Goal: Information Seeking & Learning: Learn about a topic

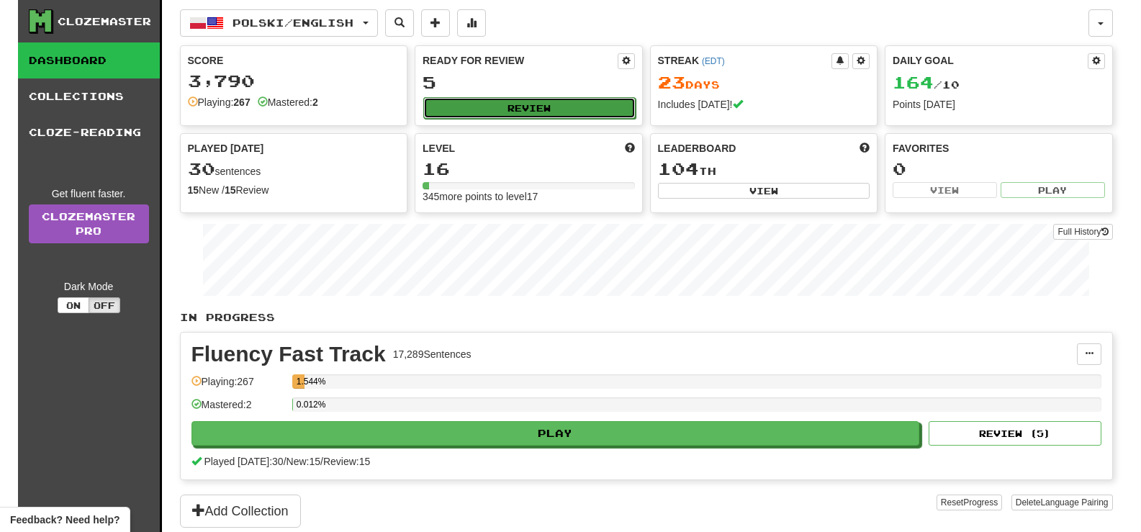
click at [531, 110] on button "Review" at bounding box center [529, 108] width 212 height 22
select select "**"
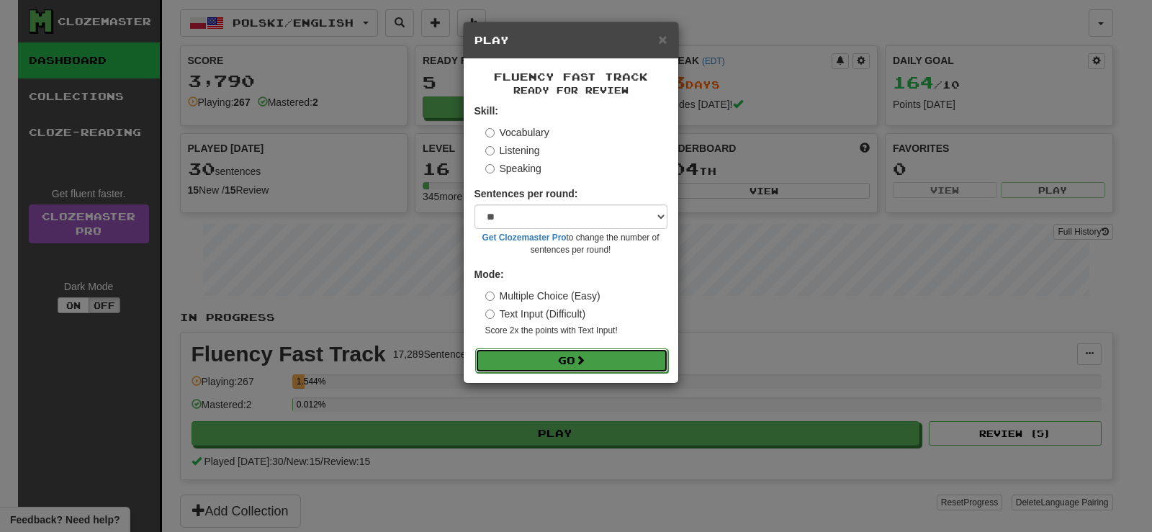
click at [572, 359] on button "Go" at bounding box center [571, 361] width 193 height 24
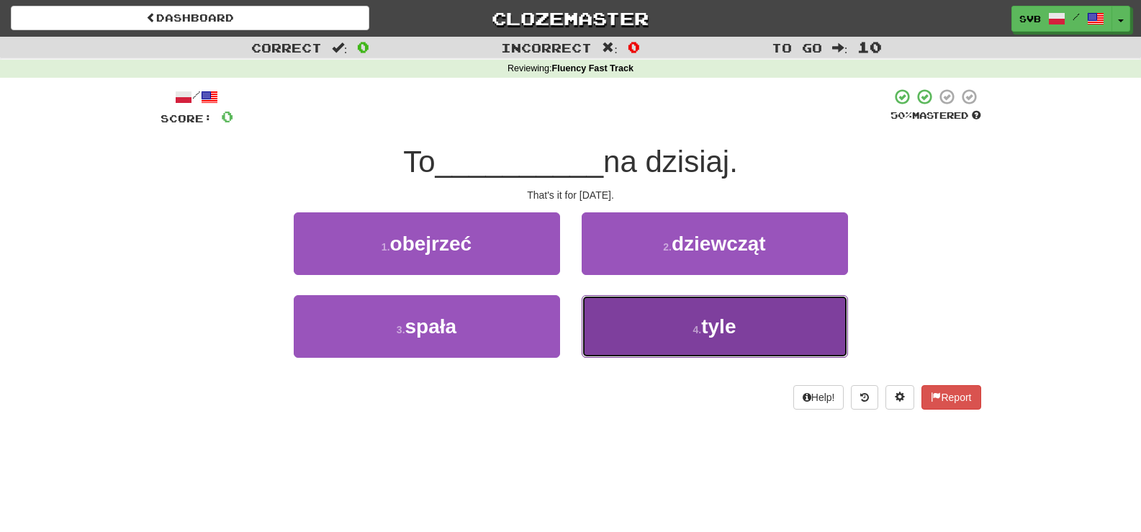
click at [724, 330] on span "tyle" at bounding box center [718, 326] width 35 height 22
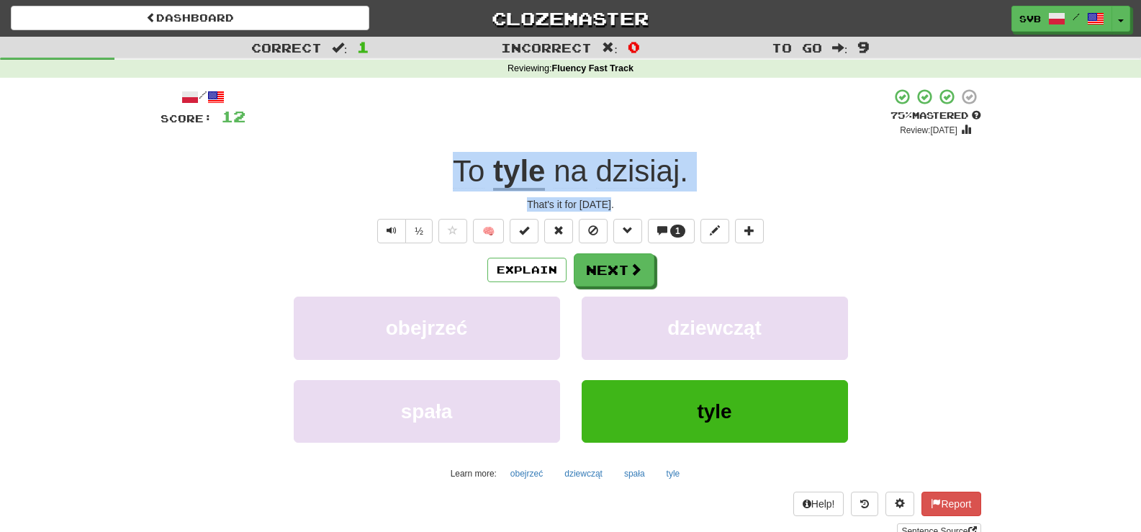
drag, startPoint x: 447, startPoint y: 174, endPoint x: 688, endPoint y: 202, distance: 242.8
click at [688, 202] on div "/ Score: 12 + 12 75 % Mastered Review: 2025-10-16 To tyle na dzisiaj . That's i…" at bounding box center [571, 313] width 821 height 451
copy div "To tyle na dzisiaj . That's it for today."
click at [649, 204] on div "That's it for today." at bounding box center [571, 204] width 821 height 14
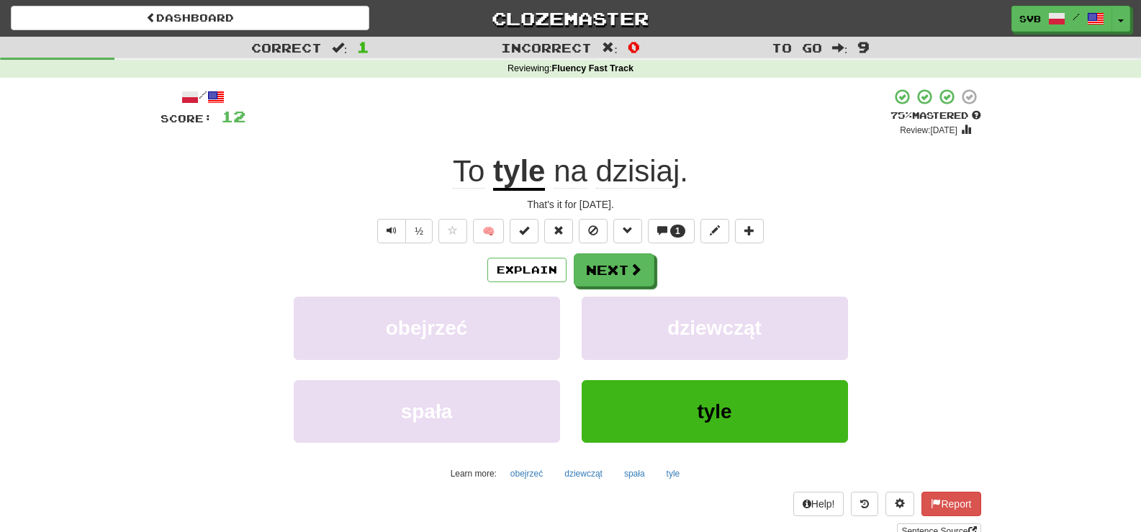
click at [518, 171] on u "tyle" at bounding box center [519, 172] width 52 height 37
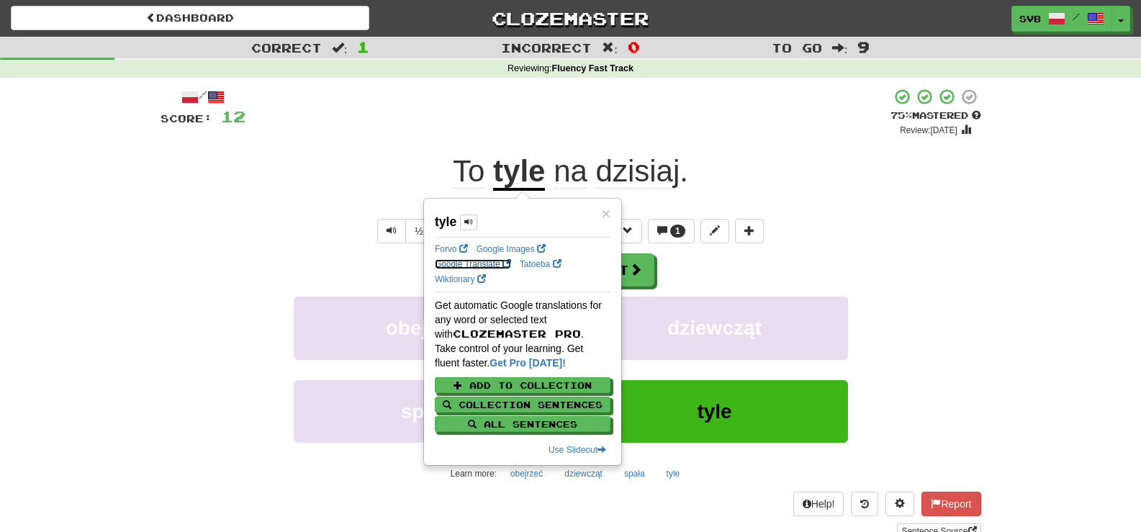
click at [461, 264] on link "Google Translate" at bounding box center [473, 264] width 76 height 10
click at [708, 146] on div "/ Score: 12 + 12 75 % Mastered Review: 2025-10-16 To tyle na dzisiaj . That's i…" at bounding box center [571, 313] width 821 height 451
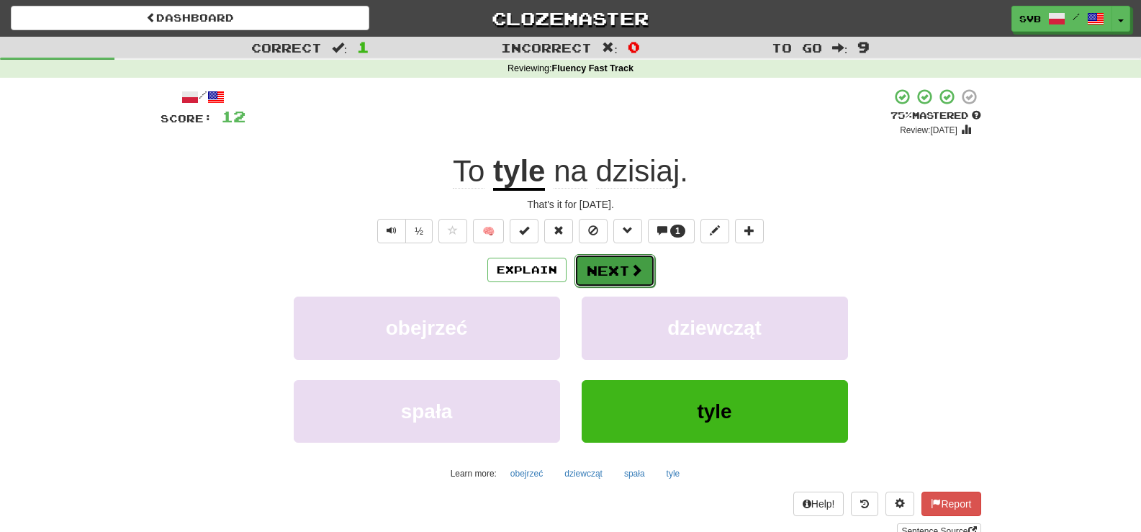
click at [631, 270] on span at bounding box center [636, 270] width 13 height 13
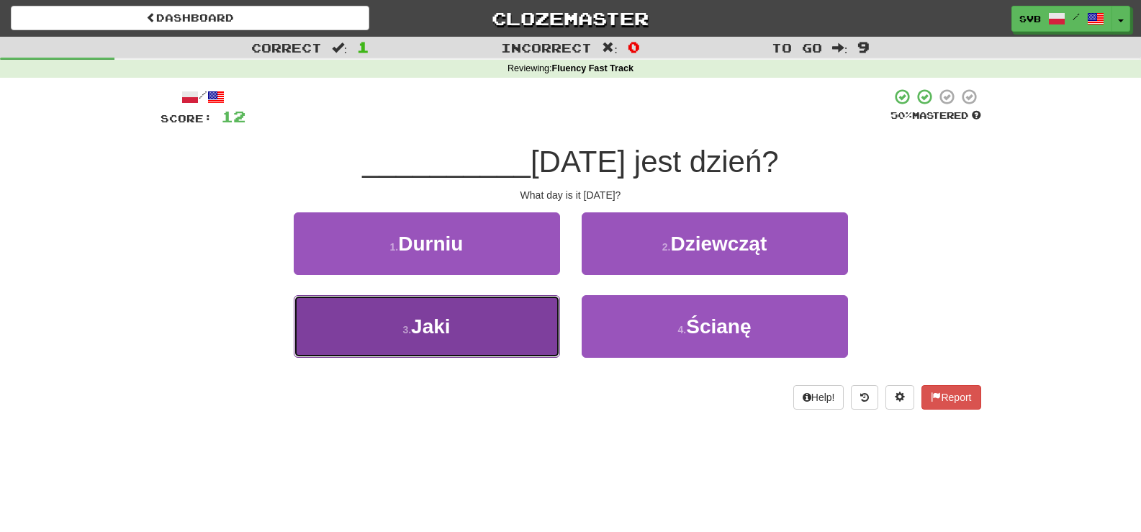
click at [455, 329] on button "3 . Jaki" at bounding box center [427, 326] width 266 height 63
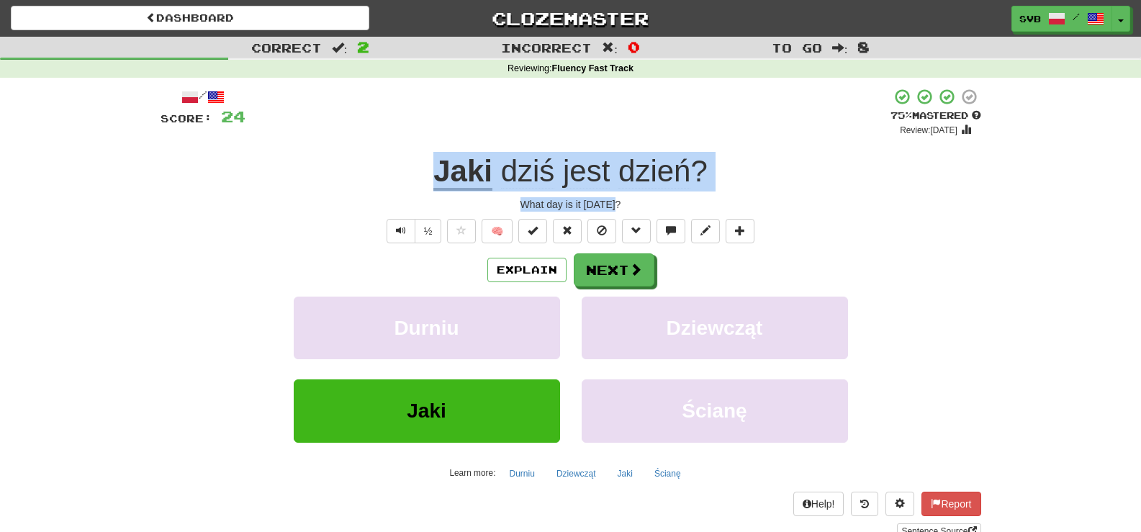
drag, startPoint x: 418, startPoint y: 174, endPoint x: 734, endPoint y: 210, distance: 317.5
click at [734, 210] on div "/ Score: 24 + 12 75 % Mastered Review: 2025-10-16 Jaki dziś jest dzień ? What d…" at bounding box center [571, 313] width 821 height 451
copy div "Jaki dziś jest dzień ? What day is it today?"
click at [630, 273] on span at bounding box center [636, 270] width 13 height 13
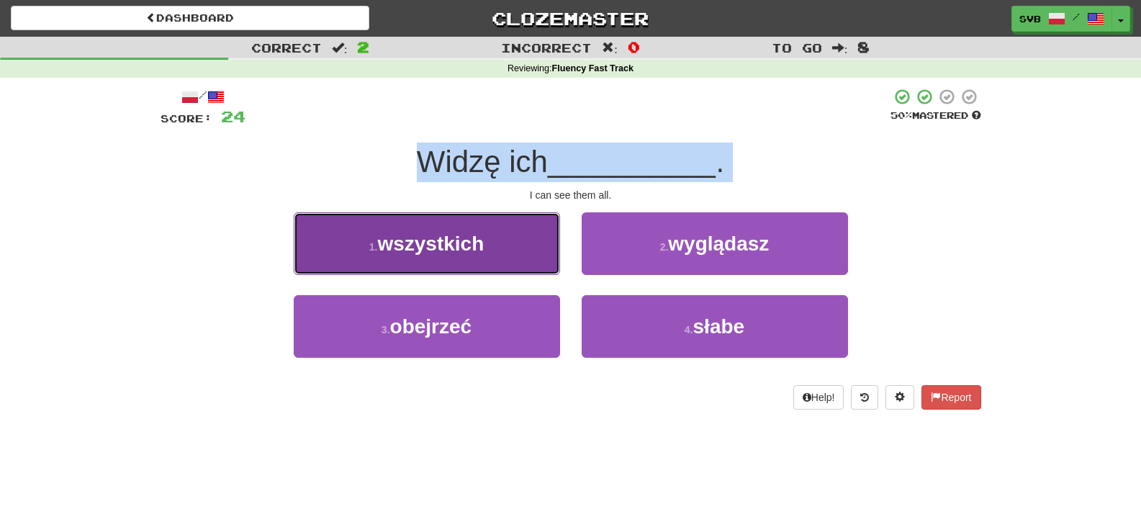
click at [459, 244] on span "wszystkich" at bounding box center [430, 244] width 107 height 22
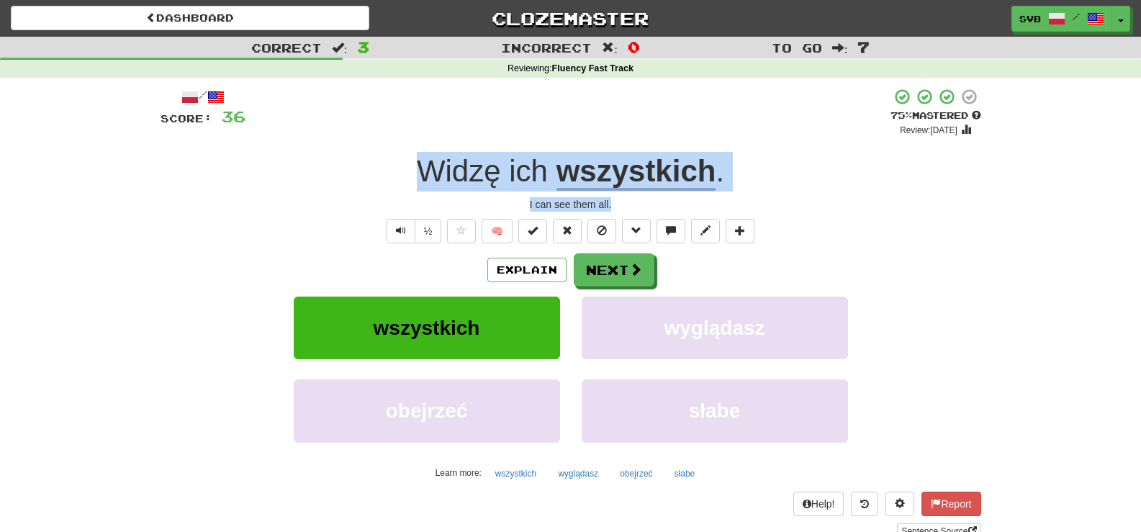
drag, startPoint x: 411, startPoint y: 170, endPoint x: 747, endPoint y: 203, distance: 337.2
click at [747, 203] on div "/ Score: 36 + 12 75 % Mastered Review: 2025-10-16 Widzę ich wszystkich . I can …" at bounding box center [571, 313] width 821 height 451
copy div "Widzę ich wszystkich . I can see them all."
click at [632, 267] on span at bounding box center [636, 270] width 13 height 13
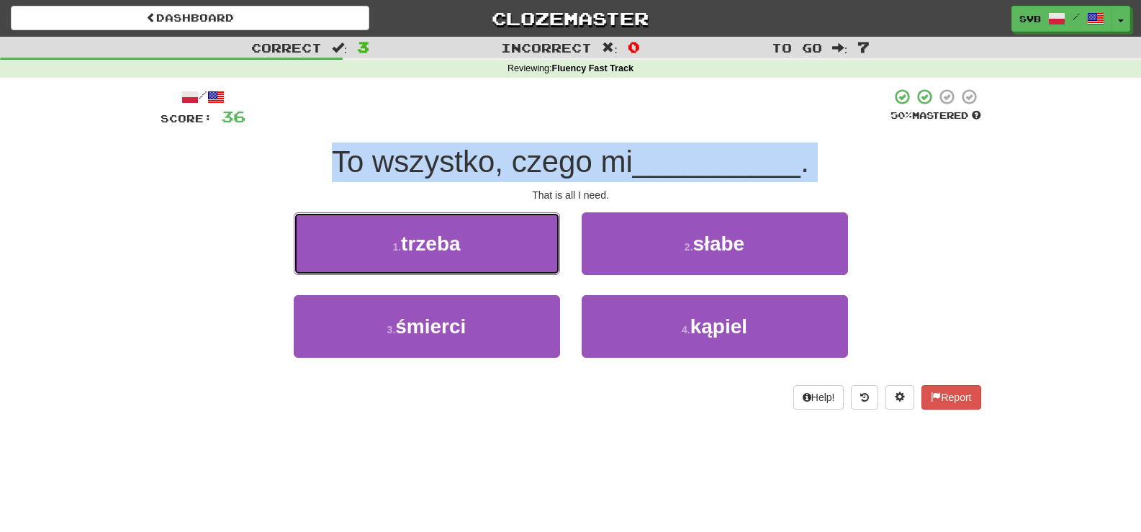
click at [470, 246] on button "1 . trzeba" at bounding box center [427, 243] width 266 height 63
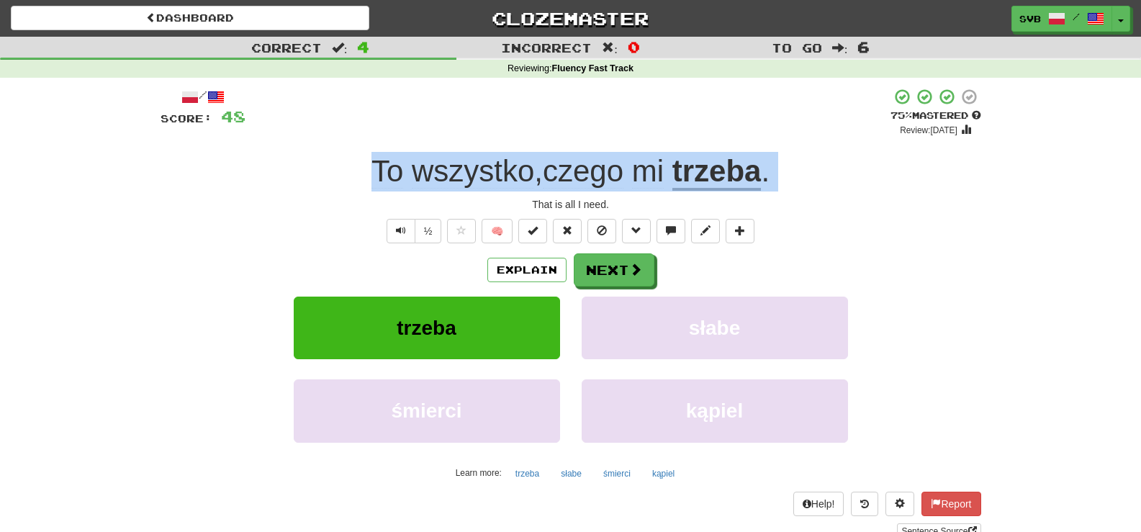
click at [481, 207] on div "That is all I need." at bounding box center [571, 204] width 821 height 14
click at [423, 204] on div "That is all I need." at bounding box center [571, 204] width 821 height 14
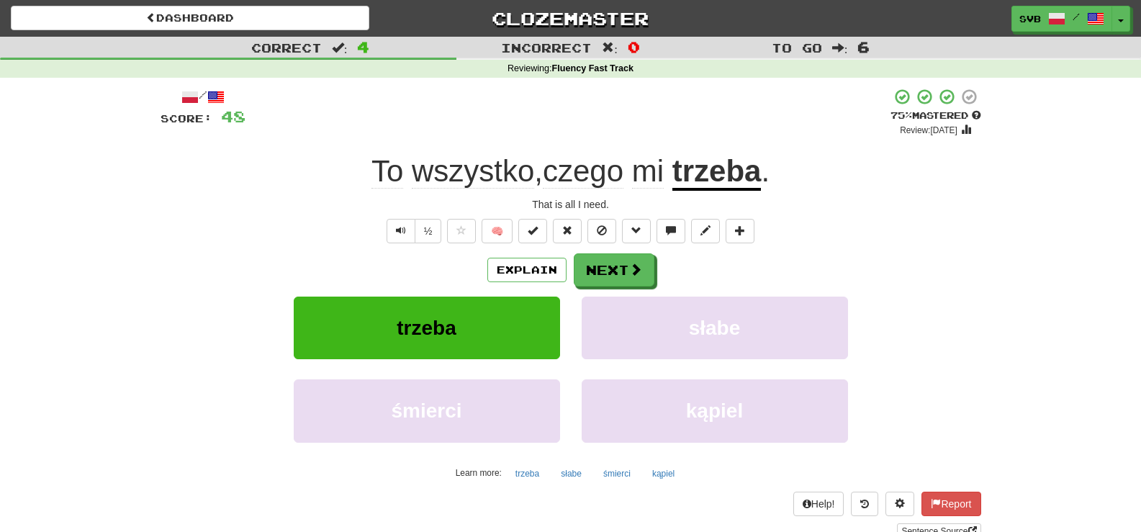
click at [595, 204] on div "That is all I need." at bounding box center [571, 204] width 821 height 14
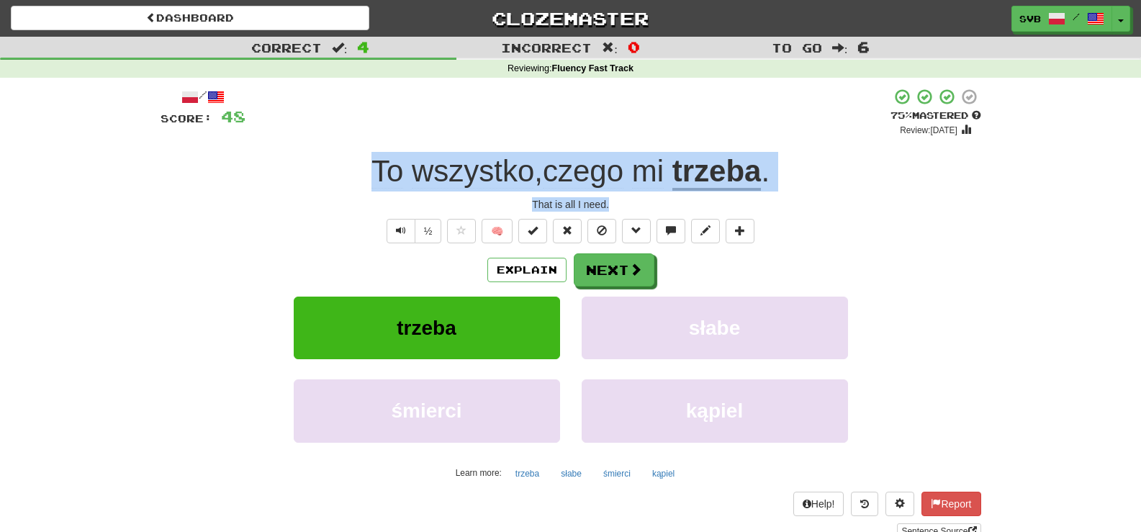
drag, startPoint x: 363, startPoint y: 166, endPoint x: 748, endPoint y: 207, distance: 387.3
click at [748, 207] on div "/ Score: 48 + 12 75 % Mastered Review: 2025-10-16 To wszystko , czego mi trzeba…" at bounding box center [571, 313] width 821 height 451
copy div "To wszystko , czego mi trzeba . That is all I need."
click at [505, 204] on div "That is all I need." at bounding box center [571, 204] width 821 height 14
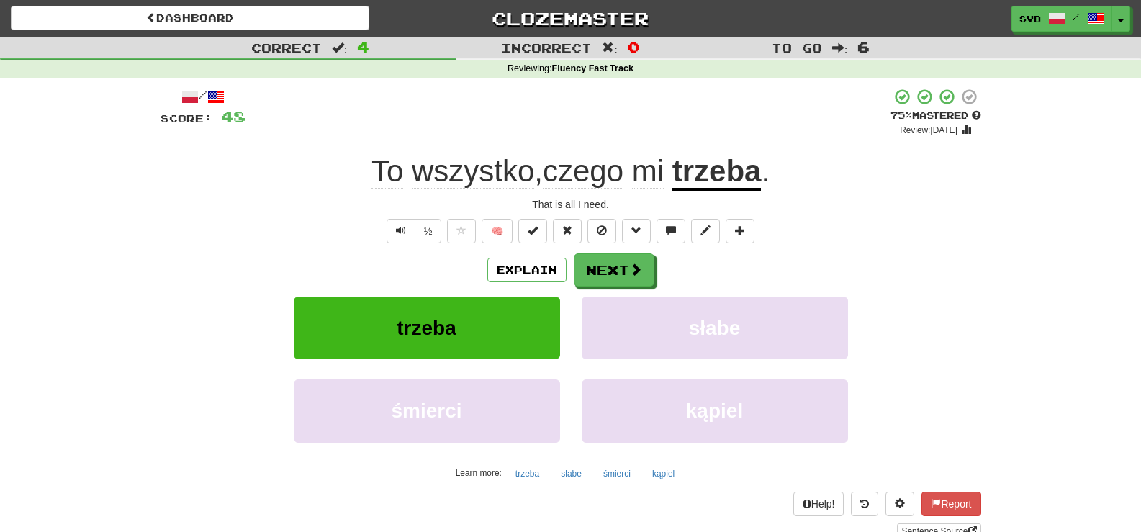
click at [371, 266] on div "Explain Next" at bounding box center [571, 269] width 821 height 33
click at [715, 171] on u "trzeba" at bounding box center [717, 172] width 89 height 37
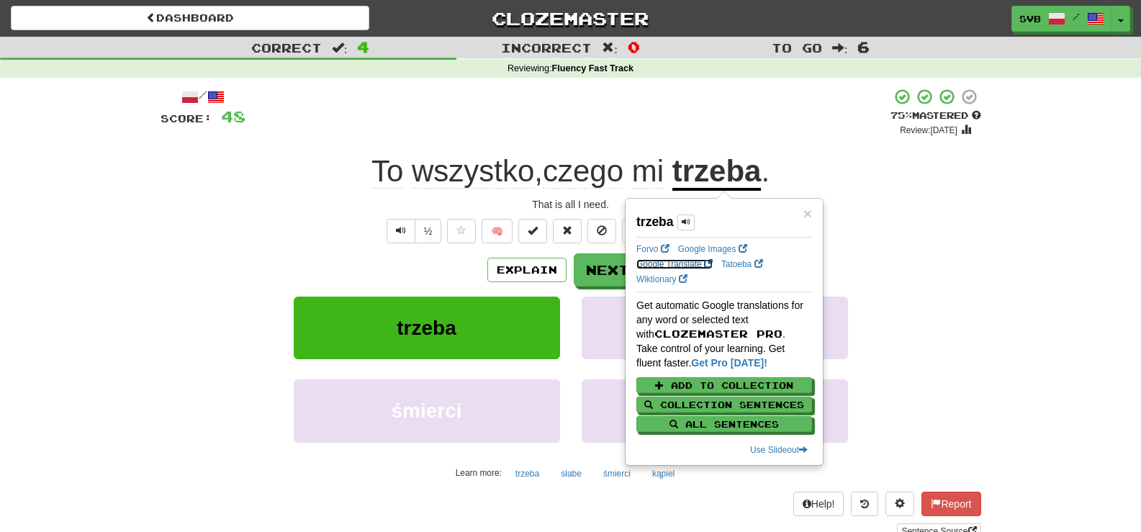
click at [666, 262] on link "Google Translate" at bounding box center [675, 264] width 76 height 10
click at [599, 171] on span "czego" at bounding box center [583, 171] width 81 height 35
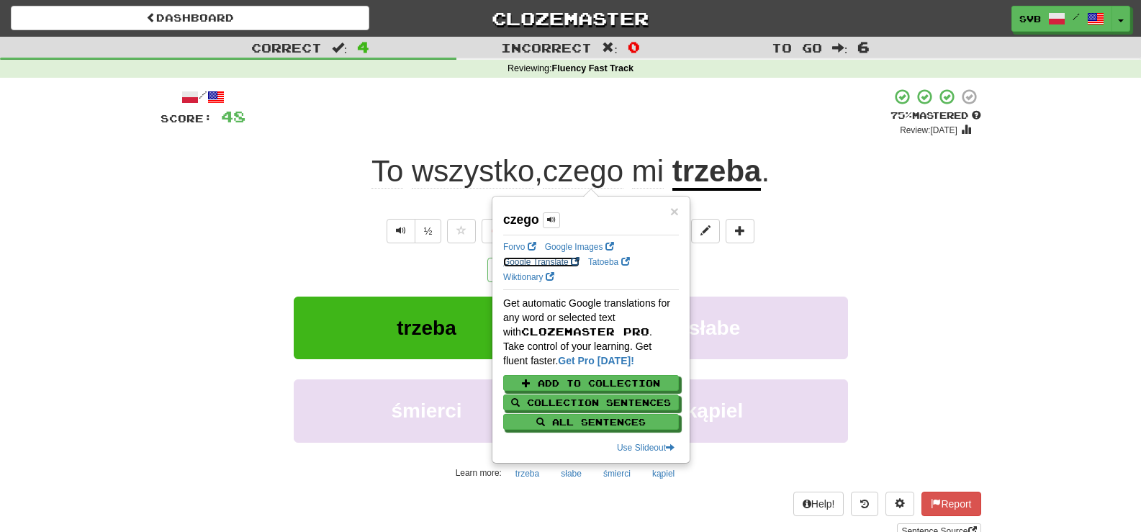
click at [524, 263] on link "Google Translate" at bounding box center [541, 262] width 76 height 10
click at [328, 183] on div "To wszystko , czego mi trzeba ." at bounding box center [571, 172] width 821 height 40
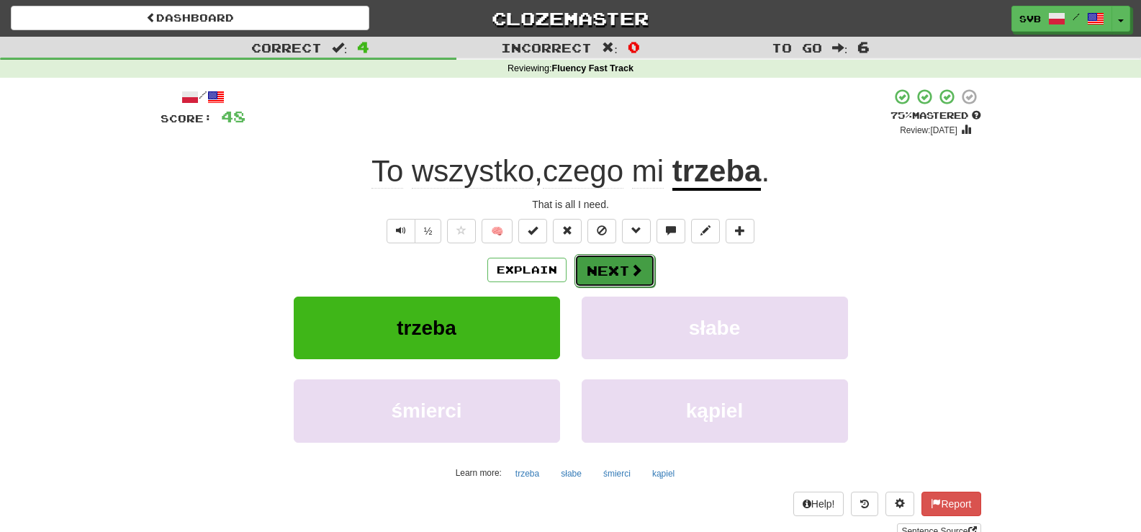
click at [626, 271] on button "Next" at bounding box center [615, 270] width 81 height 33
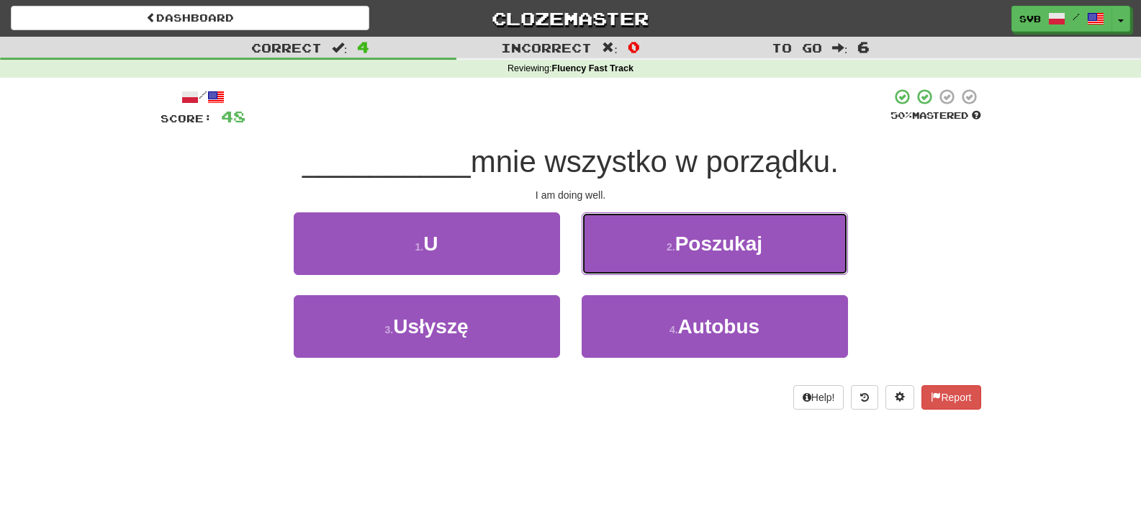
click at [713, 251] on span "Poszukaj" at bounding box center [718, 244] width 87 height 22
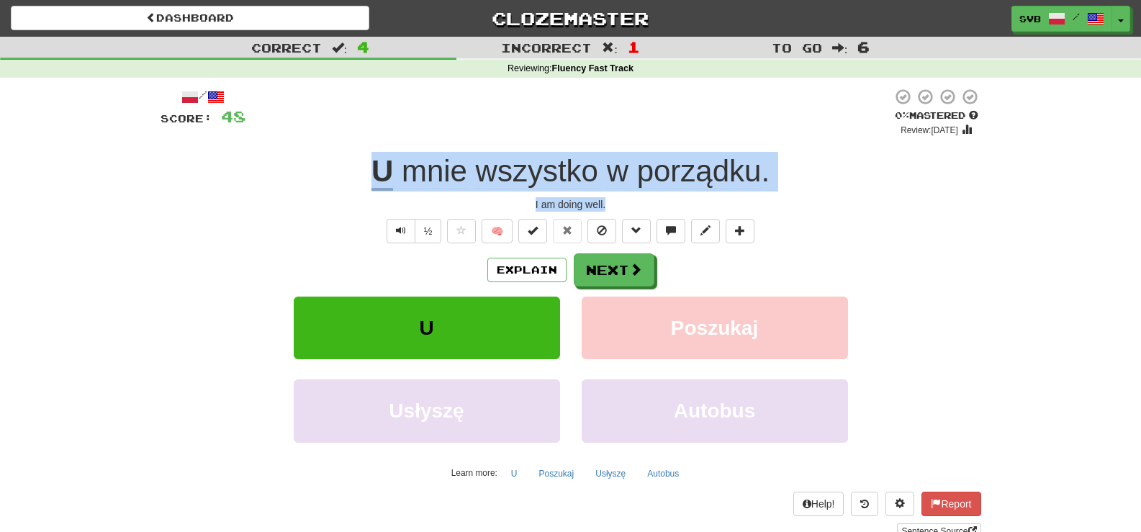
drag, startPoint x: 337, startPoint y: 176, endPoint x: 754, endPoint y: 208, distance: 418.1
click at [754, 208] on div "/ Score: 48 0 % Mastered Review: 2025-09-16 U mnie wszystko w porządku . I am d…" at bounding box center [571, 313] width 821 height 451
copy div "U mnie wszystko w porządku . I am doing well."
click at [415, 204] on div "I am doing well." at bounding box center [571, 204] width 821 height 14
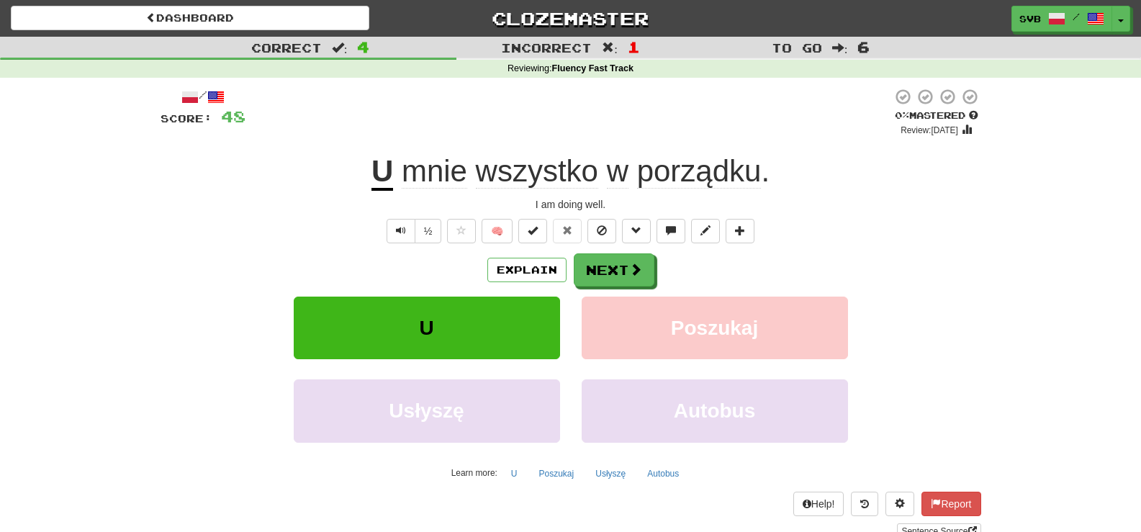
click at [387, 165] on u "U" at bounding box center [383, 172] width 22 height 37
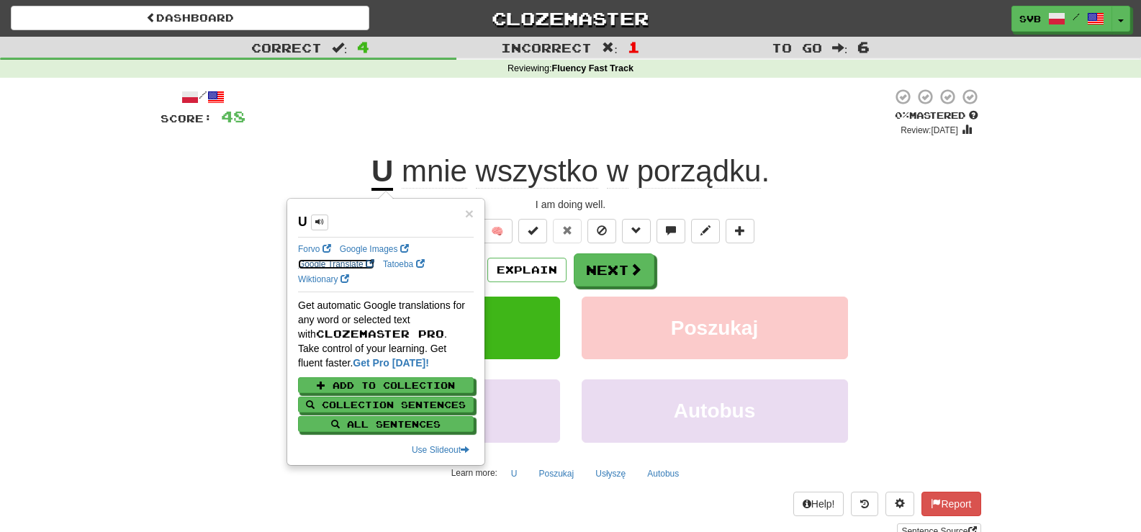
click at [330, 262] on link "Google Translate" at bounding box center [336, 264] width 76 height 10
click at [315, 280] on link "Wiktionary" at bounding box center [323, 279] width 51 height 10
click at [318, 276] on link "Wiktionary" at bounding box center [323, 279] width 51 height 10
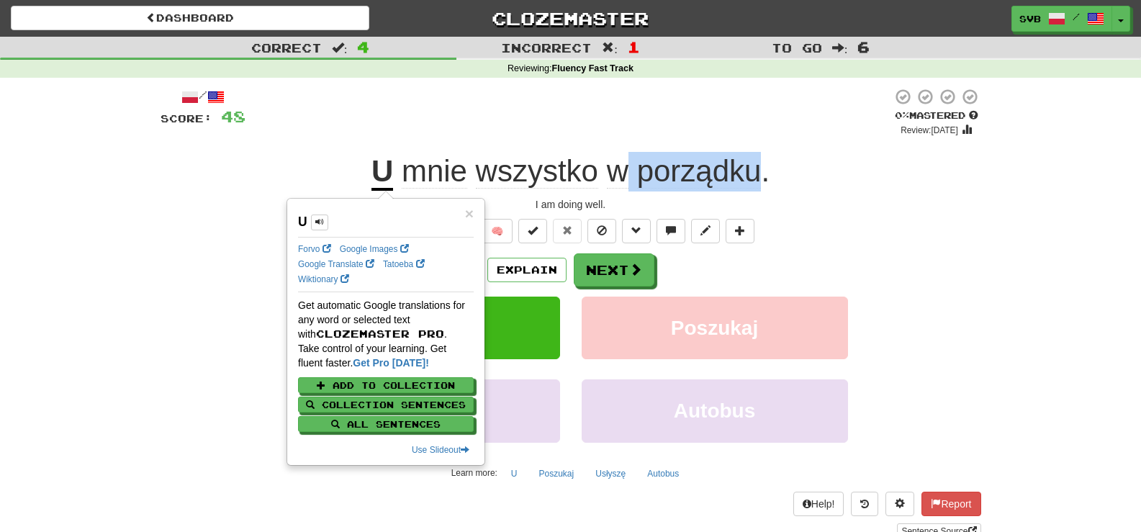
drag, startPoint x: 619, startPoint y: 177, endPoint x: 721, endPoint y: 170, distance: 103.2
click at [755, 164] on span "mnie wszystko w porządku ." at bounding box center [581, 171] width 377 height 35
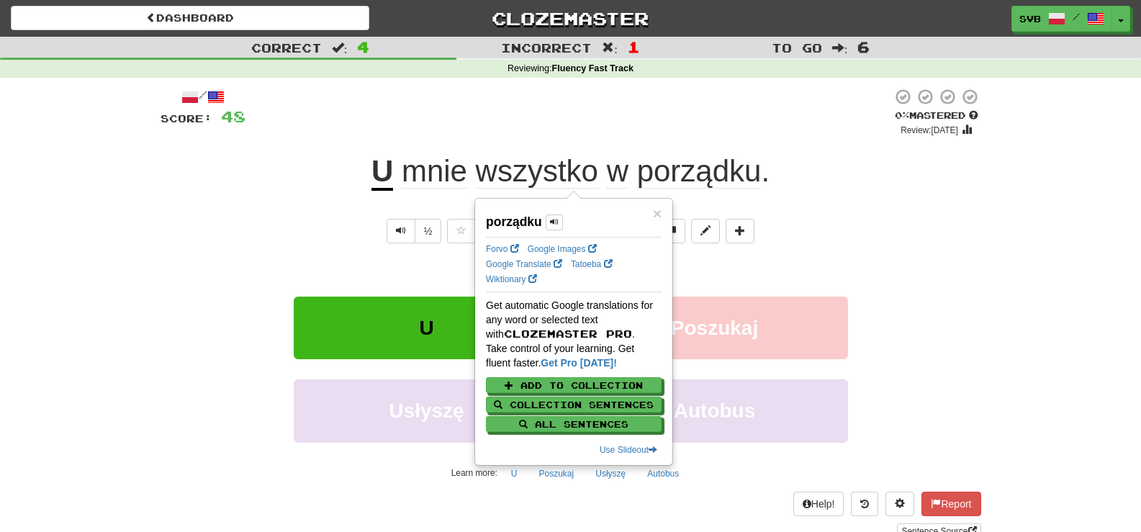
click at [670, 127] on div at bounding box center [569, 112] width 647 height 49
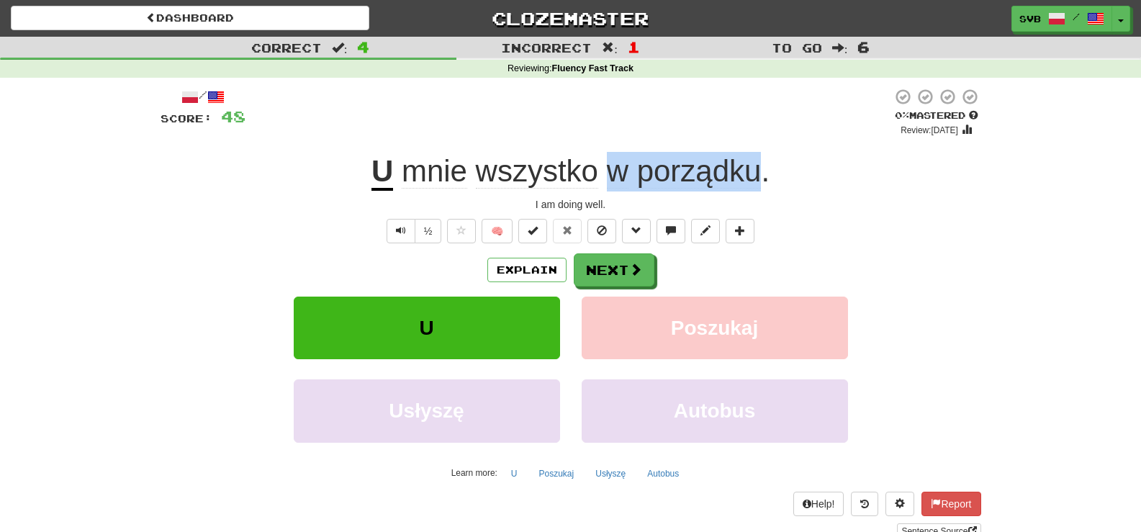
drag, startPoint x: 612, startPoint y: 171, endPoint x: 763, endPoint y: 151, distance: 151.8
click at [760, 157] on span "mnie wszystko w porządku ." at bounding box center [581, 171] width 377 height 35
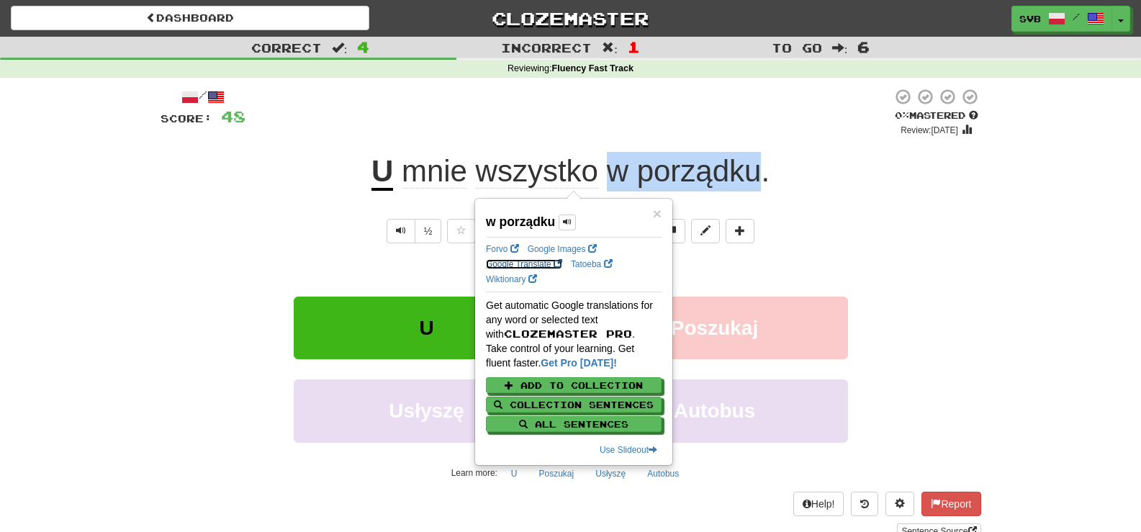
click at [526, 263] on link "Google Translate" at bounding box center [524, 264] width 76 height 10
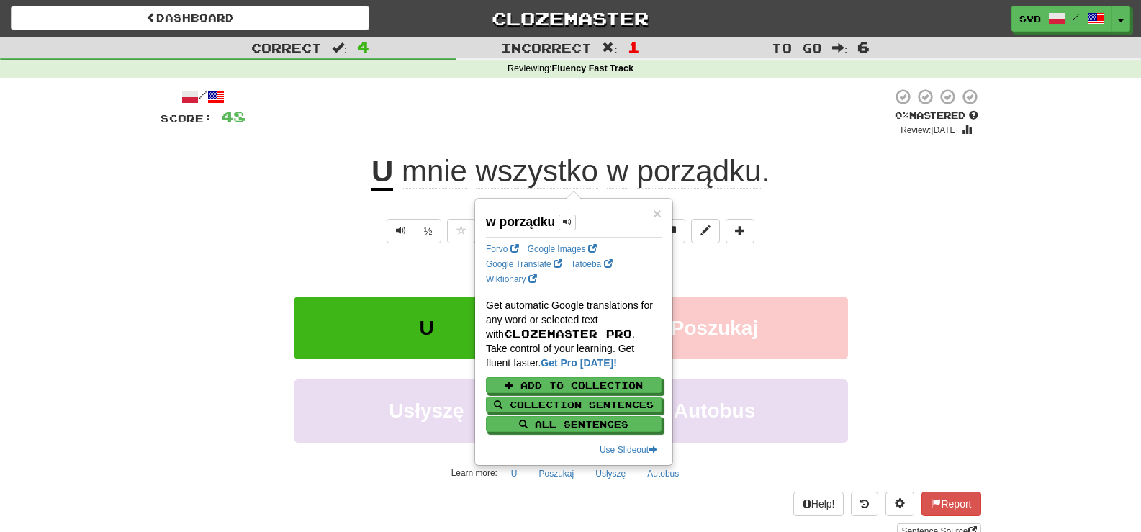
click at [786, 112] on div at bounding box center [569, 112] width 647 height 49
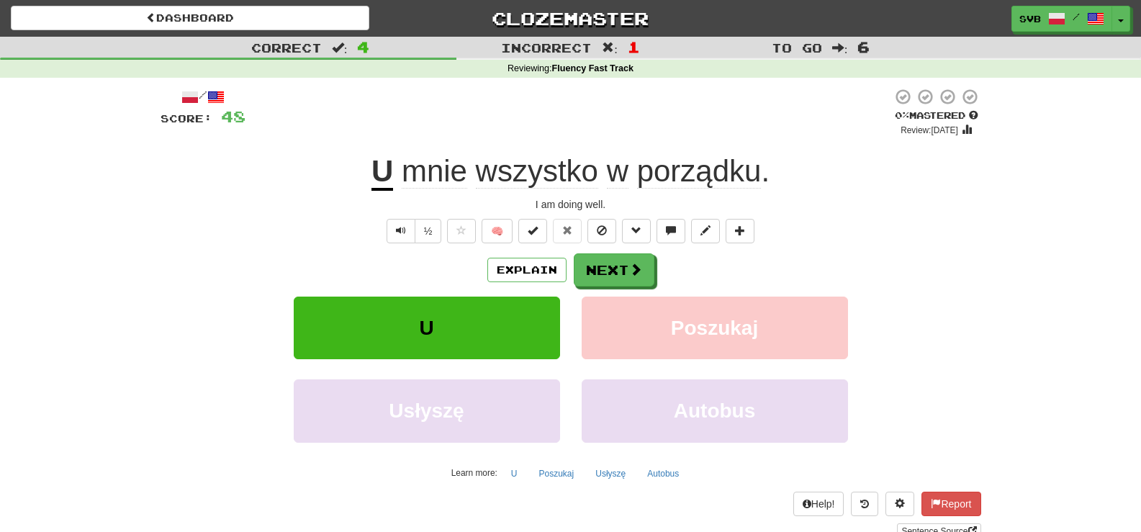
click at [799, 112] on div at bounding box center [569, 112] width 647 height 49
click at [625, 268] on button "Next" at bounding box center [615, 270] width 81 height 33
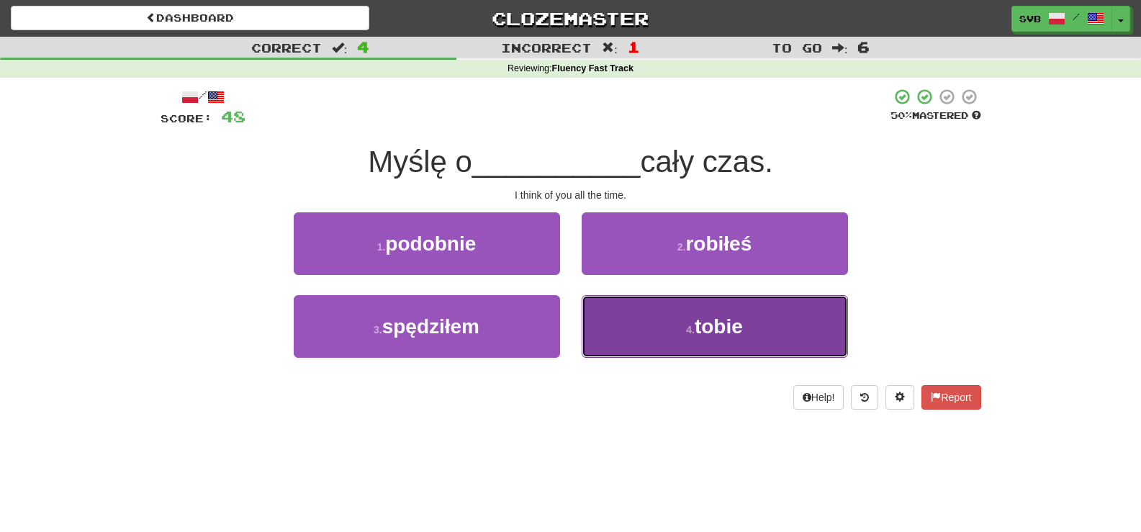
click at [714, 331] on span "tobie" at bounding box center [719, 326] width 48 height 22
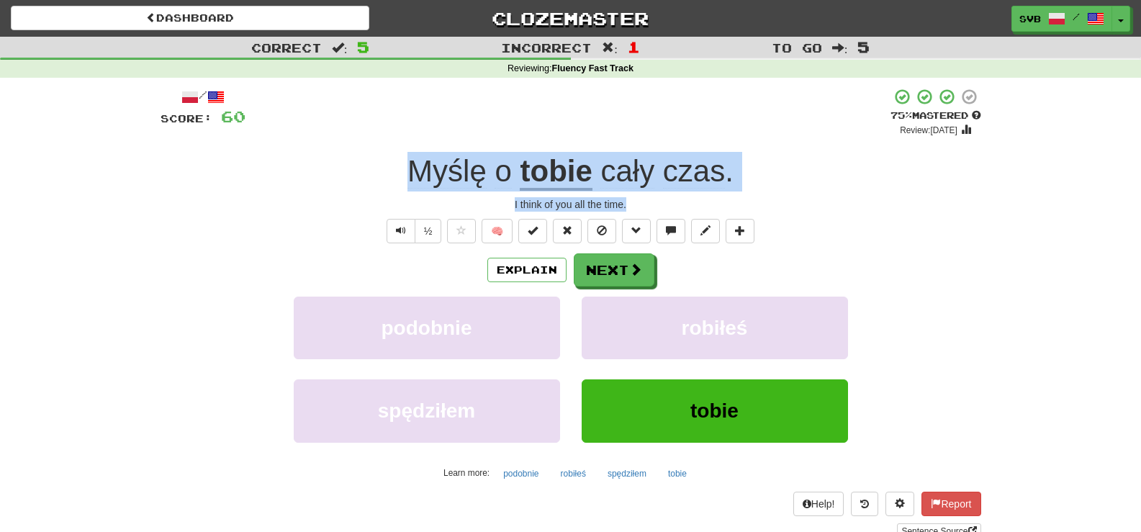
drag, startPoint x: 388, startPoint y: 164, endPoint x: 719, endPoint y: 193, distance: 332.5
click at [719, 193] on div "/ Score: 60 + 12 75 % Mastered Review: 2025-10-16 Myślę o tobie cały czas . I t…" at bounding box center [571, 313] width 821 height 451
copy div "Myślę o tobie cały czas . I think of you all the time."
click at [616, 271] on button "Next" at bounding box center [615, 270] width 81 height 33
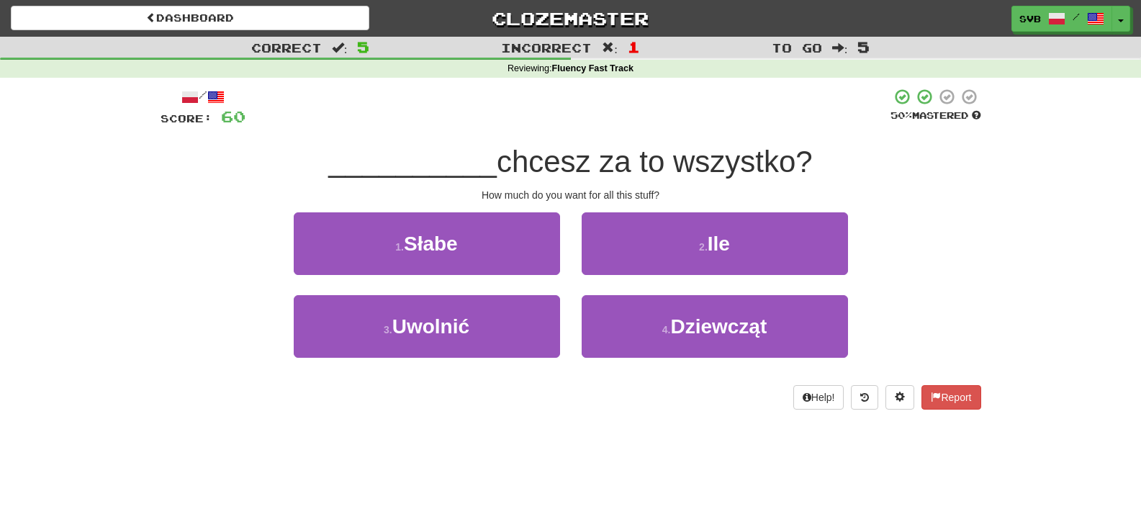
click at [673, 194] on div "How much do you want for all this stuff?" at bounding box center [571, 195] width 821 height 14
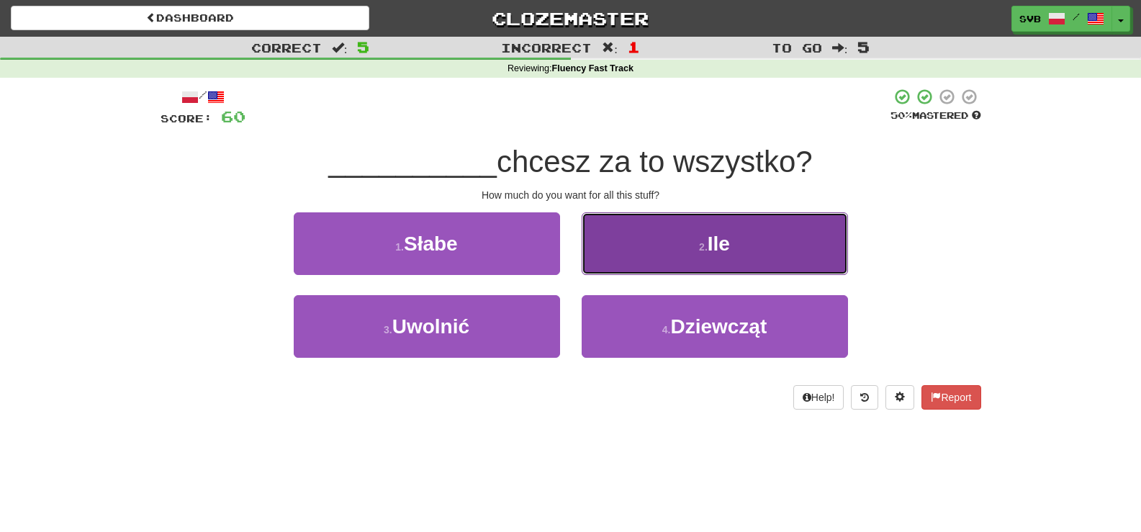
click at [719, 241] on span "Ile" at bounding box center [719, 244] width 22 height 22
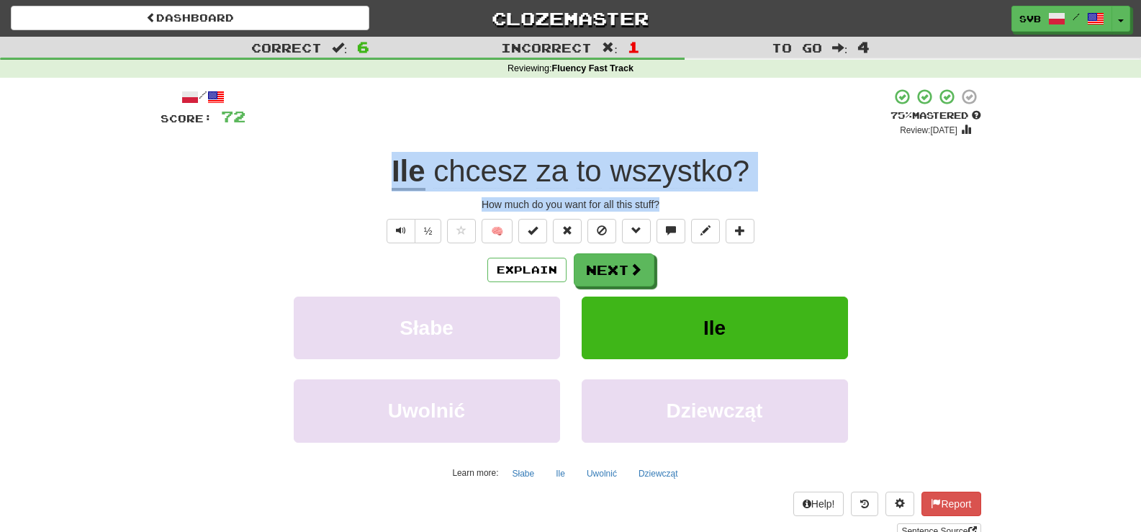
drag, startPoint x: 381, startPoint y: 173, endPoint x: 755, endPoint y: 197, distance: 375.2
click at [755, 197] on div "/ Score: 72 + 12 75 % Mastered Review: 2025-10-16 Ile chcesz za to wszystko ? H…" at bounding box center [571, 313] width 821 height 451
copy div "Ile chcesz za to wszystko ? How much do you want for all this stuff?"
click at [418, 204] on div "How much do you want for all this stuff?" at bounding box center [571, 204] width 821 height 14
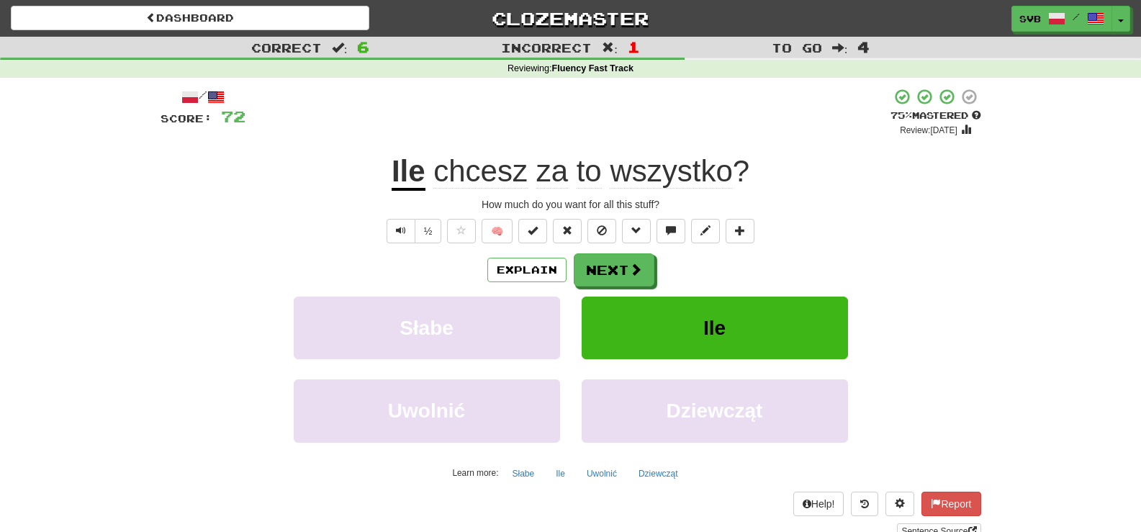
click at [412, 164] on u "Ile" at bounding box center [409, 172] width 34 height 37
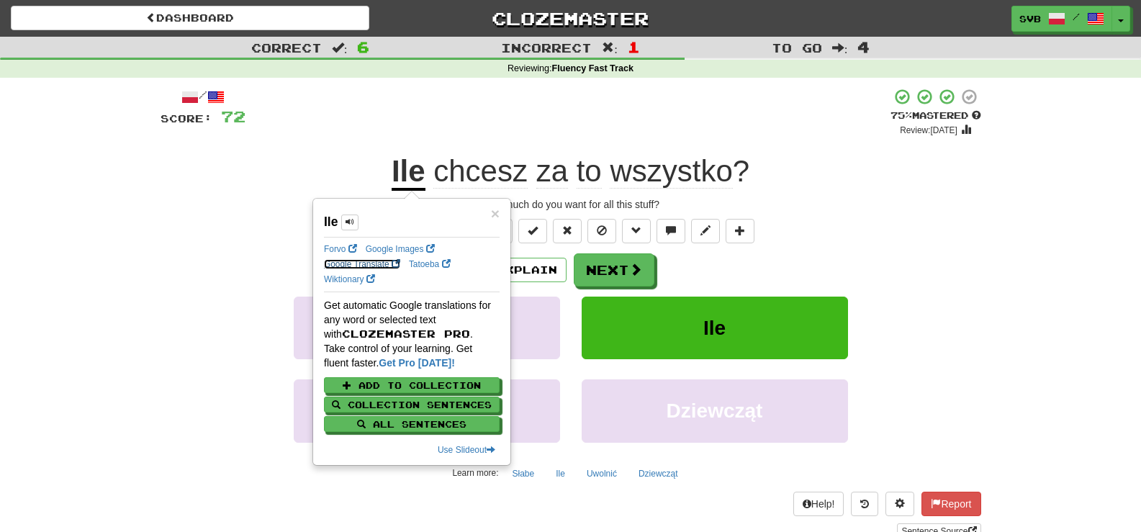
click at [334, 263] on link "Google Translate" at bounding box center [362, 264] width 76 height 10
click at [615, 269] on button "Next" at bounding box center [615, 270] width 81 height 33
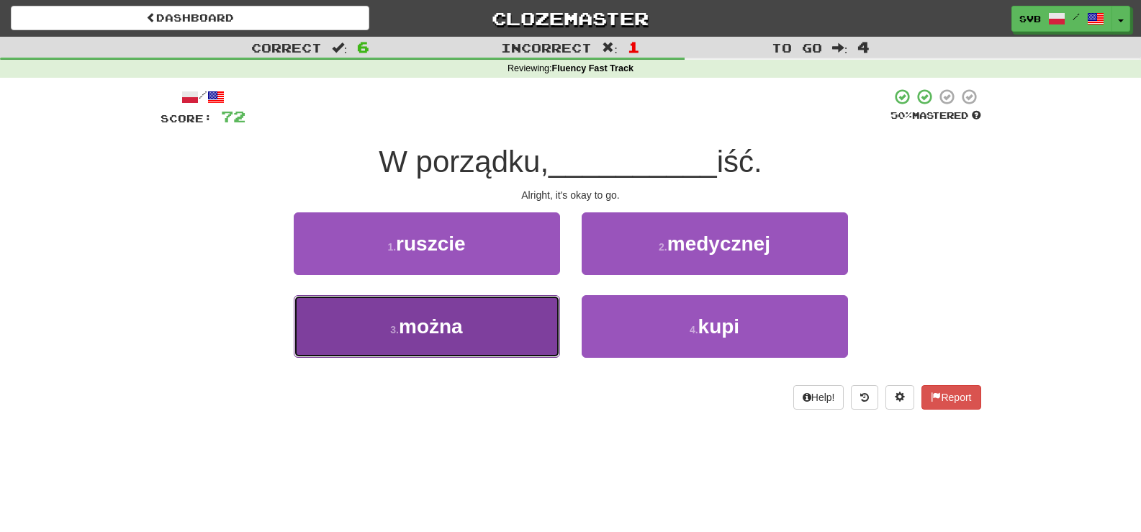
click at [449, 331] on span "można" at bounding box center [431, 326] width 64 height 22
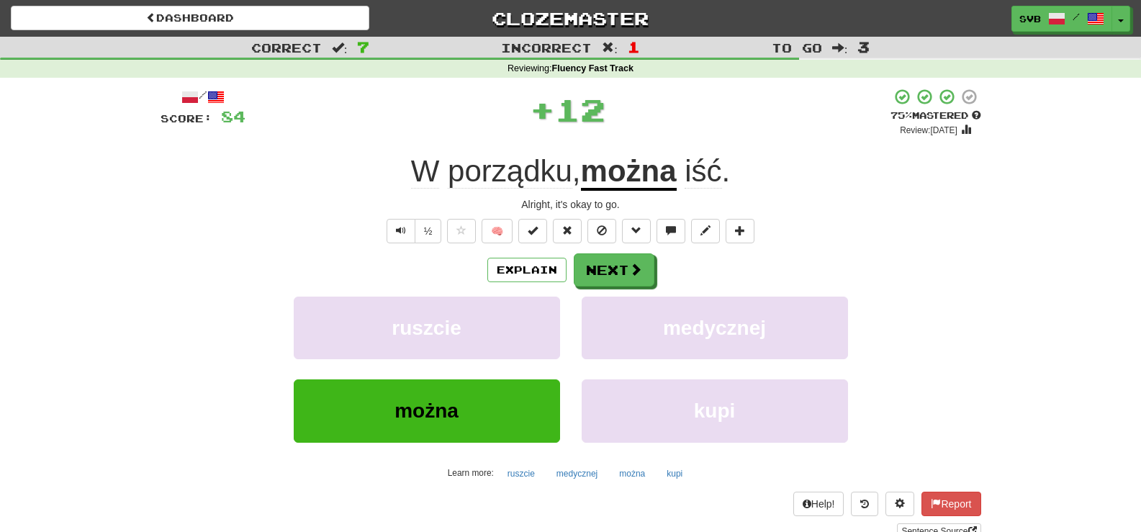
click at [629, 173] on u "można" at bounding box center [629, 172] width 96 height 37
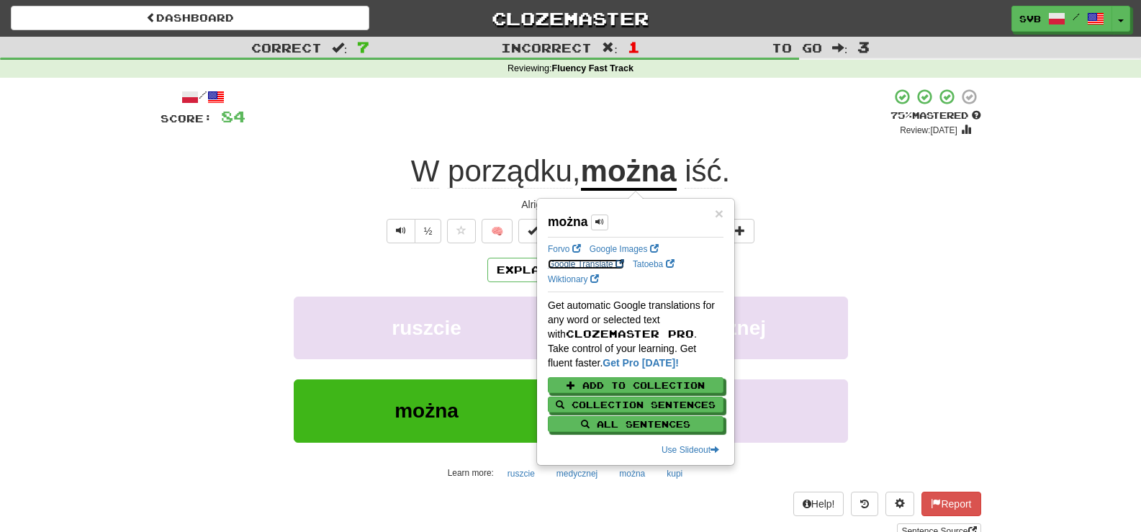
click at [606, 266] on link "Google Translate" at bounding box center [586, 264] width 76 height 10
click at [324, 169] on div "W porządku , można iść ." at bounding box center [571, 172] width 821 height 40
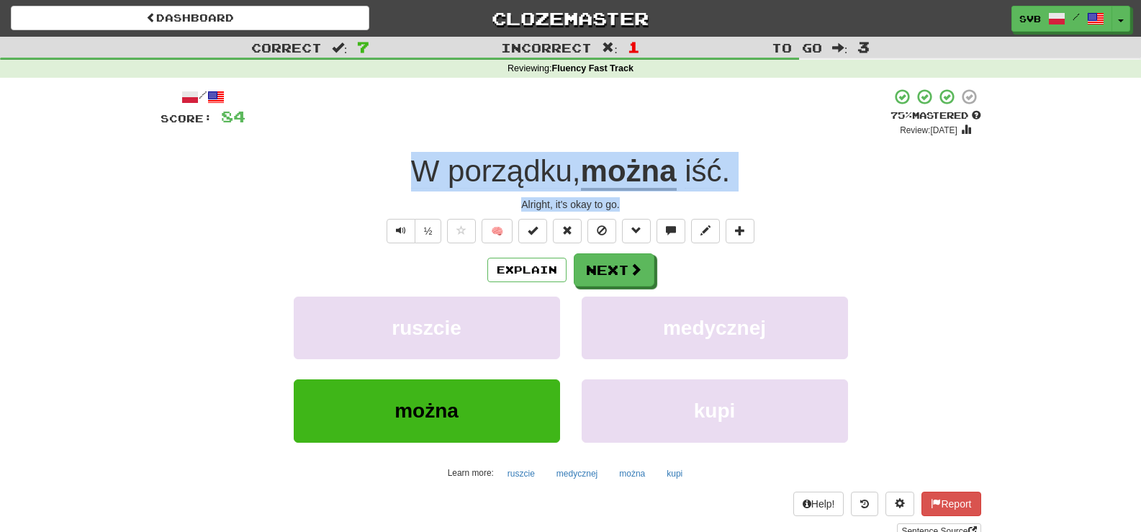
drag, startPoint x: 395, startPoint y: 174, endPoint x: 742, endPoint y: 209, distance: 348.9
click at [742, 209] on div "/ Score: 84 + 12 75 % Mastered Review: 2025-10-16 W porządku , można iść . Alri…" at bounding box center [571, 313] width 821 height 451
copy div "W porządku , można iść . Alright, it's okay to go."
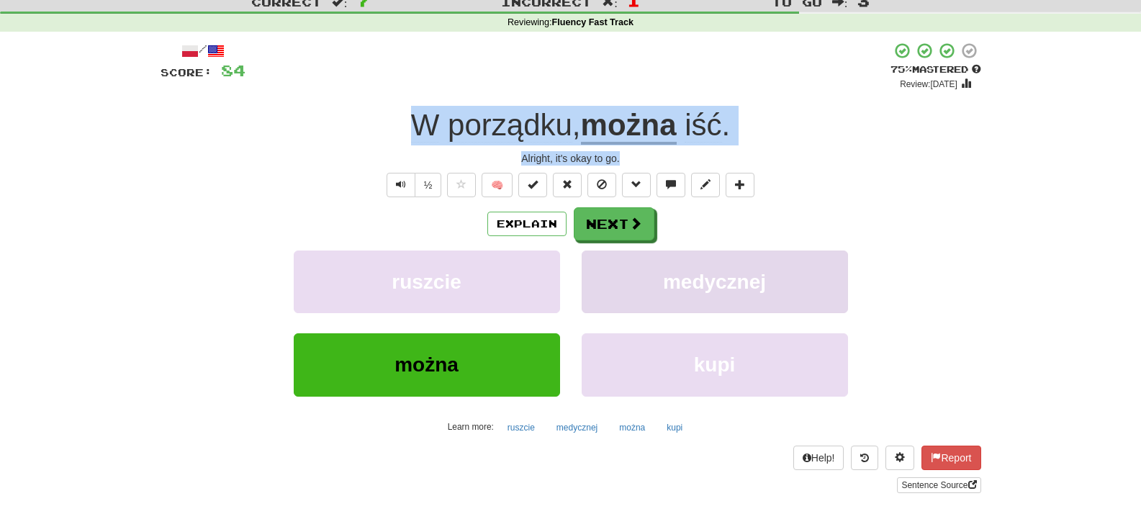
scroll to position [72, 0]
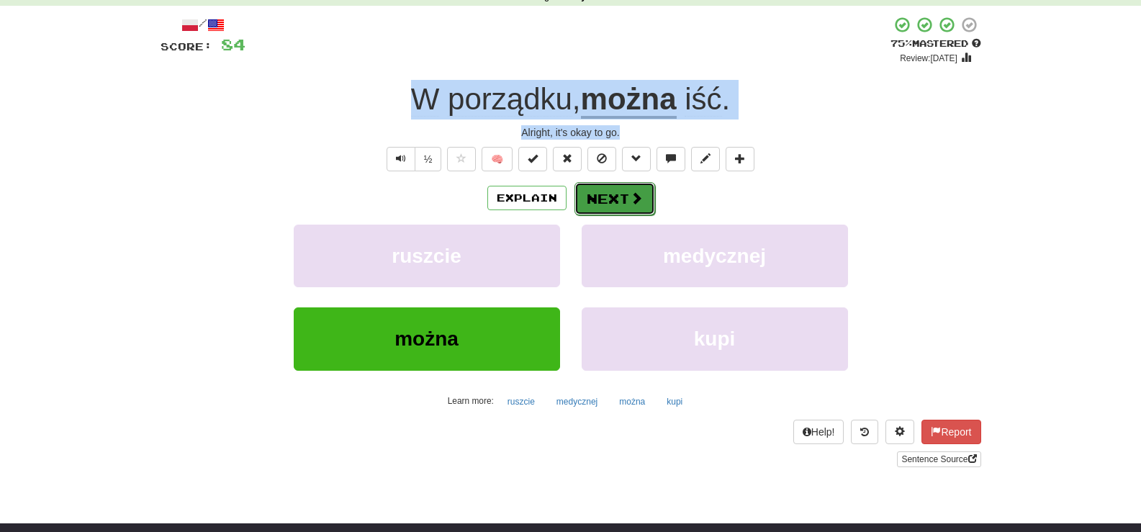
click at [621, 202] on button "Next" at bounding box center [615, 198] width 81 height 33
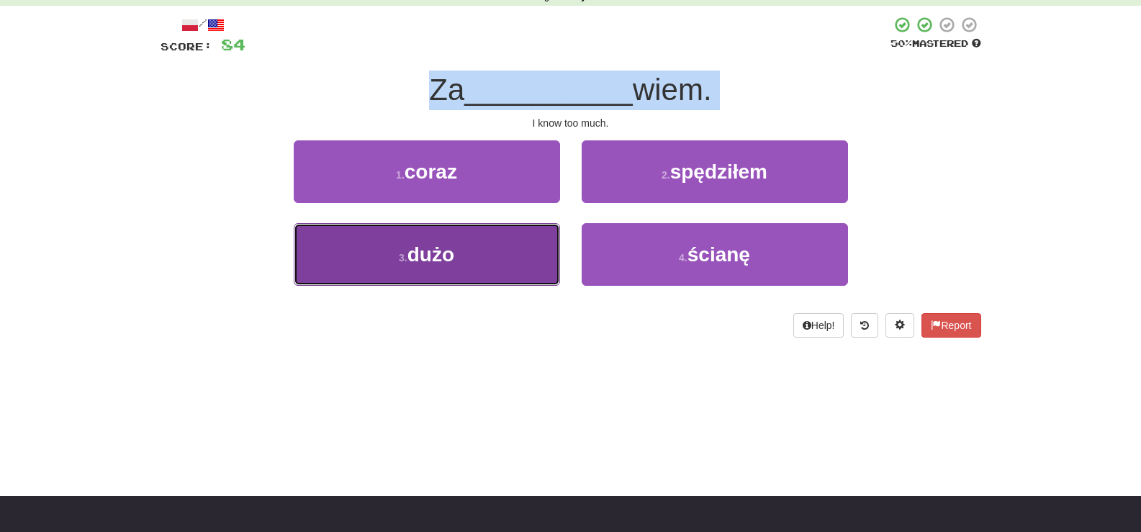
click at [448, 258] on span "dużo" at bounding box center [431, 254] width 47 height 22
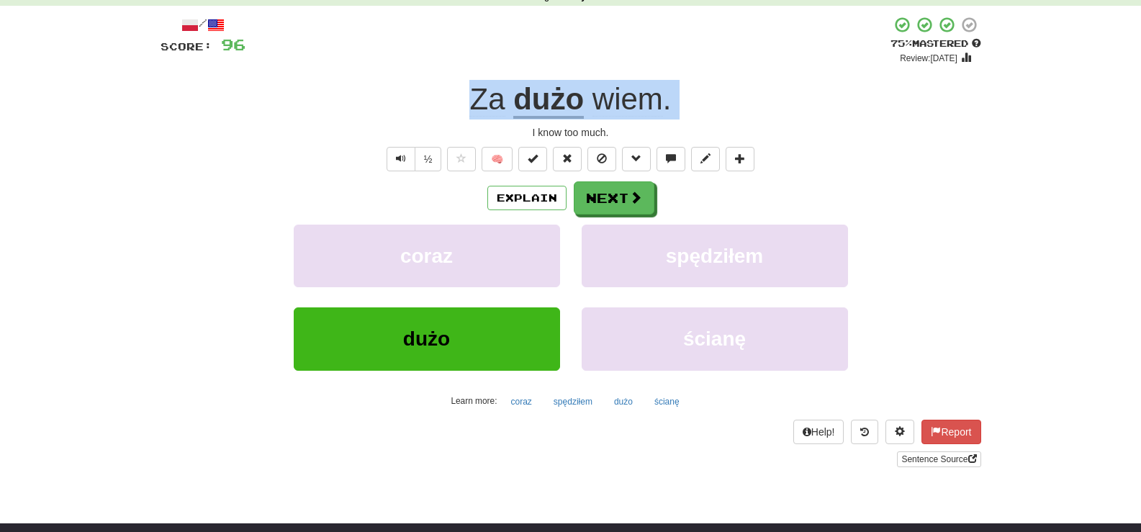
click at [511, 133] on div "I know too much." at bounding box center [571, 132] width 821 height 14
drag, startPoint x: 453, startPoint y: 94, endPoint x: 655, endPoint y: 128, distance: 204.4
click at [655, 128] on div "/ Score: 96 + 12 75 % Mastered Review: 2025-10-16 Za dużo wiem . I know too muc…" at bounding box center [571, 241] width 821 height 451
copy div "Za dużo wiem . I know too much."
click at [493, 103] on span "Za" at bounding box center [486, 99] width 35 height 35
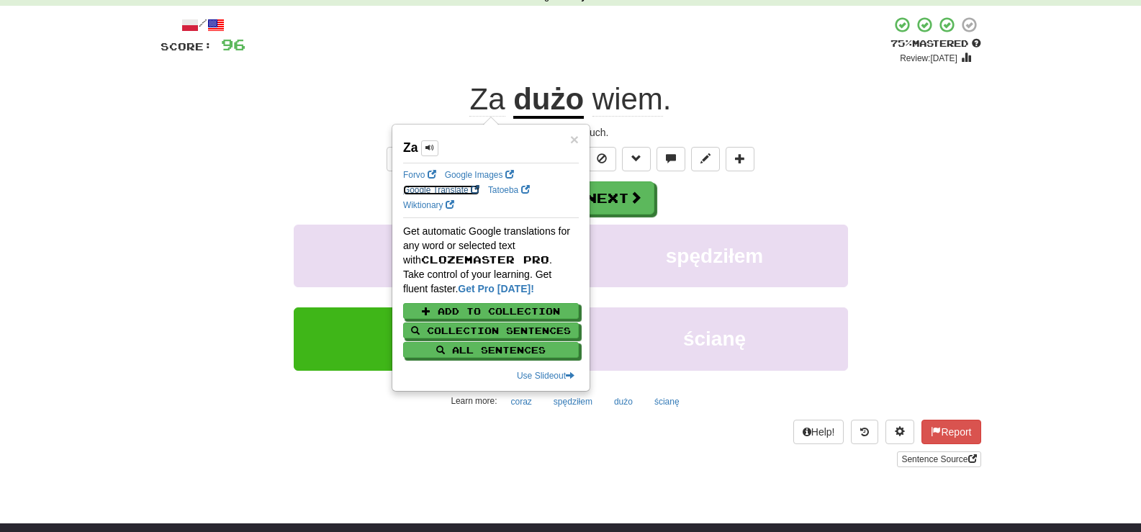
click at [427, 191] on link "Google Translate" at bounding box center [441, 190] width 76 height 10
click at [737, 64] on div "+ 12" at bounding box center [568, 40] width 645 height 49
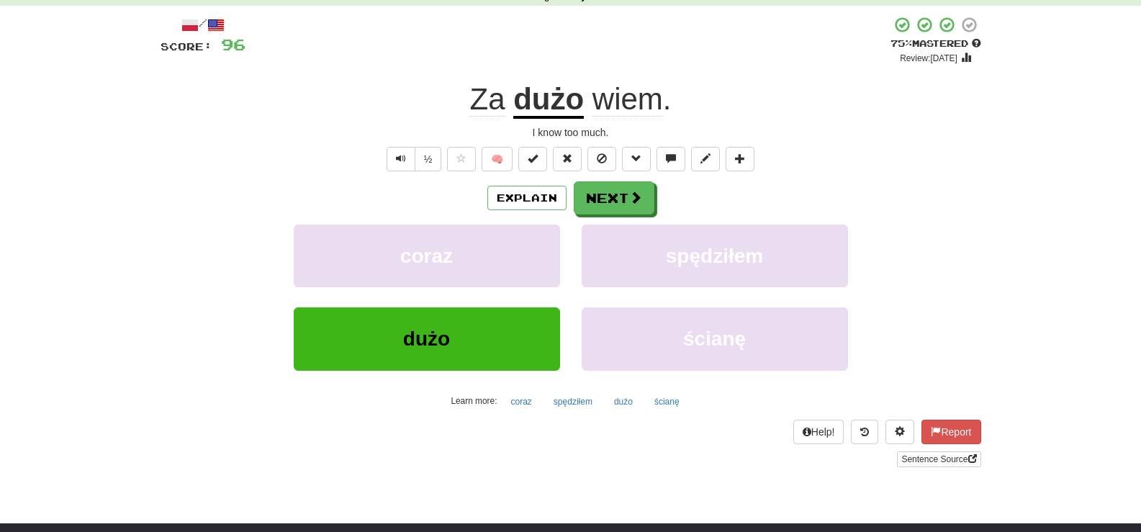
click at [557, 99] on u "dużo" at bounding box center [548, 100] width 71 height 37
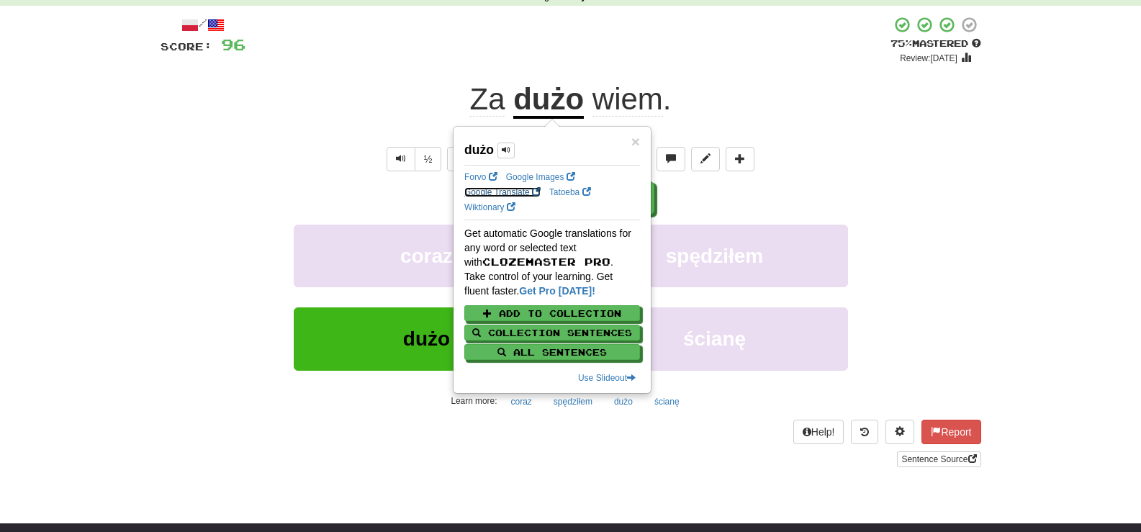
click at [487, 194] on link "Google Translate" at bounding box center [502, 192] width 76 height 10
click at [744, 96] on div "Za dużo wiem ." at bounding box center [571, 100] width 821 height 40
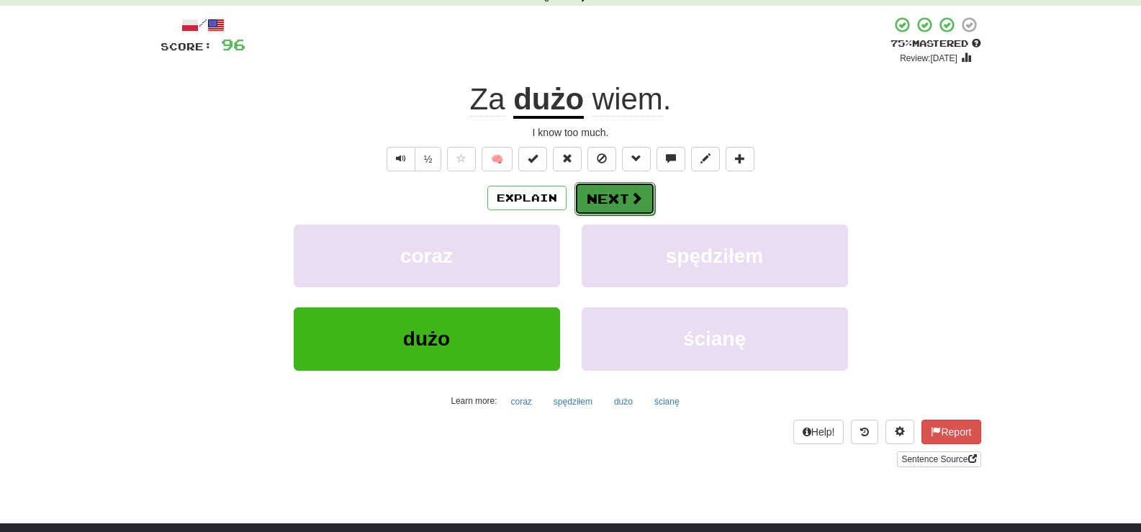
click at [619, 206] on button "Next" at bounding box center [615, 198] width 81 height 33
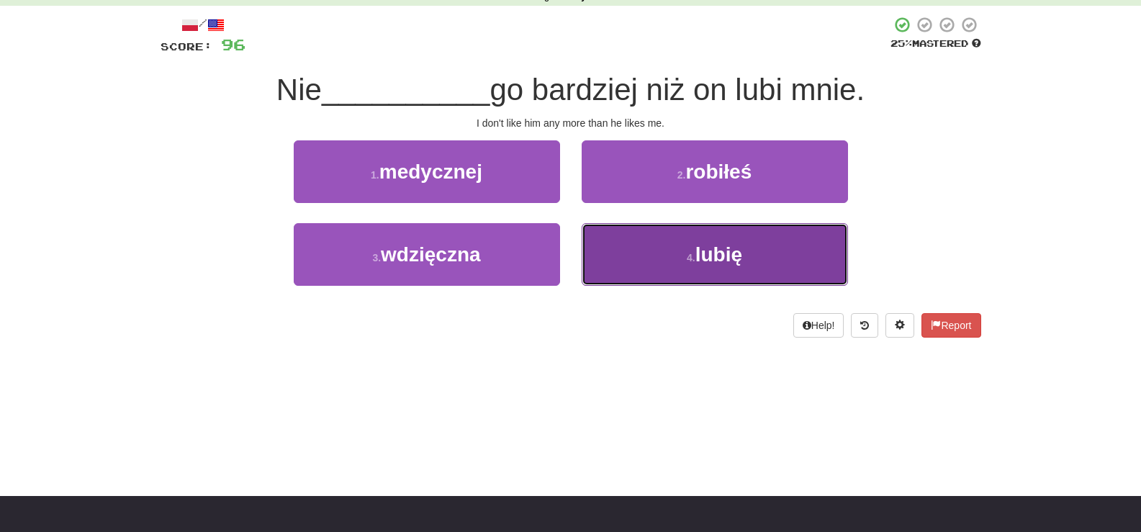
click at [702, 250] on span "lubię" at bounding box center [719, 254] width 47 height 22
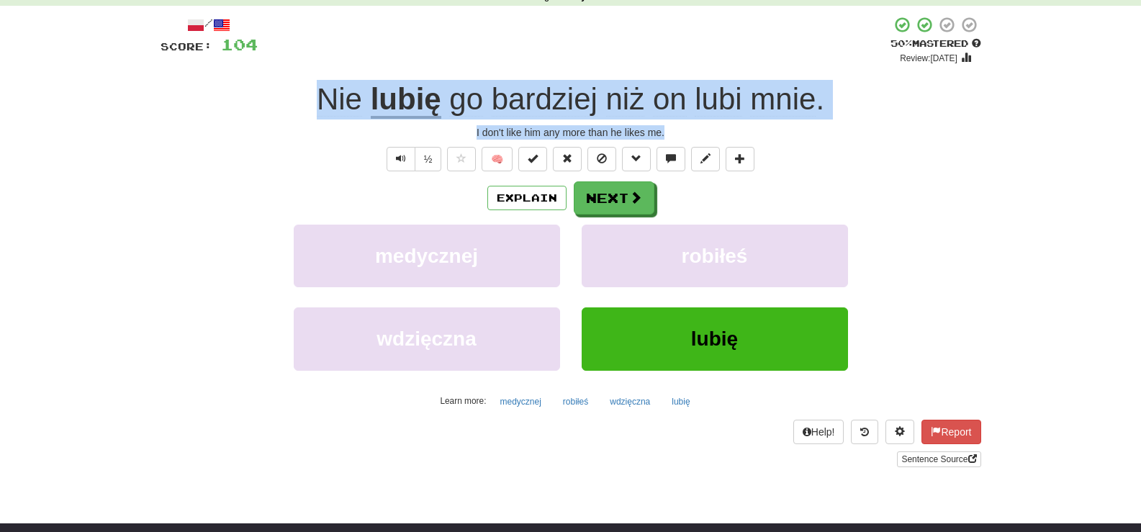
drag, startPoint x: 305, startPoint y: 94, endPoint x: 739, endPoint y: 124, distance: 435.2
click at [739, 124] on div "/ Score: 104 + 8 50 % Mastered Review: 2025-09-26 Nie lubię go bardziej niż on …" at bounding box center [571, 241] width 821 height 451
copy div "Nie lubię go bardziej niż on lubi mnie . I don't like him any more than he like…"
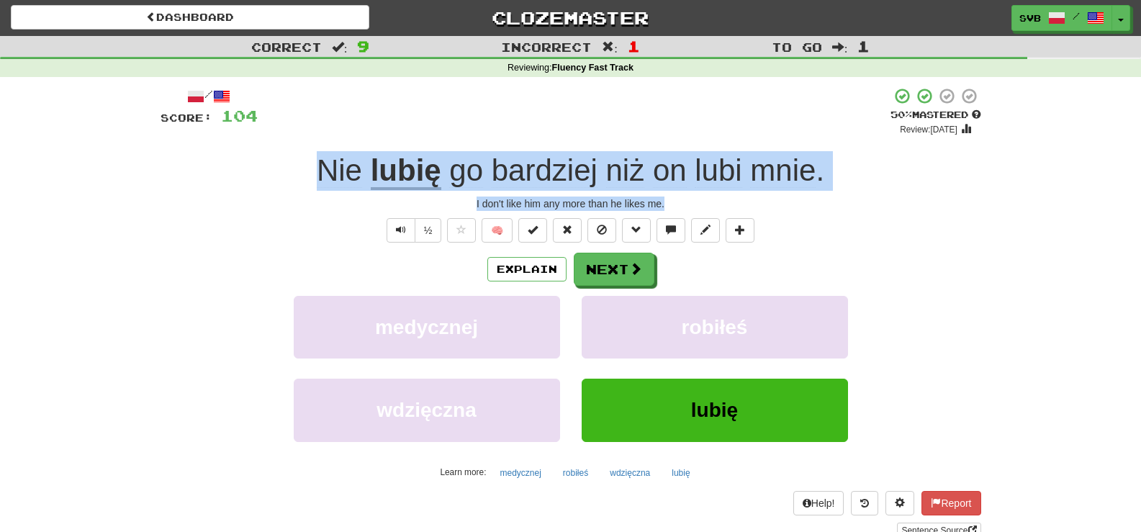
scroll to position [0, 0]
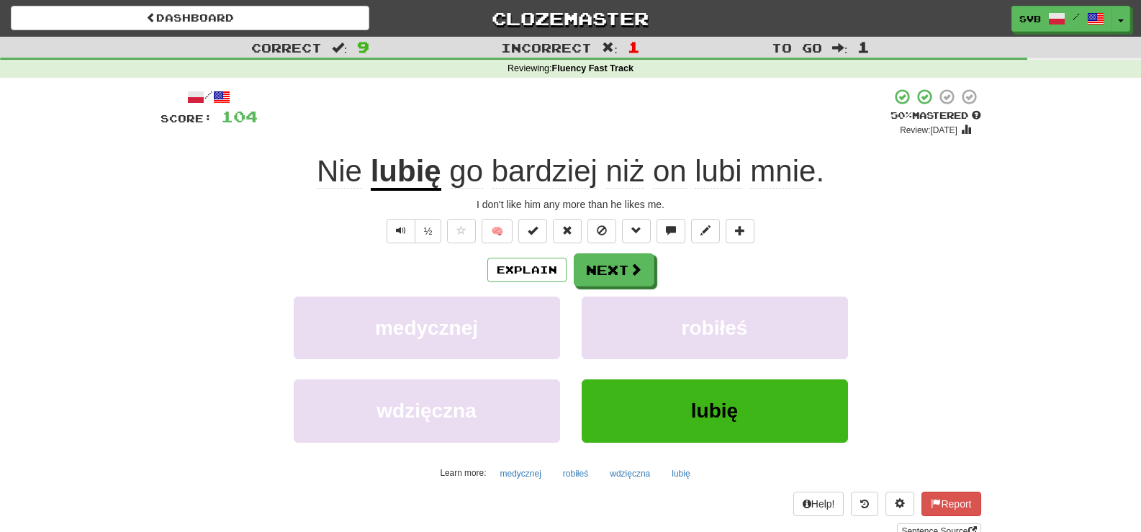
click at [701, 257] on div "Explain Next" at bounding box center [571, 269] width 821 height 33
click at [523, 171] on span "bardziej" at bounding box center [545, 171] width 106 height 35
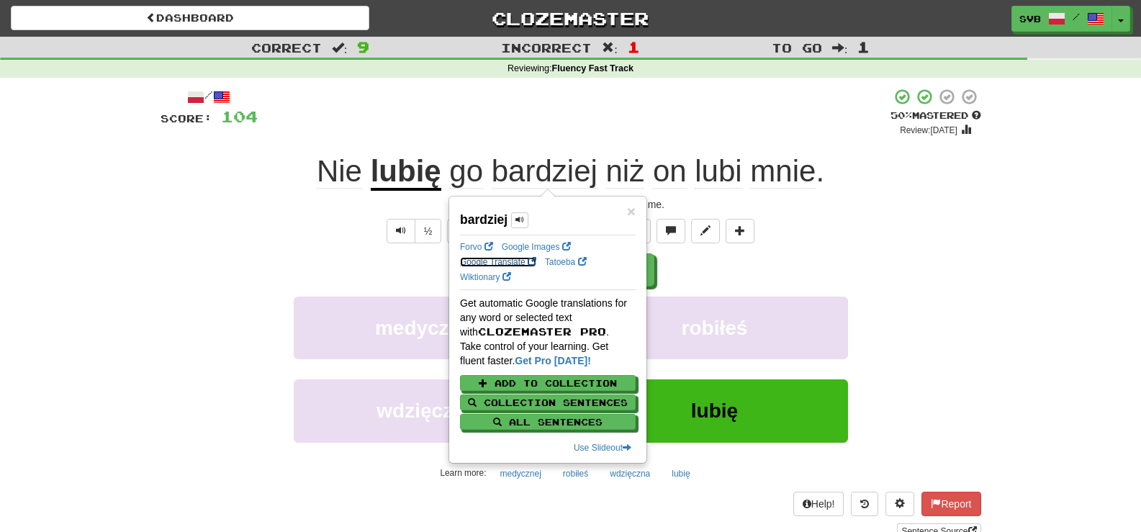
click at [487, 261] on link "Google Translate" at bounding box center [498, 262] width 76 height 10
click at [660, 127] on div "+ 8" at bounding box center [574, 112] width 633 height 49
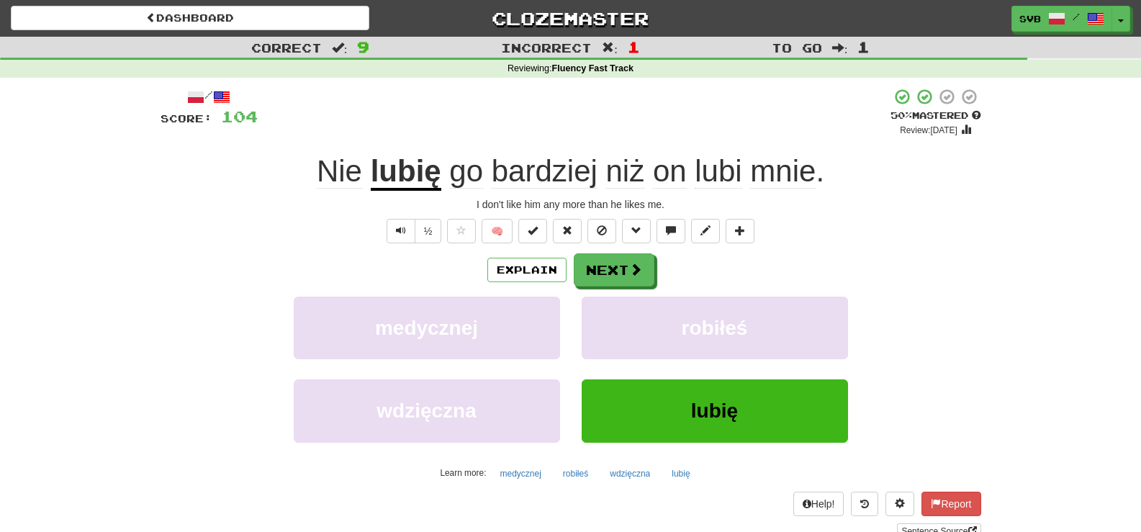
click at [625, 170] on span "niż" at bounding box center [625, 171] width 39 height 35
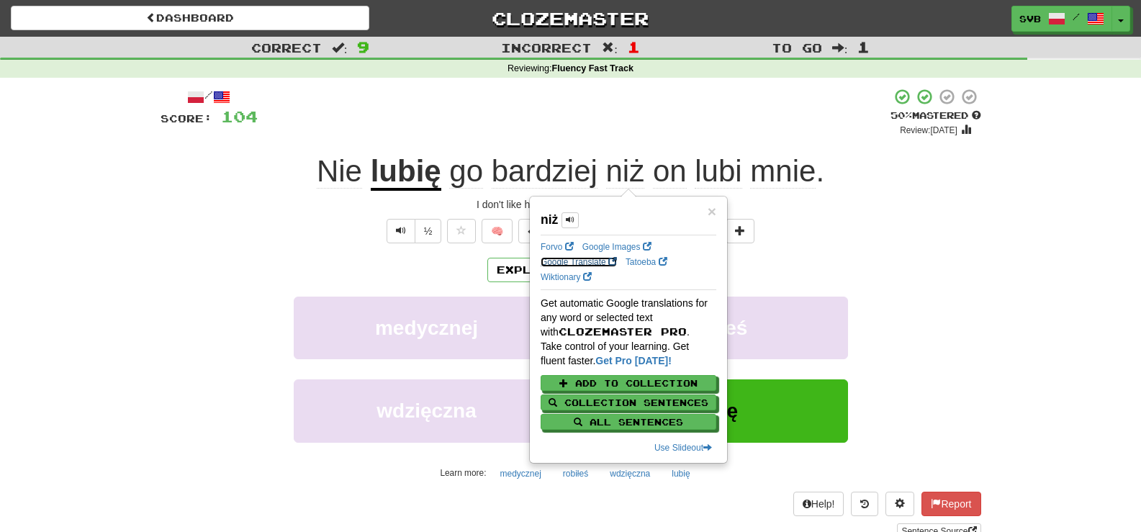
click at [570, 264] on link "Google Translate" at bounding box center [579, 262] width 76 height 10
click at [828, 208] on div "I don't like him any more than he likes me." at bounding box center [571, 204] width 821 height 14
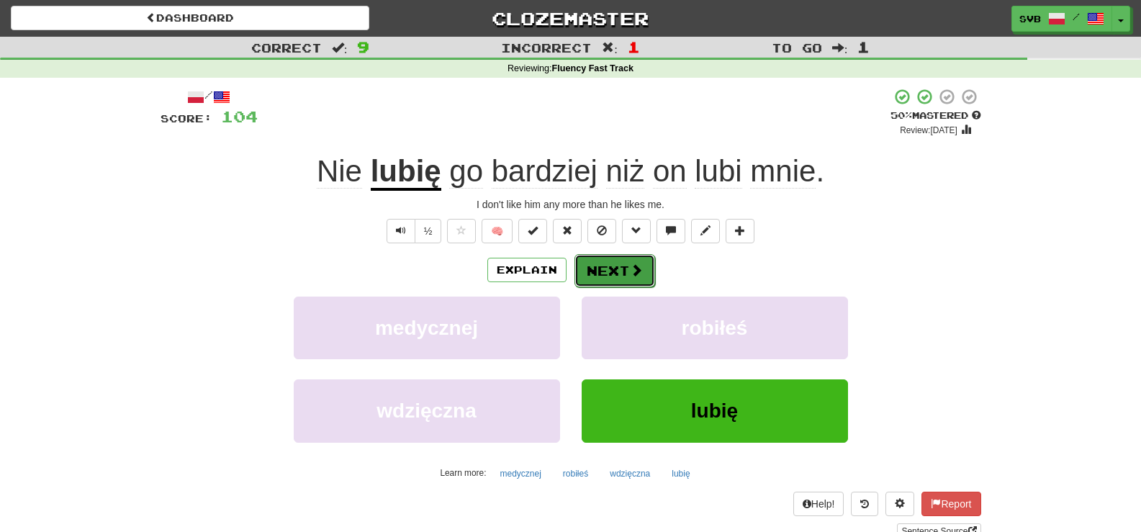
click at [628, 261] on button "Next" at bounding box center [615, 270] width 81 height 33
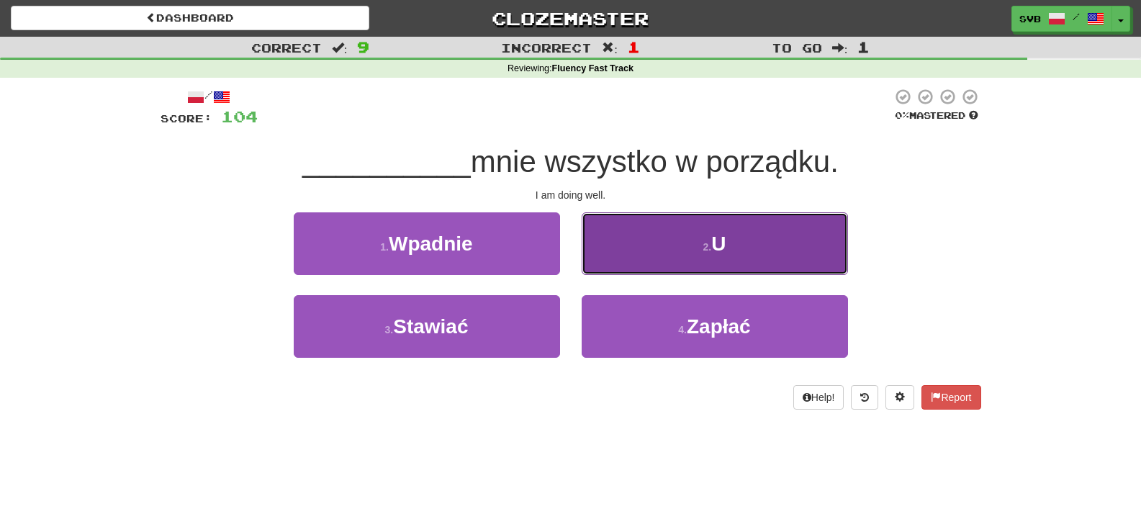
click at [722, 235] on span "U" at bounding box center [718, 244] width 14 height 22
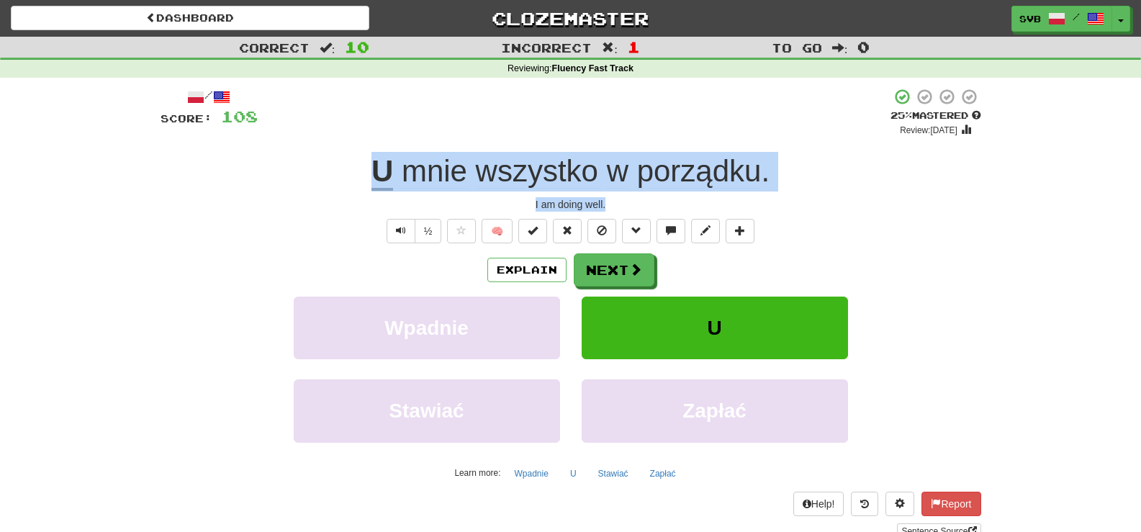
drag, startPoint x: 364, startPoint y: 163, endPoint x: 671, endPoint y: 205, distance: 310.4
click at [671, 205] on div "/ Score: 108 + 4 25 % Mastered Review: 2025-09-17 U mnie wszystko w porządku . …" at bounding box center [571, 313] width 821 height 451
click at [630, 271] on span at bounding box center [636, 270] width 13 height 13
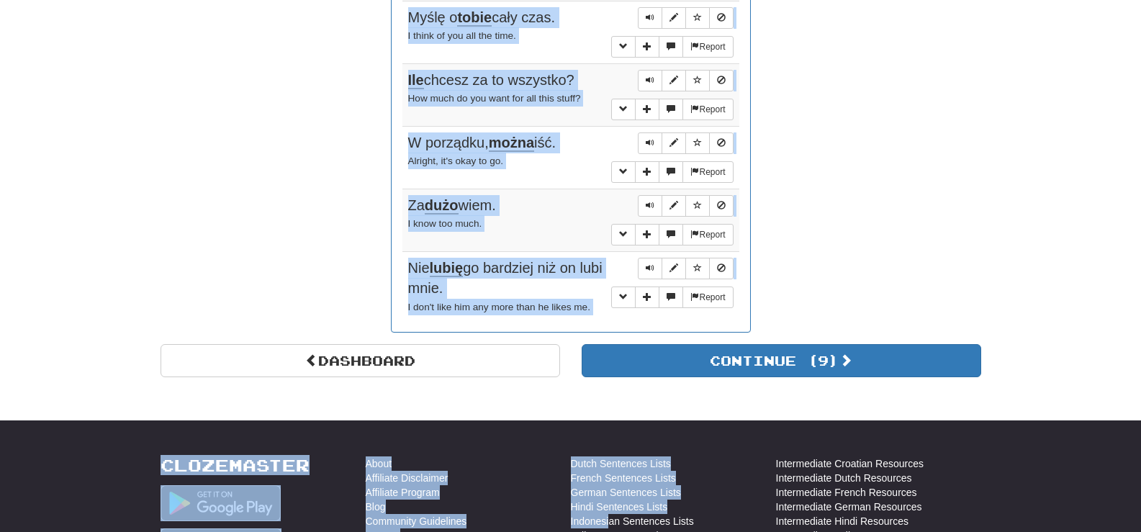
scroll to position [1290, 0]
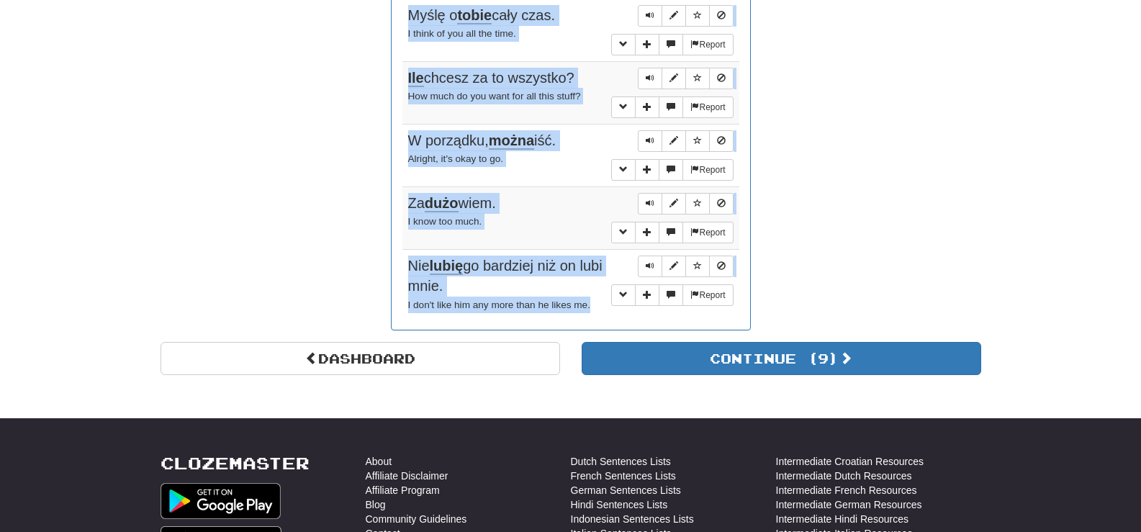
drag, startPoint x: 469, startPoint y: 86, endPoint x: 610, endPoint y: 318, distance: 271.1
click at [565, 222] on div "I know too much." at bounding box center [570, 221] width 325 height 17
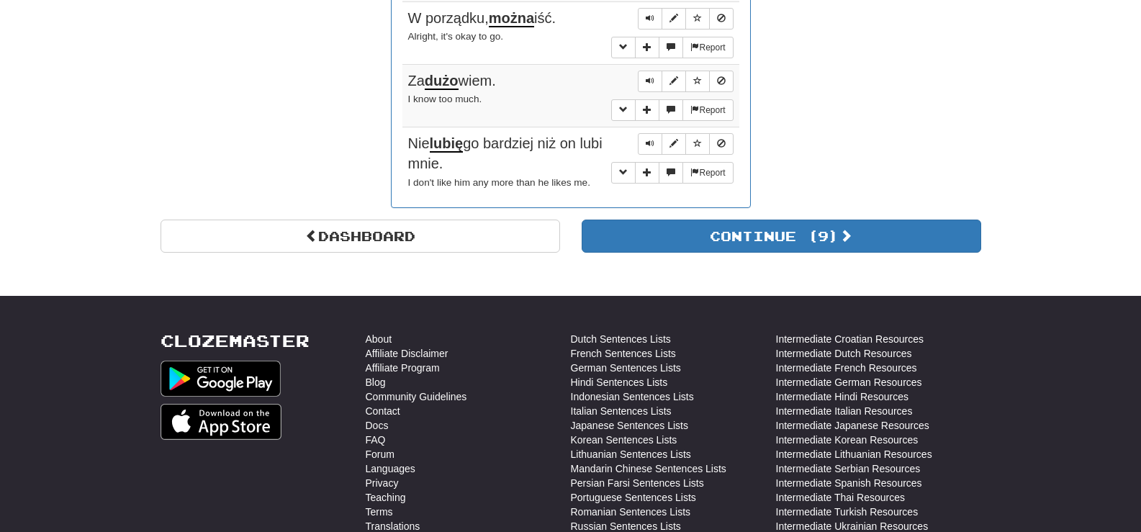
scroll to position [1434, 0]
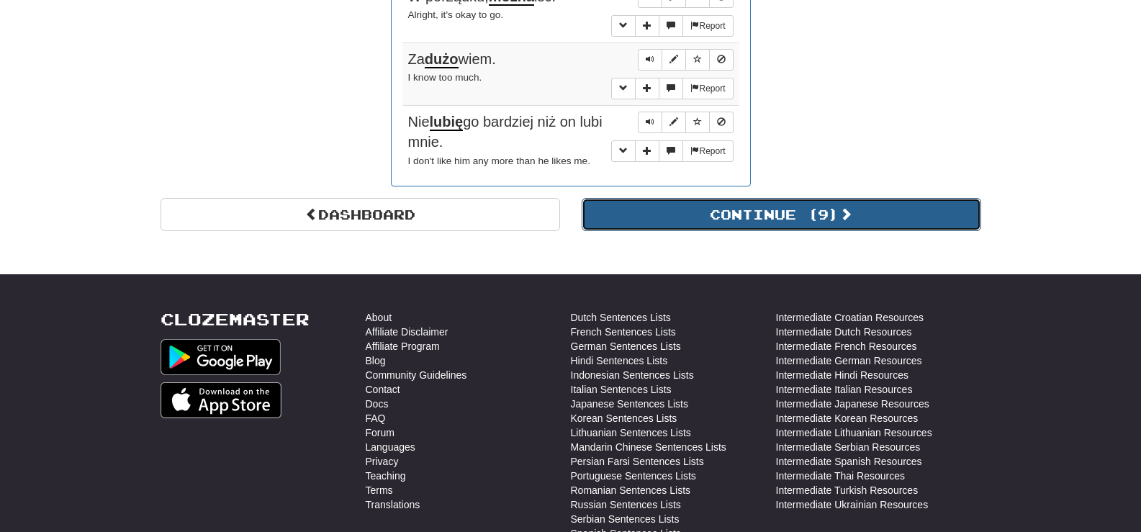
click at [734, 213] on button "Continue ( 9 )" at bounding box center [782, 214] width 400 height 33
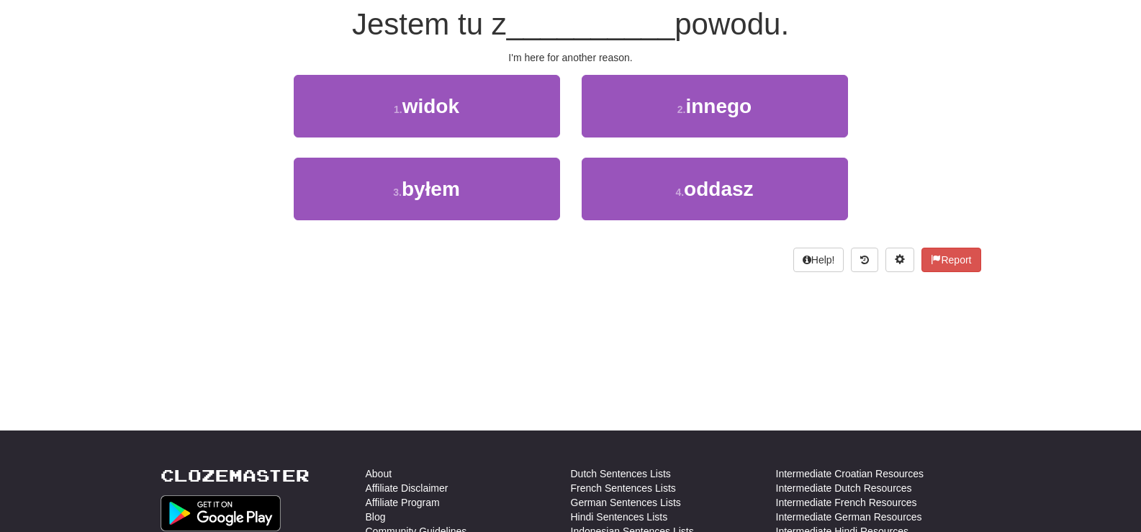
scroll to position [0, 0]
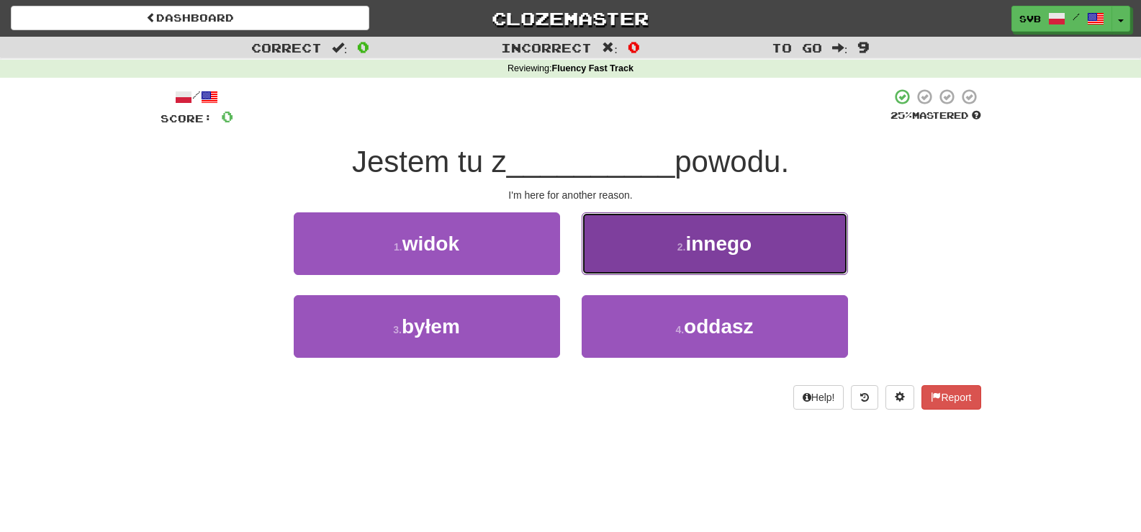
click at [745, 246] on span "innego" at bounding box center [718, 244] width 66 height 22
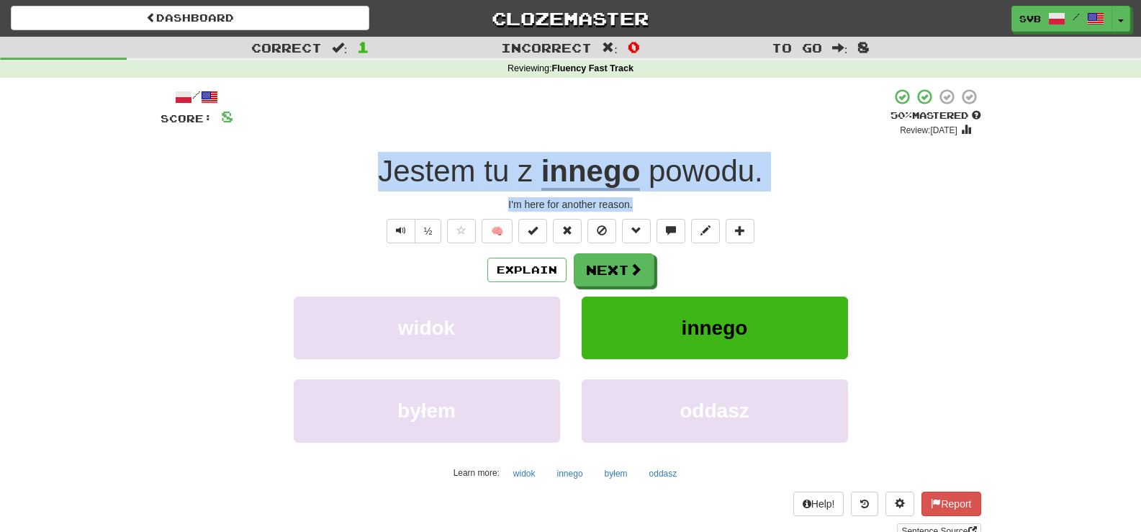
drag, startPoint x: 369, startPoint y: 172, endPoint x: 786, endPoint y: 195, distance: 418.3
click at [786, 195] on div "/ Score: 8 + 8 50 % Mastered Review: 2025-09-26 Jestem tu z innego powodu . I'm…" at bounding box center [571, 313] width 821 height 451
click at [614, 269] on button "Next" at bounding box center [615, 270] width 81 height 33
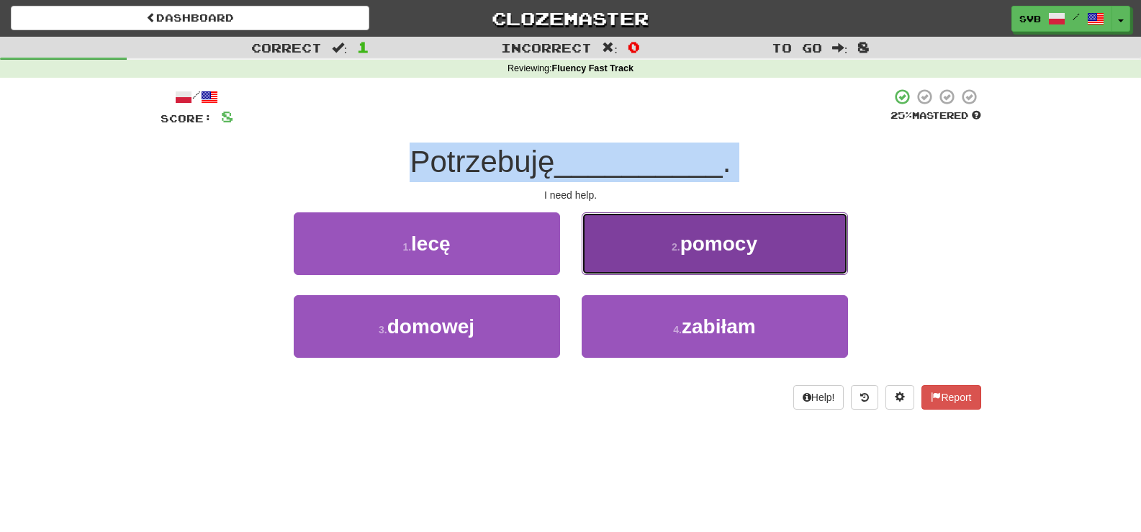
click at [719, 238] on span "pomocy" at bounding box center [718, 244] width 77 height 22
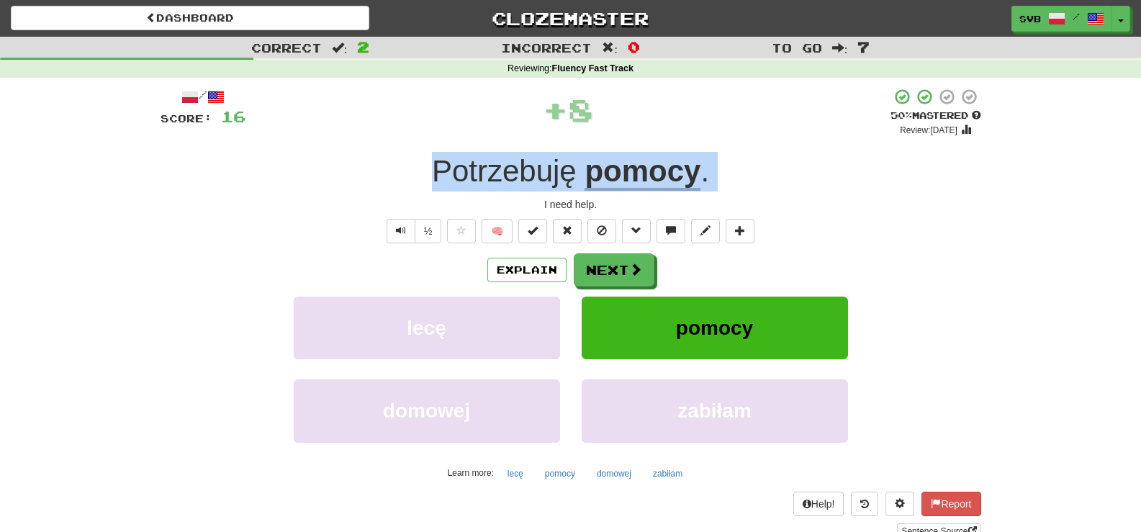
click at [510, 207] on div "I need help." at bounding box center [571, 204] width 821 height 14
drag, startPoint x: 423, startPoint y: 163, endPoint x: 741, endPoint y: 197, distance: 320.1
click at [741, 197] on div "/ Score: 16 + 8 50 % Mastered Review: 2025-09-26 Potrzebuję pomocy . I need hel…" at bounding box center [571, 313] width 821 height 451
click at [640, 264] on span at bounding box center [636, 270] width 13 height 13
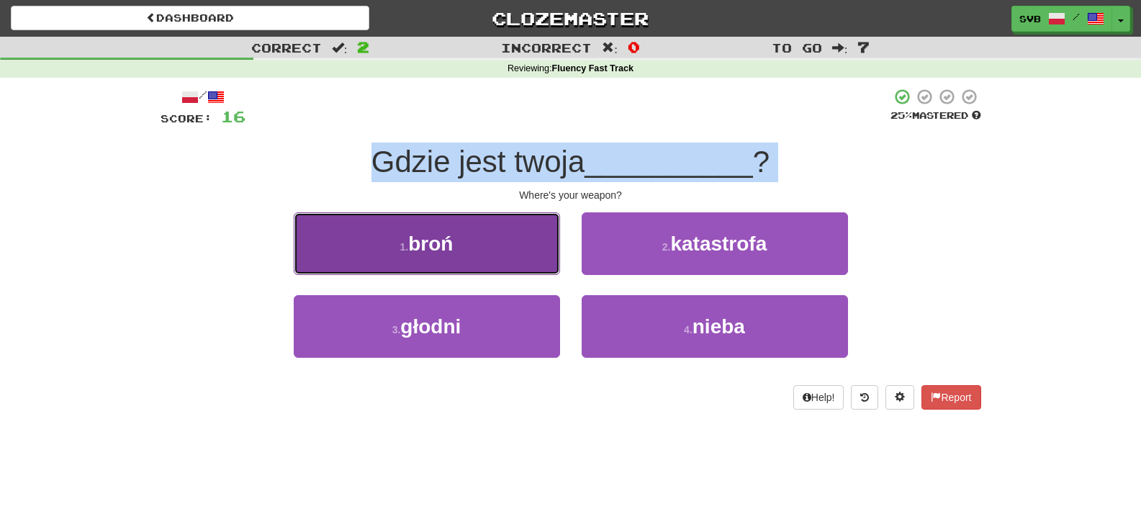
click at [463, 245] on button "1 . broń" at bounding box center [427, 243] width 266 height 63
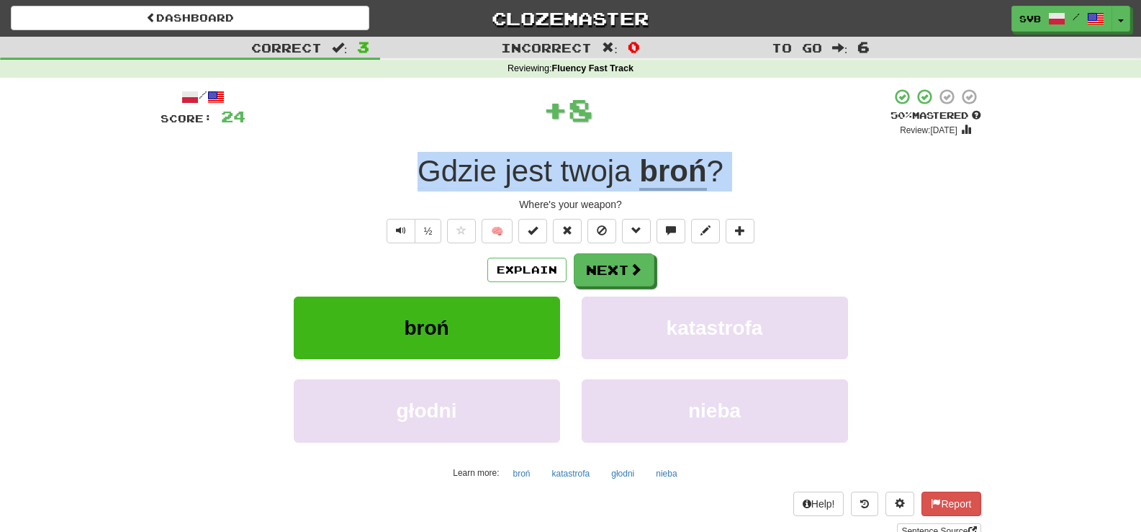
click at [498, 201] on div "Where's your weapon?" at bounding box center [571, 204] width 821 height 14
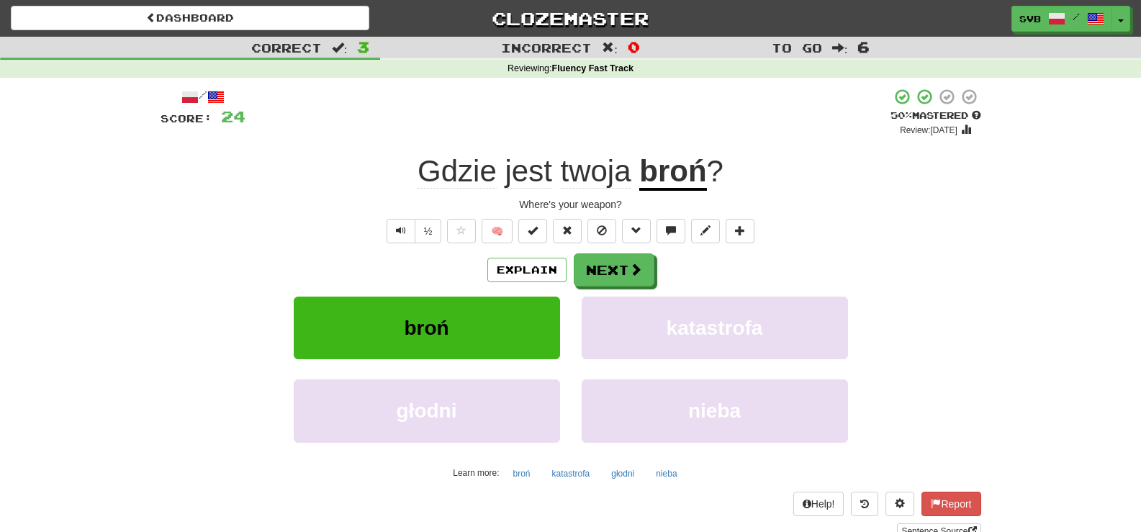
click at [632, 200] on div "Where's your weapon?" at bounding box center [571, 204] width 821 height 14
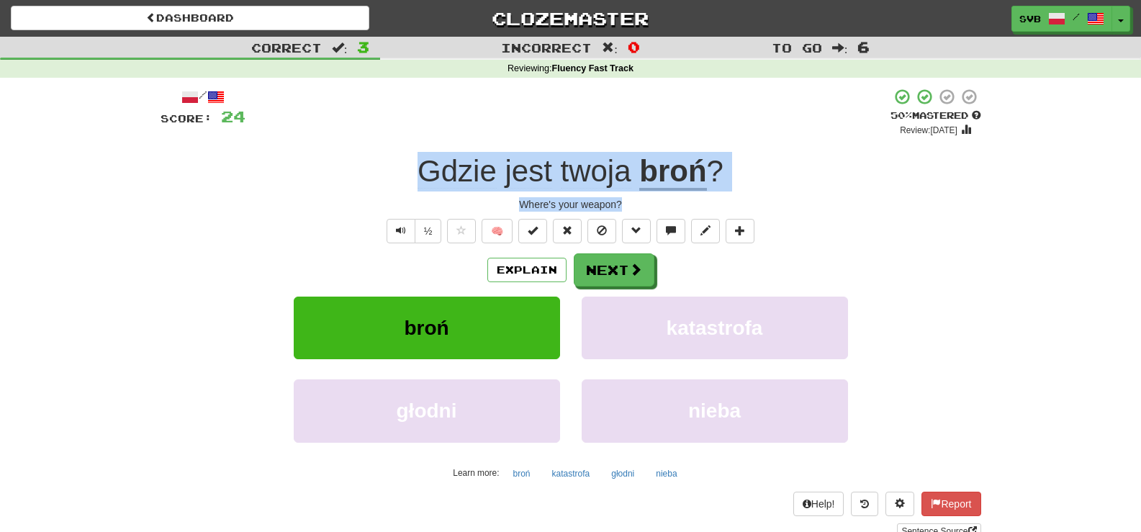
drag, startPoint x: 423, startPoint y: 166, endPoint x: 664, endPoint y: 200, distance: 243.6
click at [664, 200] on div "/ Score: 24 + 8 50 % Mastered Review: 2025-09-26 Gdzie jest twoja broń ? Where'…" at bounding box center [571, 313] width 821 height 451
click at [634, 270] on span at bounding box center [636, 270] width 13 height 13
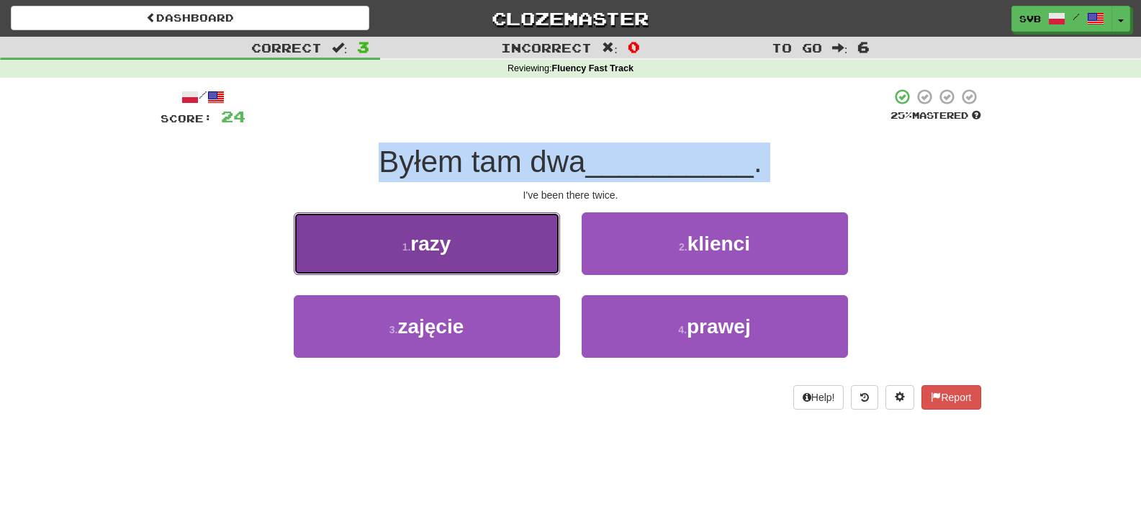
click at [436, 243] on span "razy" at bounding box center [430, 244] width 40 height 22
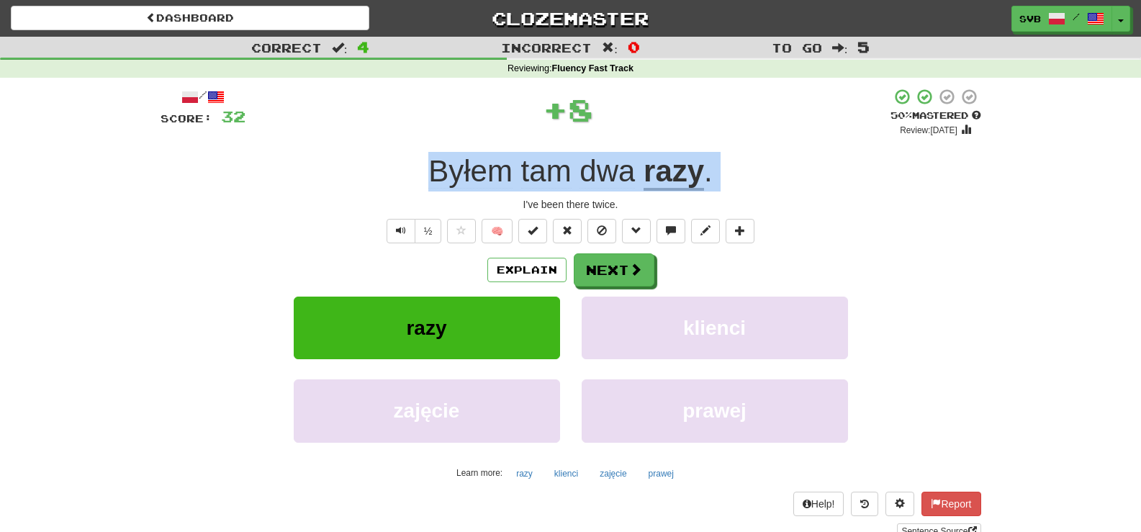
click at [478, 207] on div "I've been there twice." at bounding box center [571, 204] width 821 height 14
drag, startPoint x: 408, startPoint y: 174, endPoint x: 746, endPoint y: 202, distance: 338.9
click at [746, 202] on div "/ Score: 32 + 8 50 % Mastered Review: 2025-09-26 Byłem tam dwa razy . I've been…" at bounding box center [571, 313] width 821 height 451
click at [635, 271] on span at bounding box center [636, 270] width 13 height 13
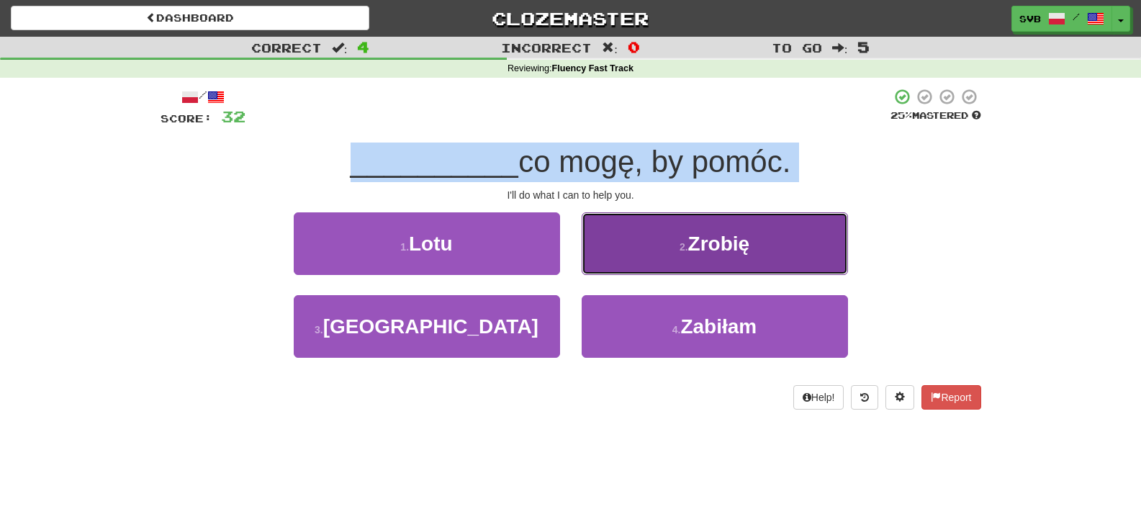
click at [693, 233] on span "Zrobię" at bounding box center [719, 244] width 62 height 22
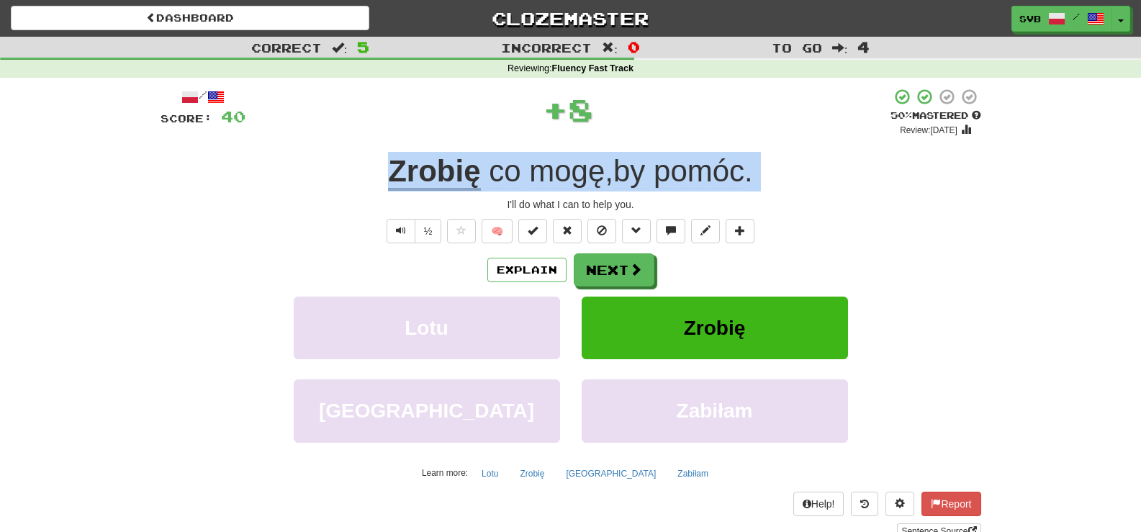
click at [361, 204] on div "I'll do what I can to help you." at bounding box center [571, 204] width 821 height 14
drag, startPoint x: 363, startPoint y: 173, endPoint x: 665, endPoint y: 202, distance: 303.8
click at [665, 202] on div "/ Score: 40 + 8 50 % Mastered Review: 2025-09-26 Zrobię co mogę , by pomóc . I'…" at bounding box center [571, 313] width 821 height 451
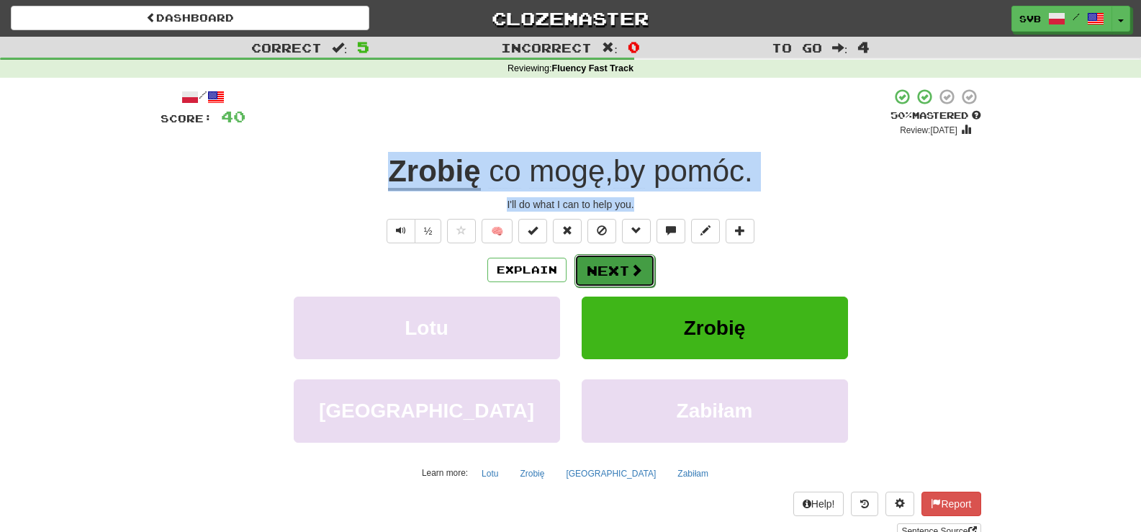
click at [624, 268] on button "Next" at bounding box center [615, 270] width 81 height 33
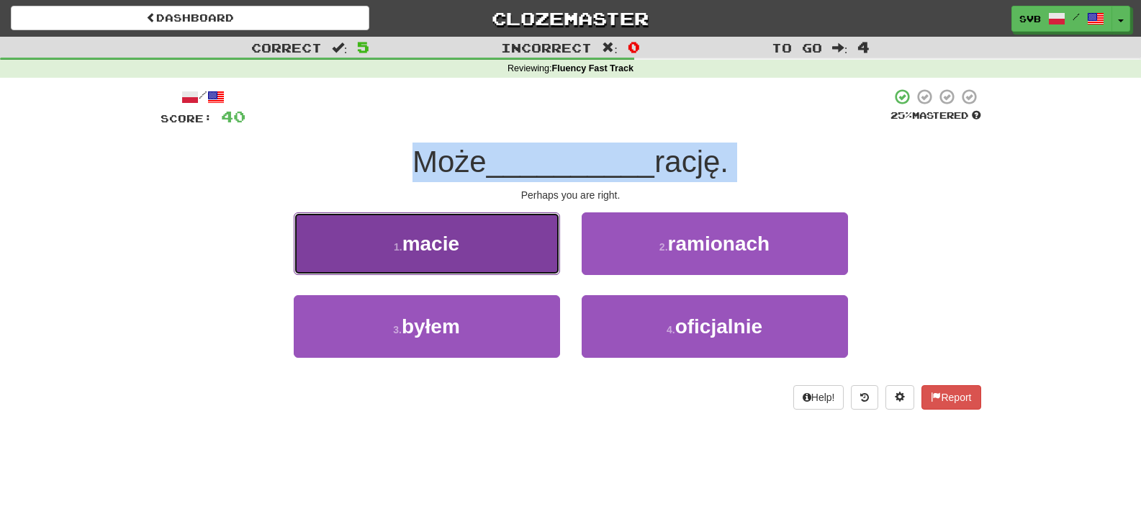
click at [464, 240] on button "1 . macie" at bounding box center [427, 243] width 266 height 63
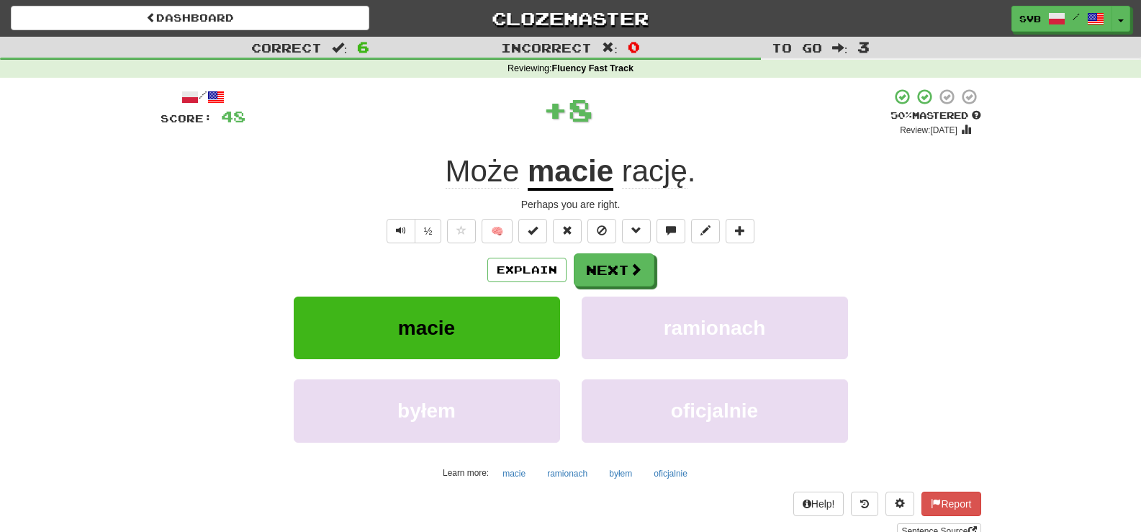
click at [410, 180] on div "Może macie rację ." at bounding box center [571, 172] width 821 height 40
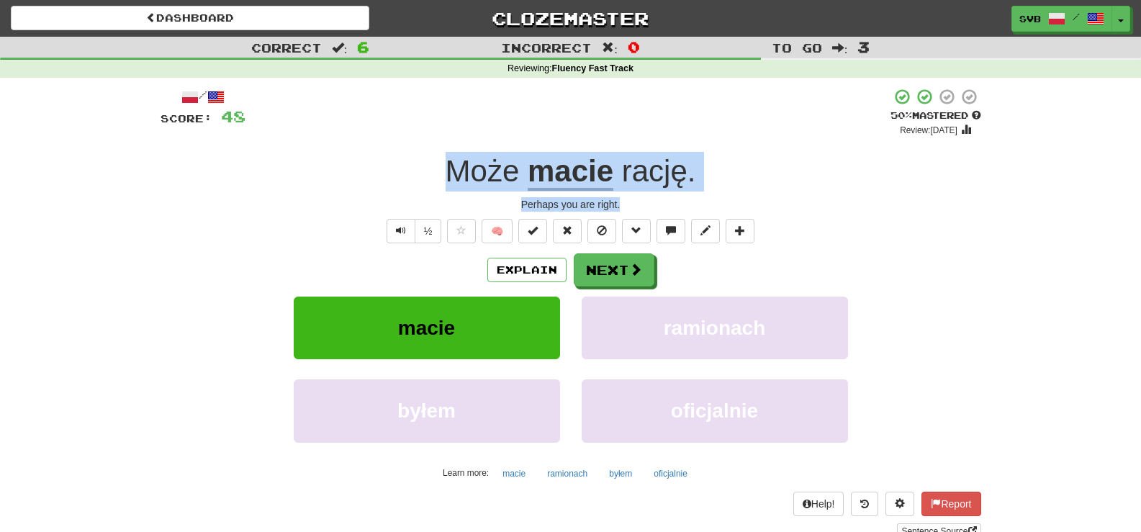
drag, startPoint x: 441, startPoint y: 169, endPoint x: 663, endPoint y: 211, distance: 225.7
click at [663, 211] on div "/ Score: 48 + 8 50 % Mastered Review: 2025-09-26 Może macie rację . Perhaps you…" at bounding box center [571, 313] width 821 height 451
click at [631, 271] on span at bounding box center [636, 270] width 13 height 13
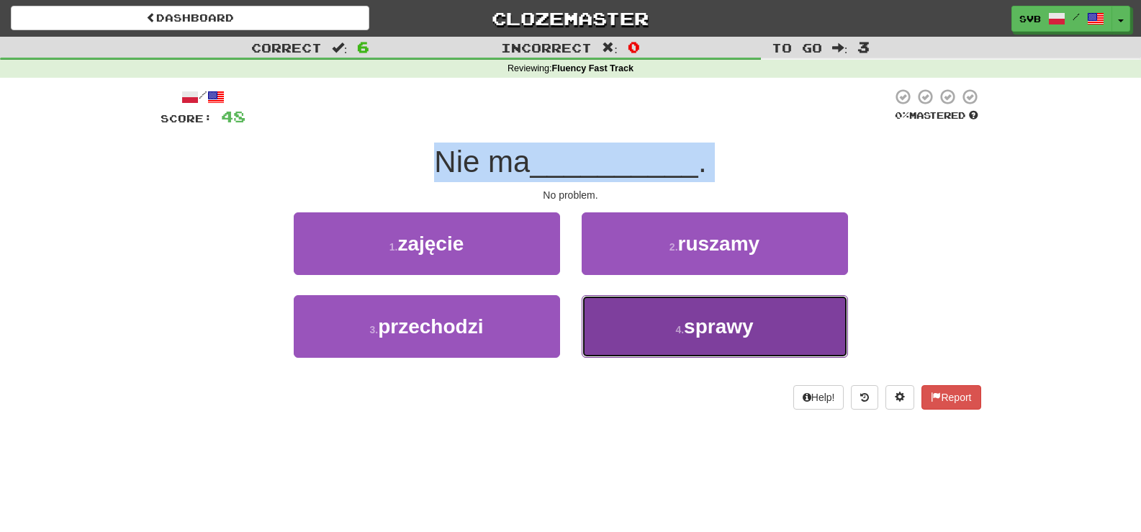
click at [733, 333] on span "sprawy" at bounding box center [719, 326] width 70 height 22
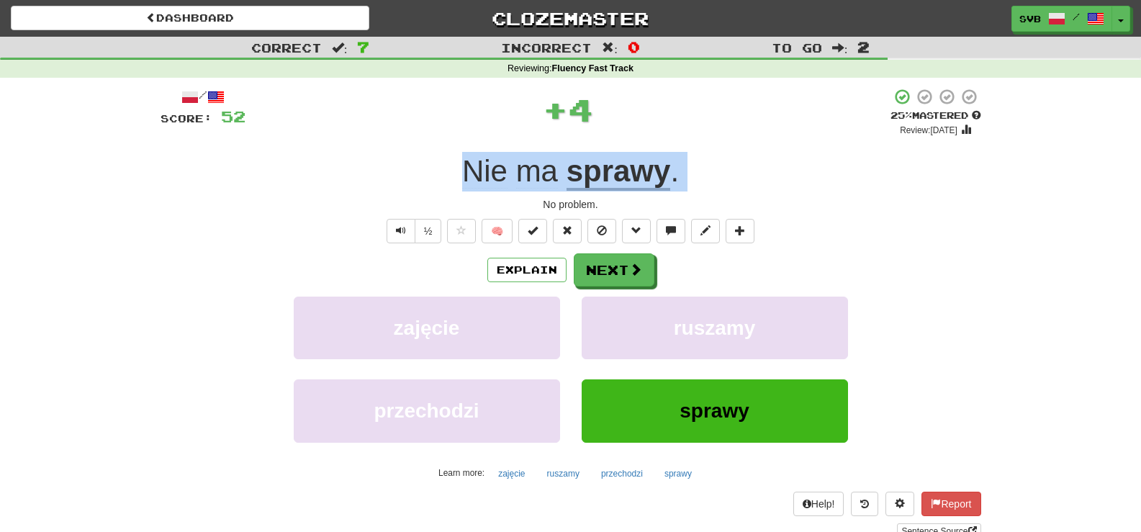
click at [445, 163] on div "Nie ma sprawy ." at bounding box center [571, 172] width 821 height 40
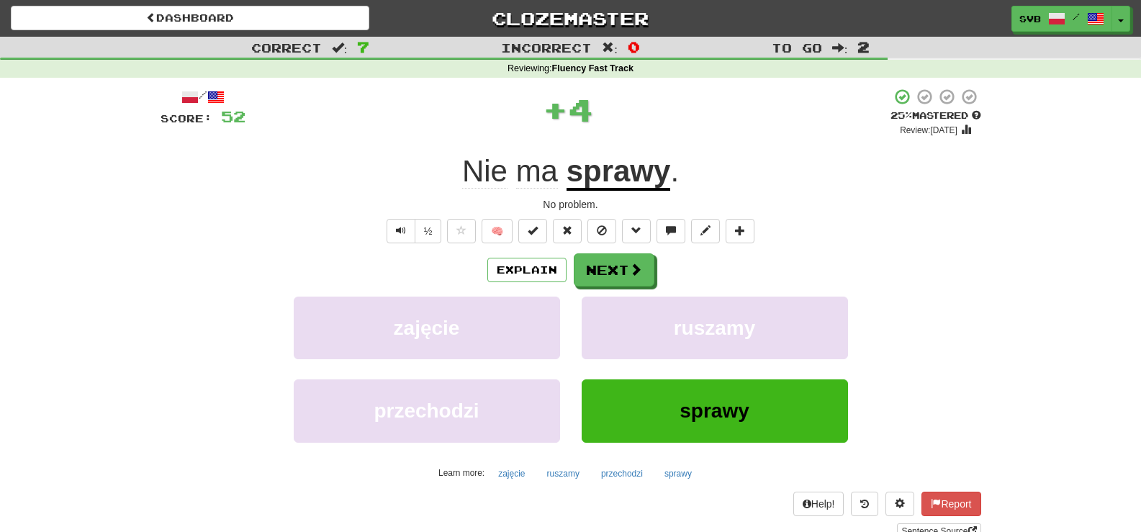
click at [496, 202] on div "No problem." at bounding box center [571, 204] width 821 height 14
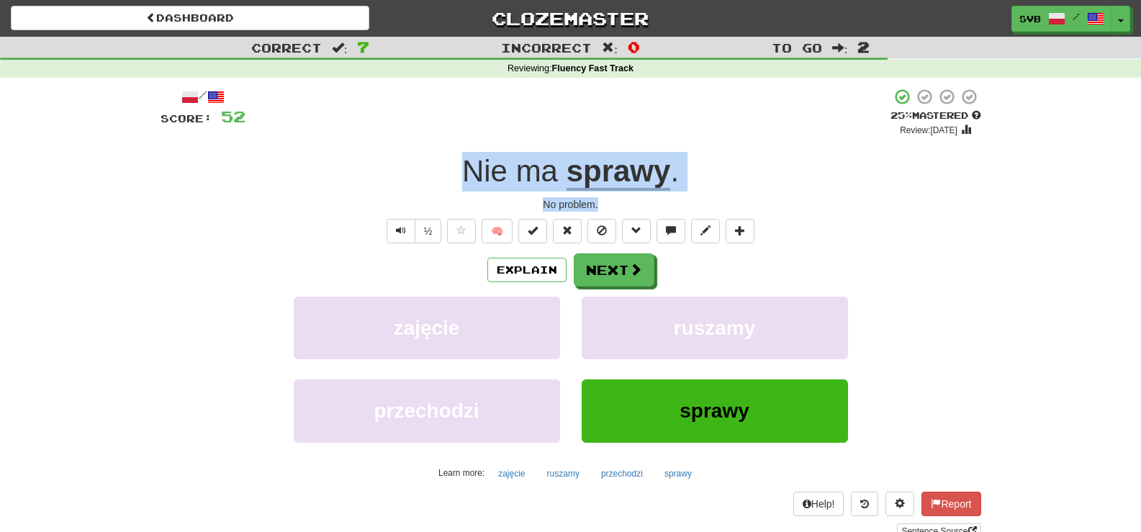
drag, startPoint x: 451, startPoint y: 168, endPoint x: 667, endPoint y: 194, distance: 218.2
click at [667, 194] on div "/ Score: 52 + 4 25 % Mastered Review: 2025-09-17 Nie ma sprawy . No problem. ½ …" at bounding box center [571, 313] width 821 height 451
click at [641, 201] on div "No problem." at bounding box center [571, 204] width 821 height 14
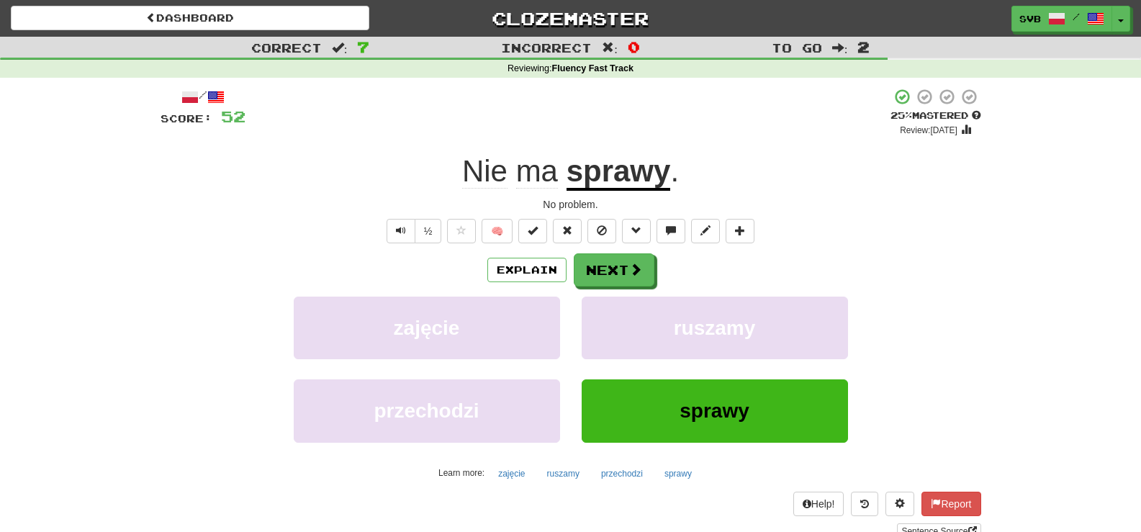
click at [634, 172] on u "sprawy" at bounding box center [619, 172] width 104 height 37
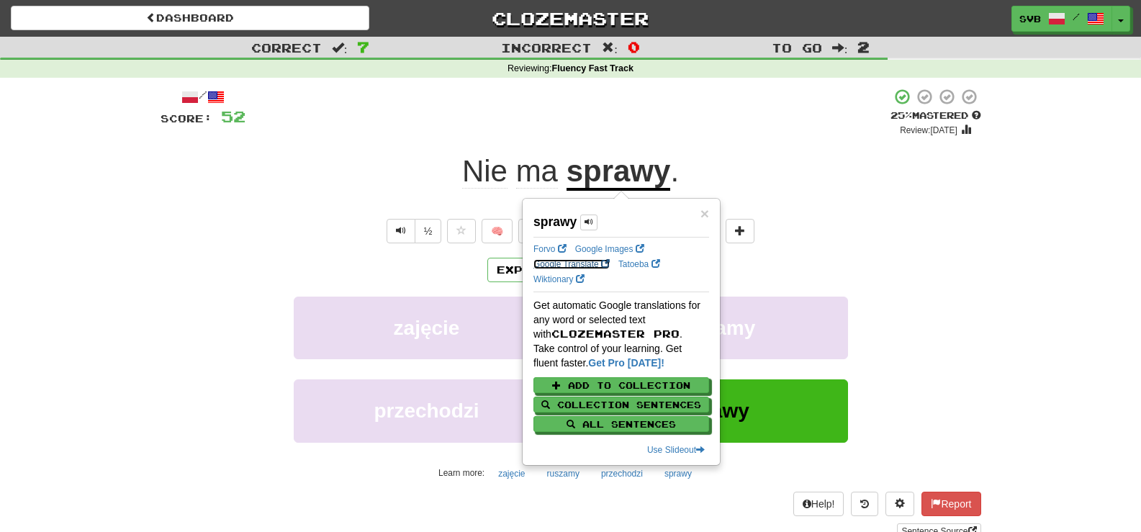
click at [544, 263] on link "Google Translate" at bounding box center [572, 264] width 76 height 10
click at [565, 282] on link "Wiktionary" at bounding box center [559, 279] width 51 height 10
click at [714, 125] on div "+ 4" at bounding box center [568, 112] width 645 height 49
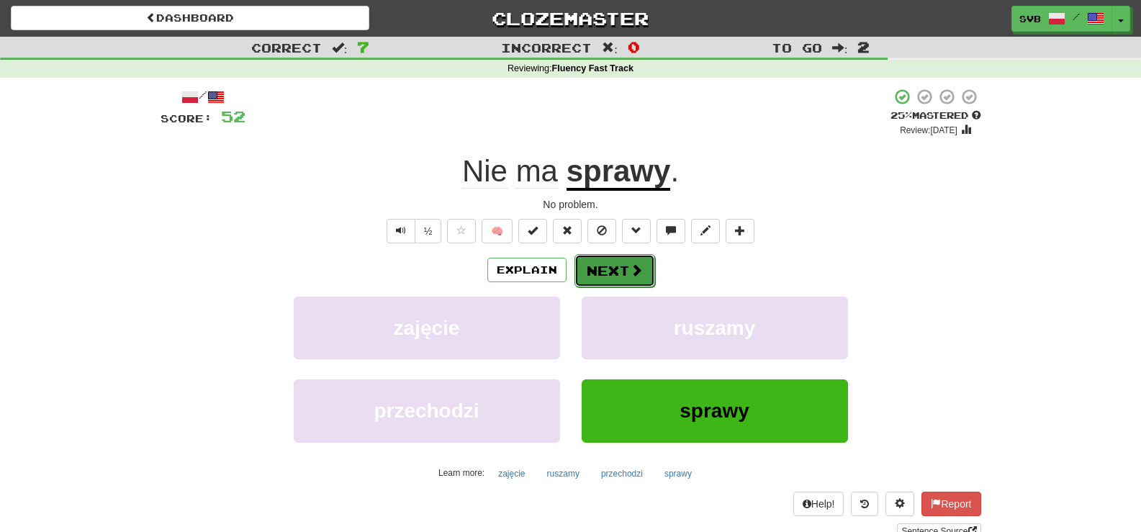
click at [616, 270] on button "Next" at bounding box center [615, 270] width 81 height 33
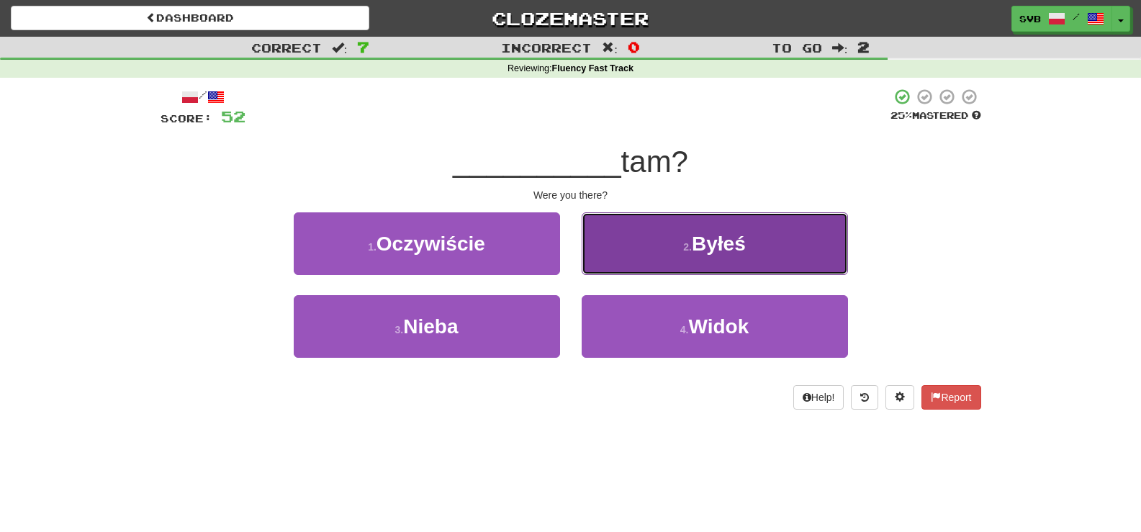
click at [707, 252] on span "Byłeś" at bounding box center [719, 244] width 54 height 22
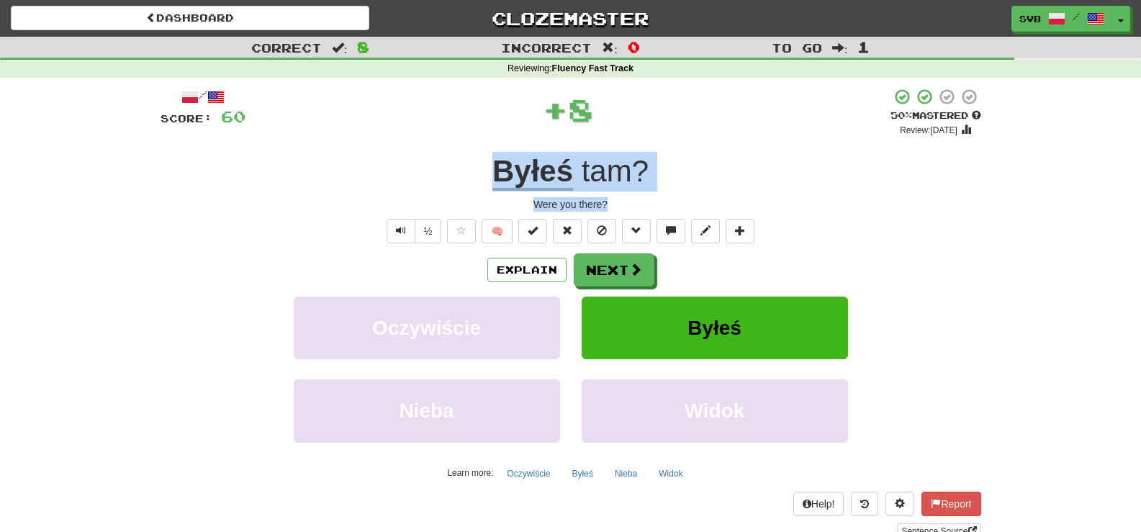
drag, startPoint x: 469, startPoint y: 168, endPoint x: 655, endPoint y: 198, distance: 188.2
click at [655, 198] on div "/ Score: 60 + 8 50 % Mastered Review: 2025-09-26 Byłeś tam ? Were you there? ½ …" at bounding box center [571, 313] width 821 height 451
click at [634, 271] on span at bounding box center [636, 270] width 13 height 13
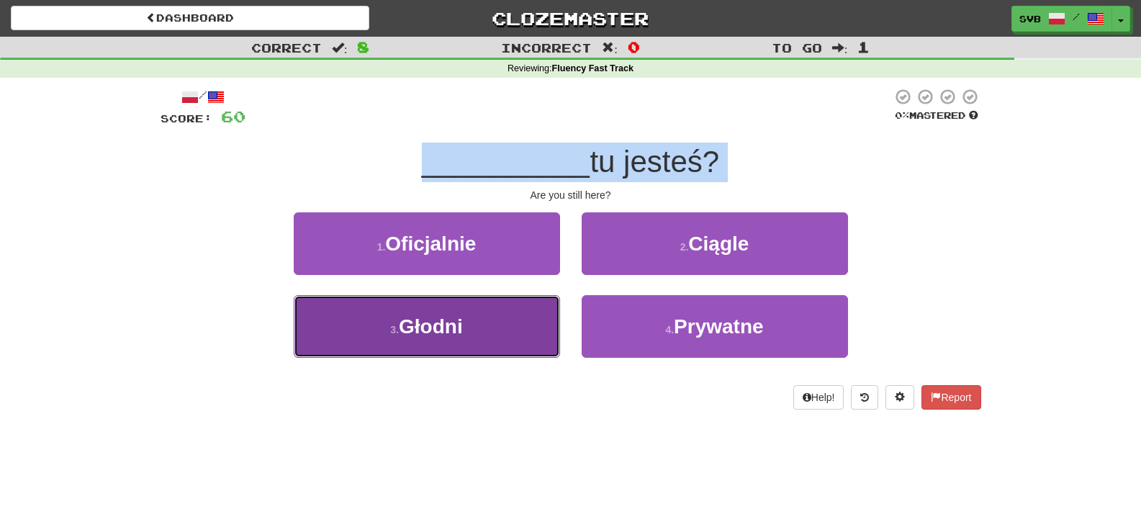
click at [449, 331] on span "Głodni" at bounding box center [431, 326] width 64 height 22
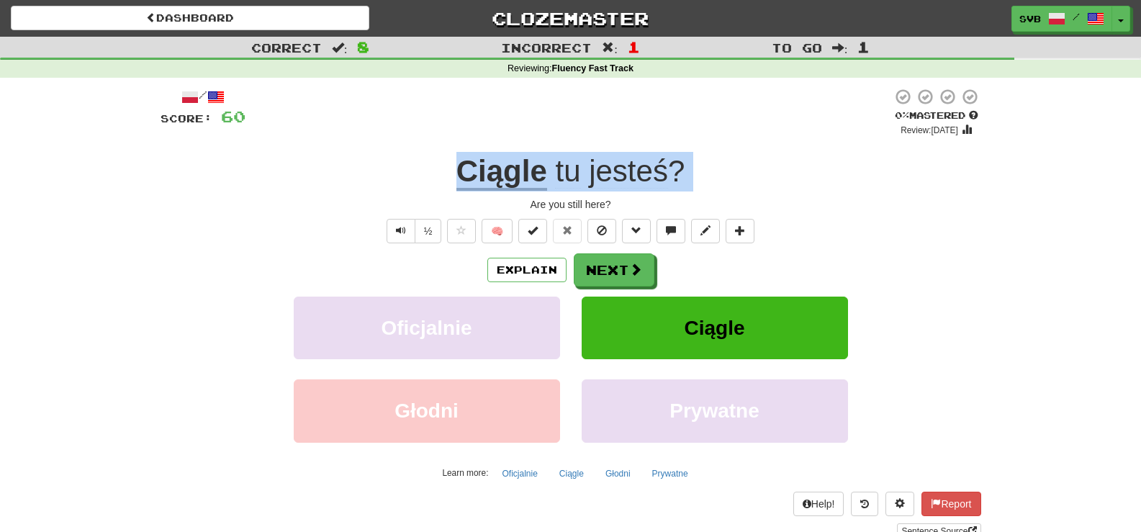
click at [439, 166] on div "Ciągle tu jesteś ?" at bounding box center [571, 172] width 821 height 40
drag, startPoint x: 444, startPoint y: 166, endPoint x: 721, endPoint y: 198, distance: 279.7
click at [721, 198] on div "/ Score: 60 0 % Mastered Review: 2025-09-16 Ciągle tu jesteś ? Are you still he…" at bounding box center [571, 313] width 821 height 451
click at [482, 208] on div "Are you still here?" at bounding box center [571, 204] width 821 height 14
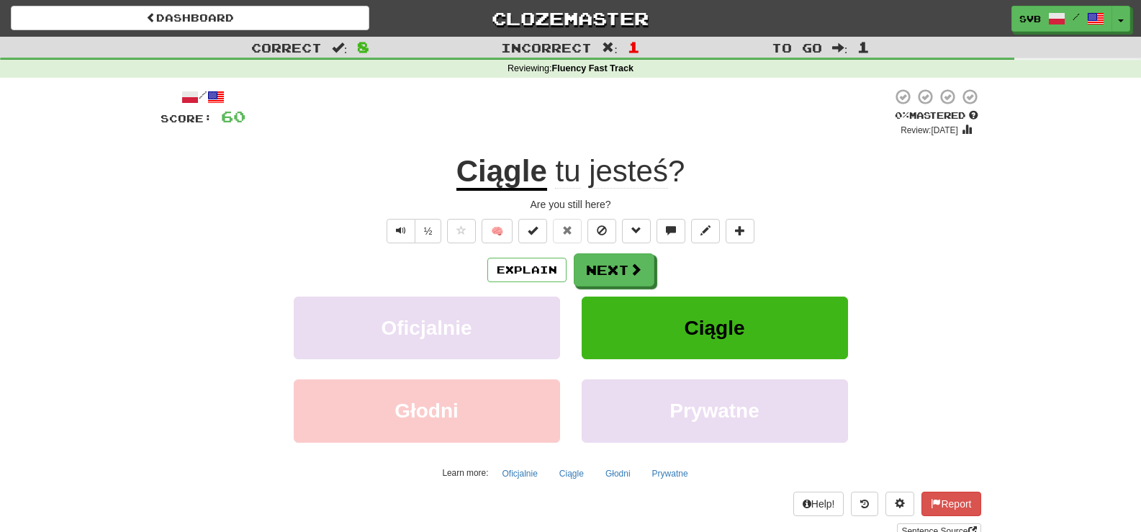
click at [502, 168] on u "Ciągle" at bounding box center [502, 172] width 91 height 37
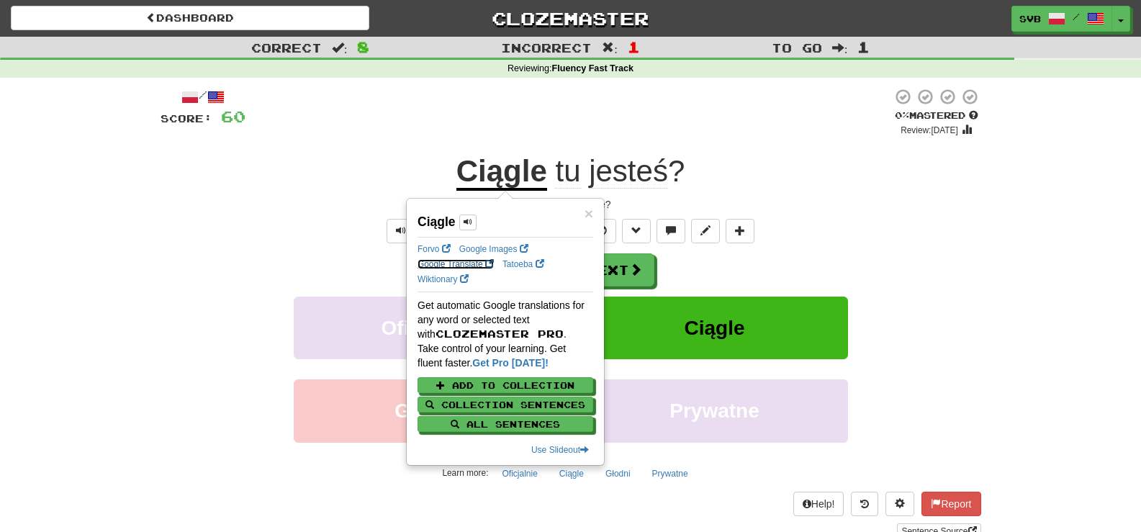
click at [444, 262] on link "Google Translate" at bounding box center [456, 264] width 76 height 10
click at [728, 168] on div "Ciągle tu jesteś ?" at bounding box center [571, 172] width 821 height 40
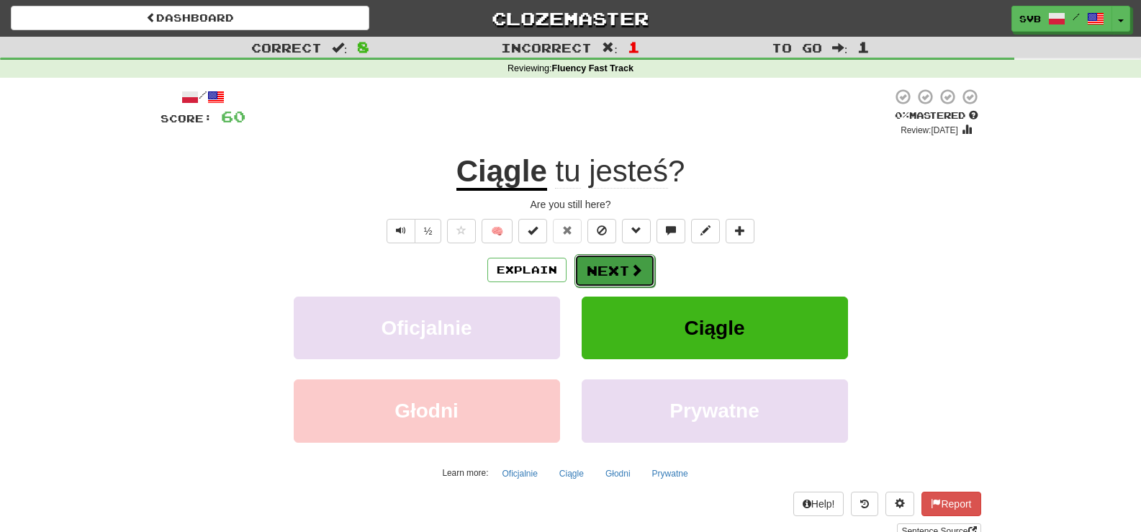
click at [636, 274] on span at bounding box center [636, 270] width 13 height 13
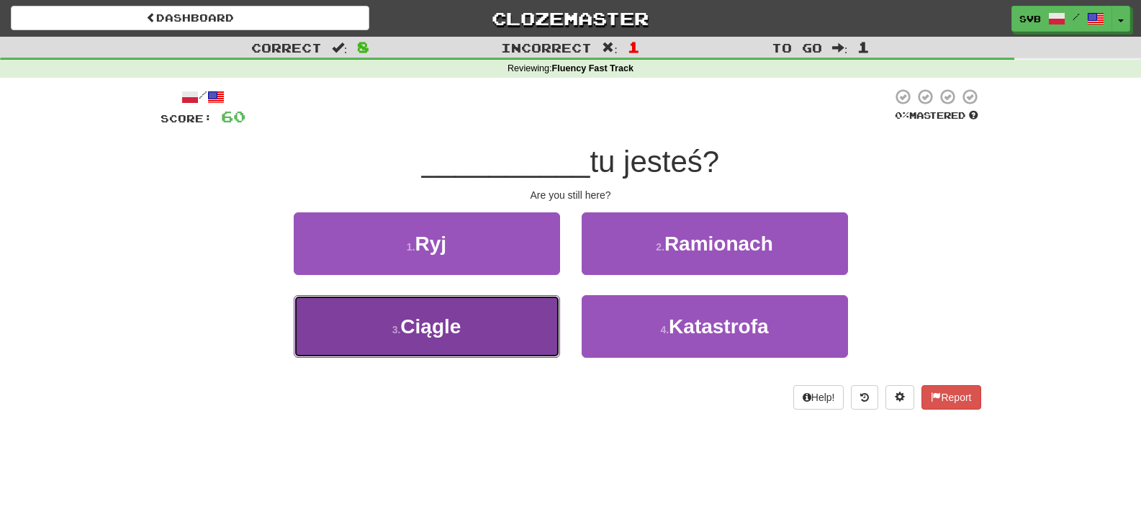
click at [442, 330] on span "Ciągle" at bounding box center [430, 326] width 60 height 22
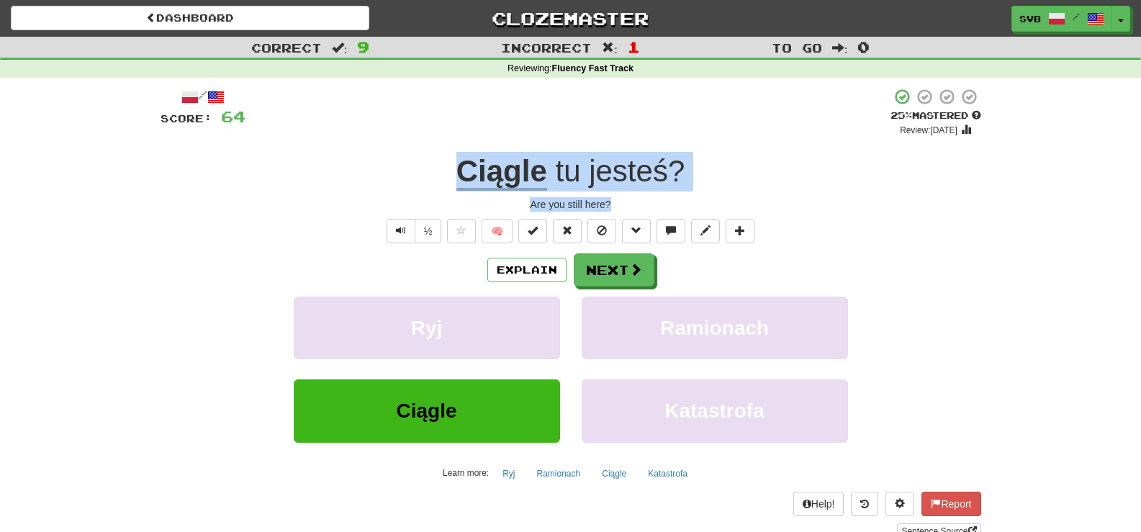
drag, startPoint x: 441, startPoint y: 171, endPoint x: 701, endPoint y: 199, distance: 260.7
click at [701, 199] on div "/ Score: 64 + 4 25 % Mastered Review: 2025-09-17 Ciągle tu jesteś ? Are you sti…" at bounding box center [571, 313] width 821 height 451
click at [625, 271] on button "Next" at bounding box center [615, 270] width 81 height 33
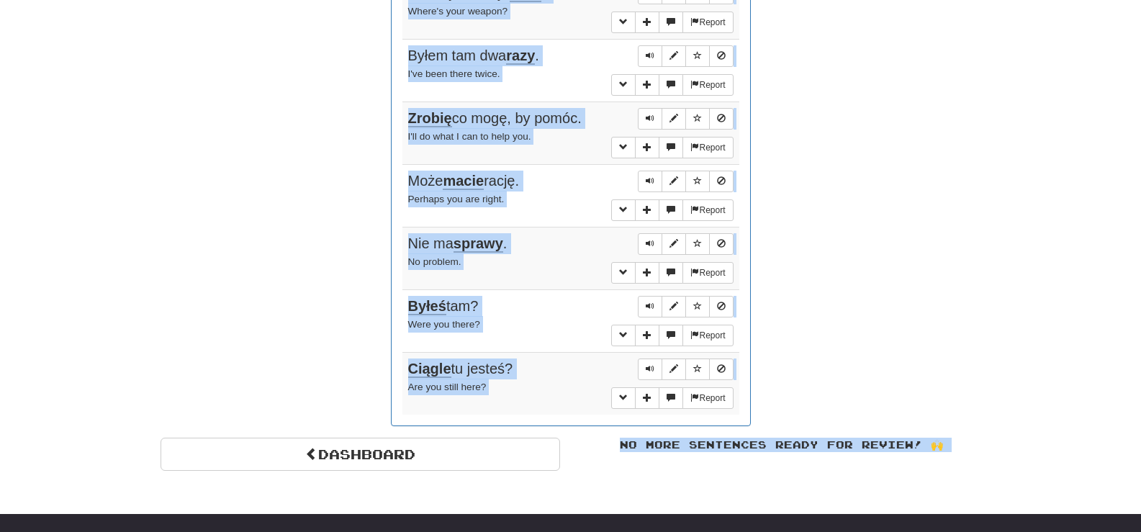
scroll to position [1248, 0]
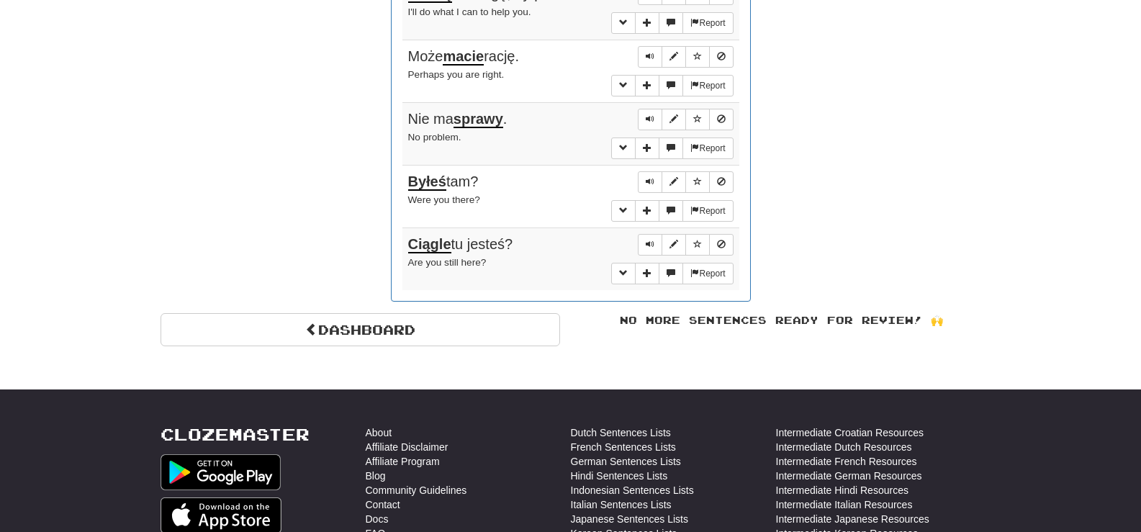
drag, startPoint x: 475, startPoint y: 154, endPoint x: 612, endPoint y: 294, distance: 195.5
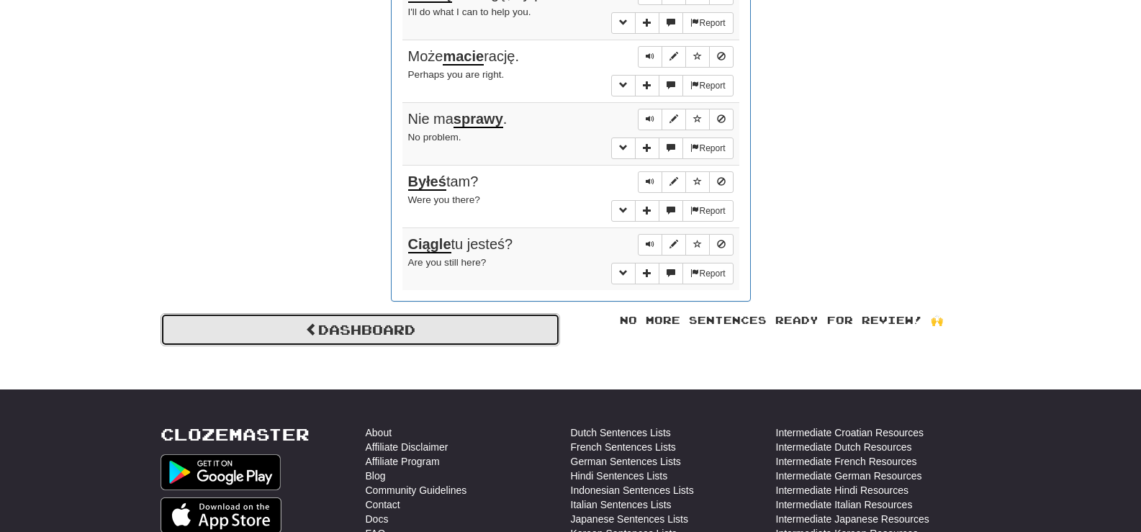
click at [415, 333] on link "Dashboard" at bounding box center [361, 329] width 400 height 33
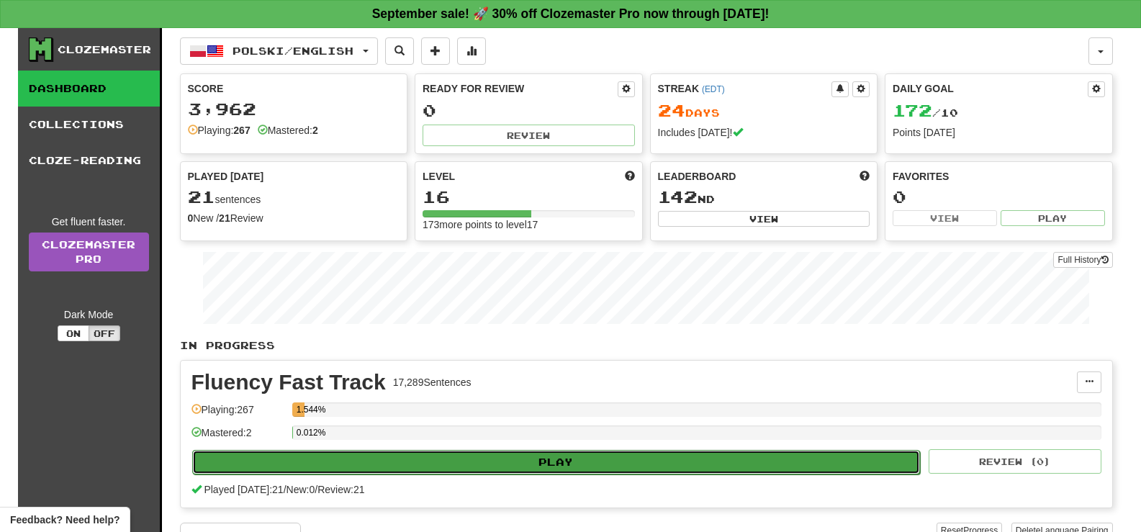
click at [552, 462] on button "Play" at bounding box center [556, 462] width 729 height 24
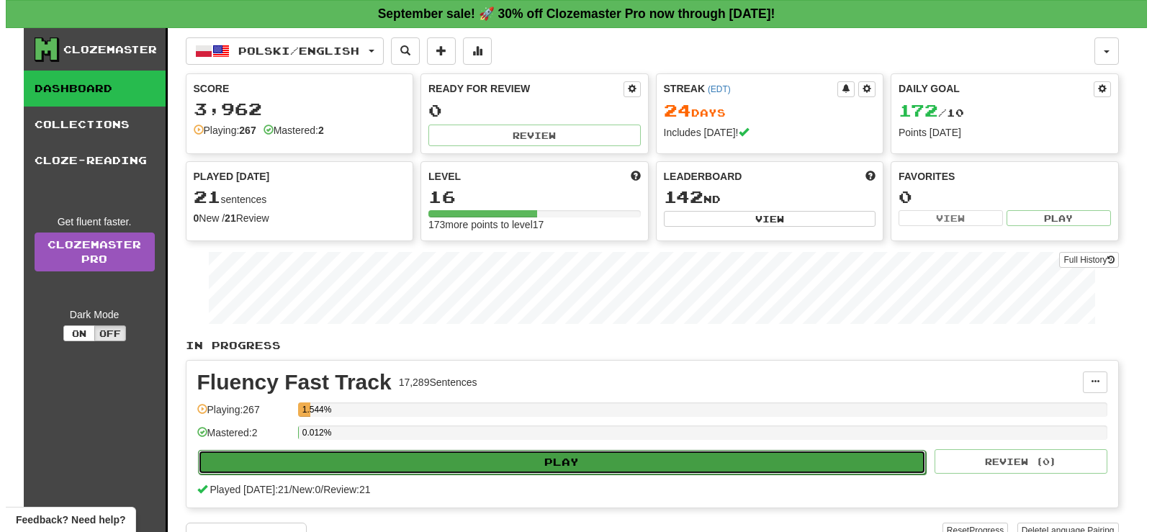
select select "**"
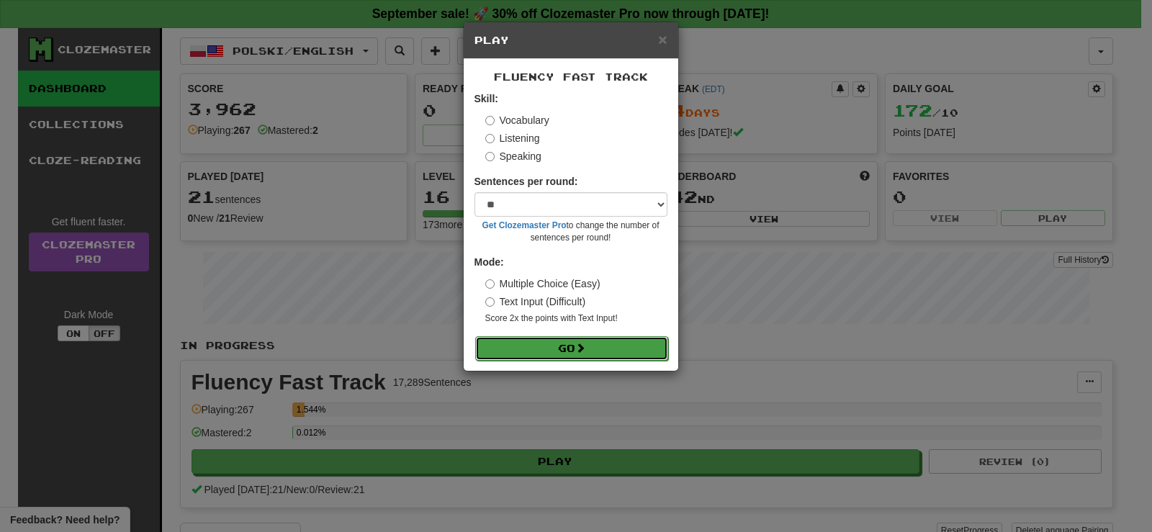
click at [598, 346] on button "Go" at bounding box center [571, 348] width 193 height 24
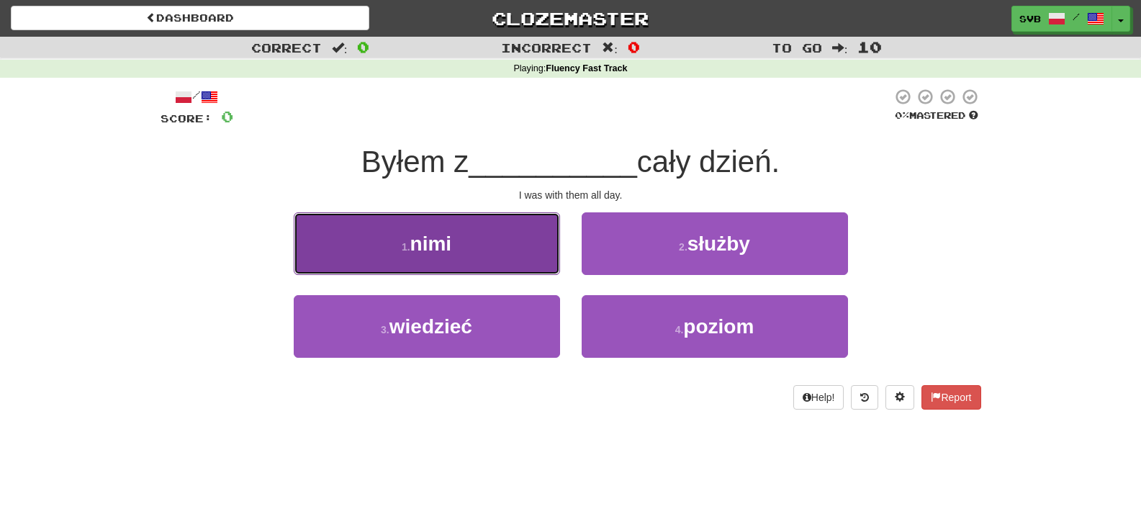
click at [457, 240] on button "1 . nimi" at bounding box center [427, 243] width 266 height 63
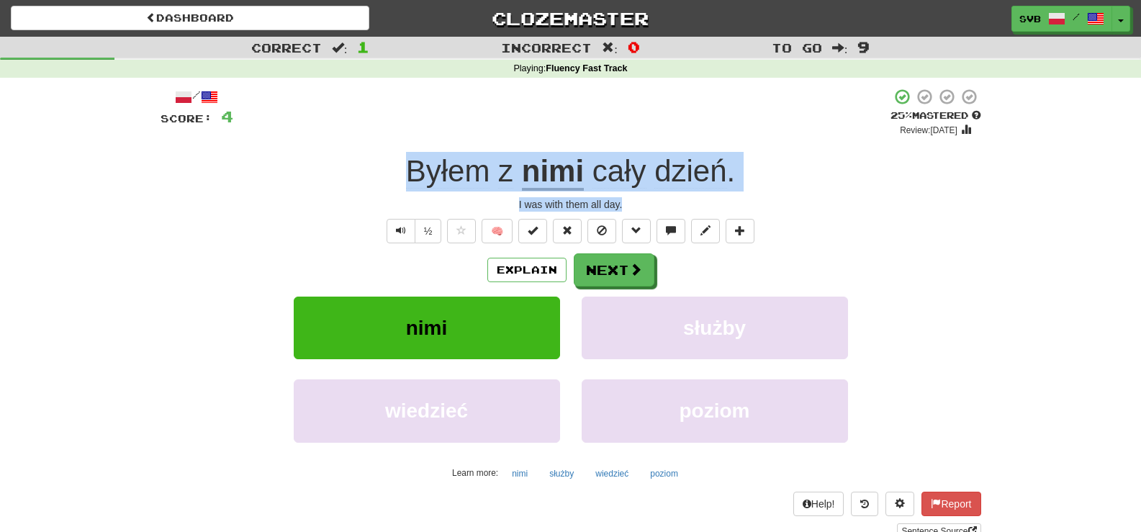
drag, startPoint x: 392, startPoint y: 166, endPoint x: 741, endPoint y: 194, distance: 349.7
click at [741, 194] on div "/ Score: 4 + 4 25 % Mastered Review: 2025-09-17 Byłem z nimi cały dzień . I was…" at bounding box center [571, 313] width 821 height 451
copy div "Byłem z nimi cały dzień . I was with them all day."
click at [631, 270] on span at bounding box center [636, 270] width 13 height 13
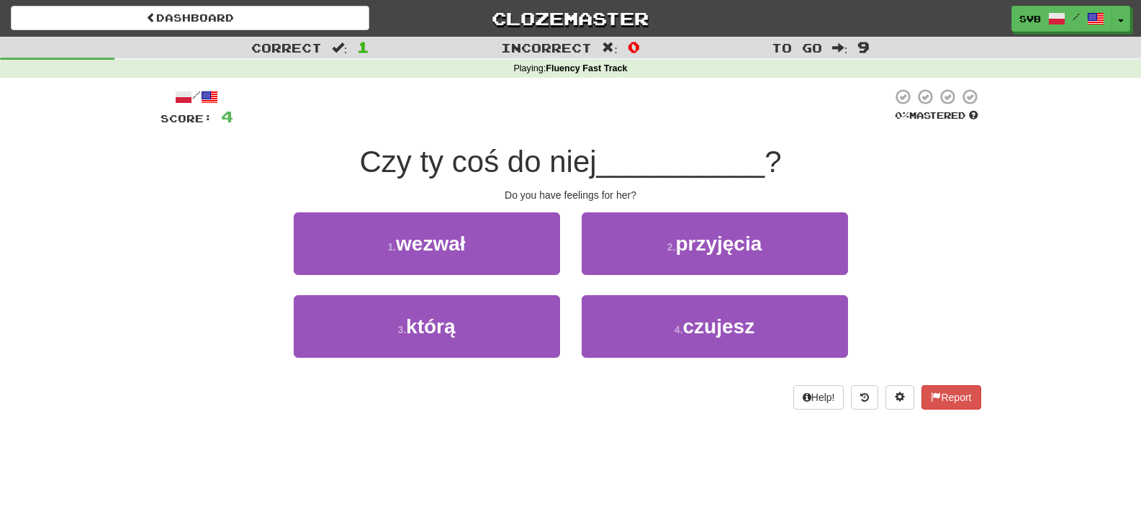
click at [691, 188] on div "Do you have feelings for her?" at bounding box center [571, 195] width 821 height 14
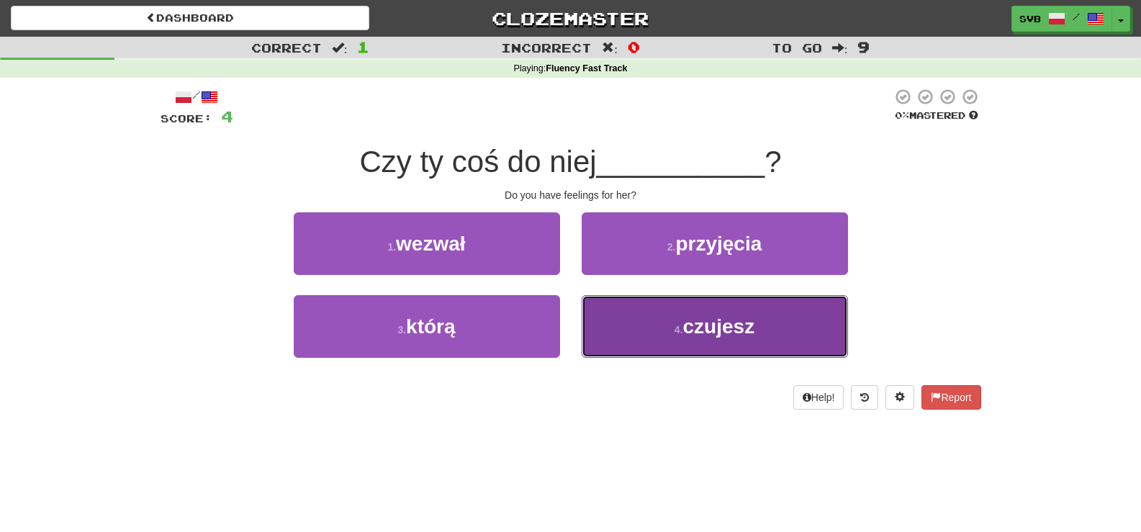
click at [709, 323] on span "czujesz" at bounding box center [719, 326] width 72 height 22
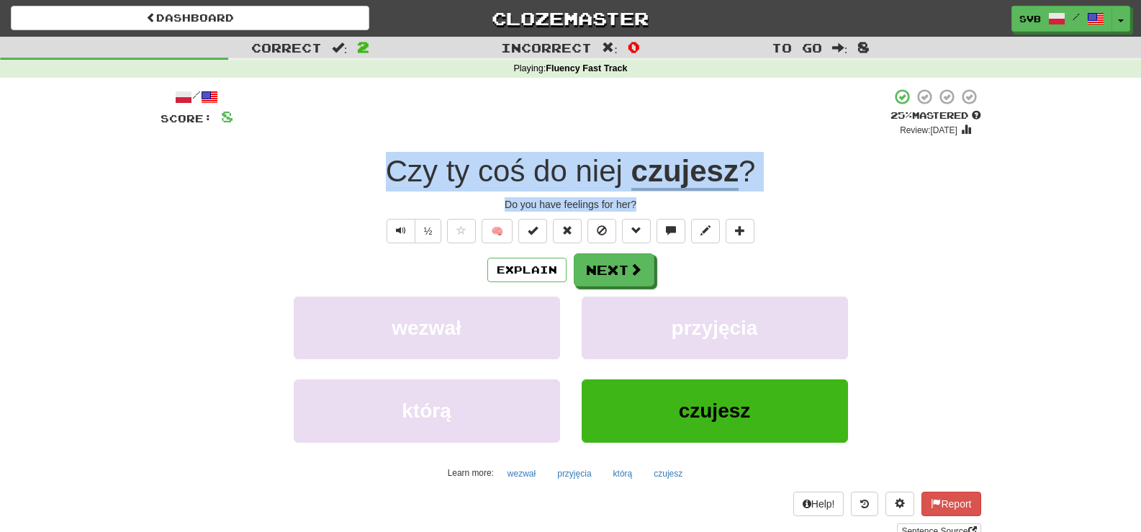
drag, startPoint x: 382, startPoint y: 164, endPoint x: 777, endPoint y: 194, distance: 396.4
click at [769, 198] on div "/ Score: 8 + 4 25 % Mastered Review: 2025-09-17 Czy ty coś do niej czujesz ? Do…" at bounding box center [571, 313] width 821 height 451
copy div "Czy ty coś do niej czujesz ? Do you have feelings for her?"
click at [735, 201] on div "Do you have feelings for her?" at bounding box center [571, 204] width 821 height 14
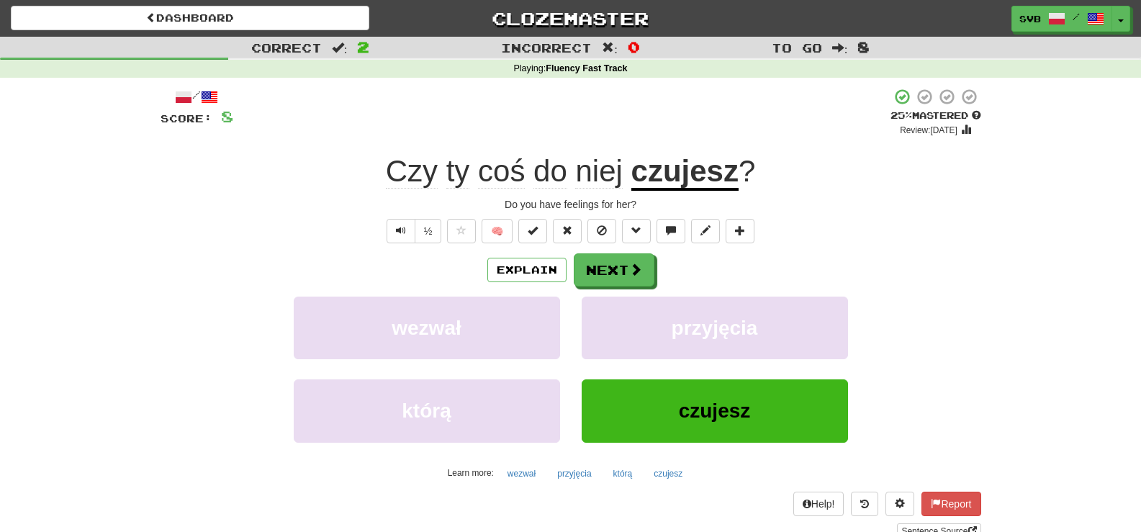
click at [706, 166] on u "czujesz" at bounding box center [684, 172] width 107 height 37
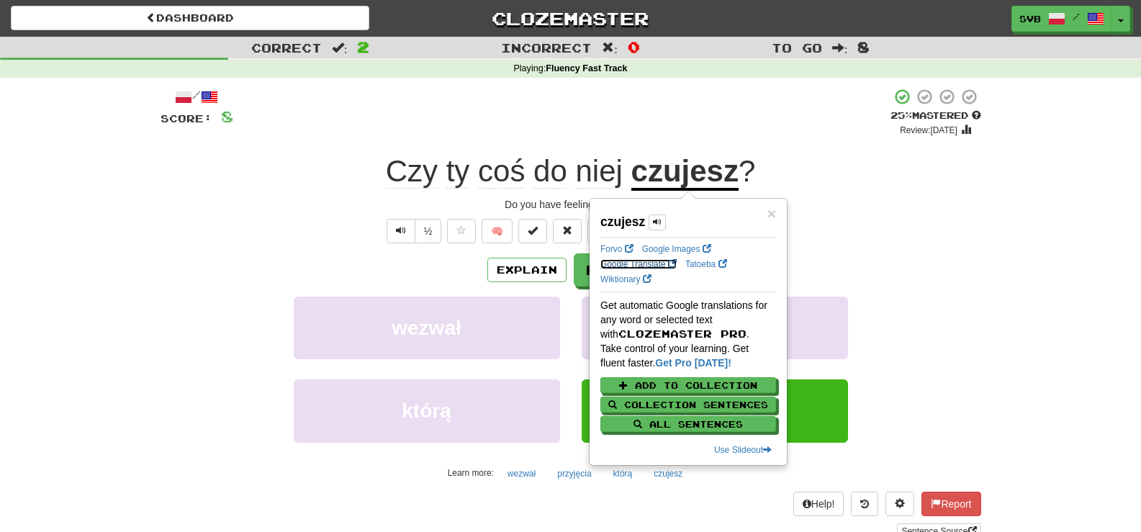
click at [648, 261] on link "Google Translate" at bounding box center [639, 264] width 76 height 10
click at [536, 91] on div "+ 4" at bounding box center [561, 112] width 657 height 49
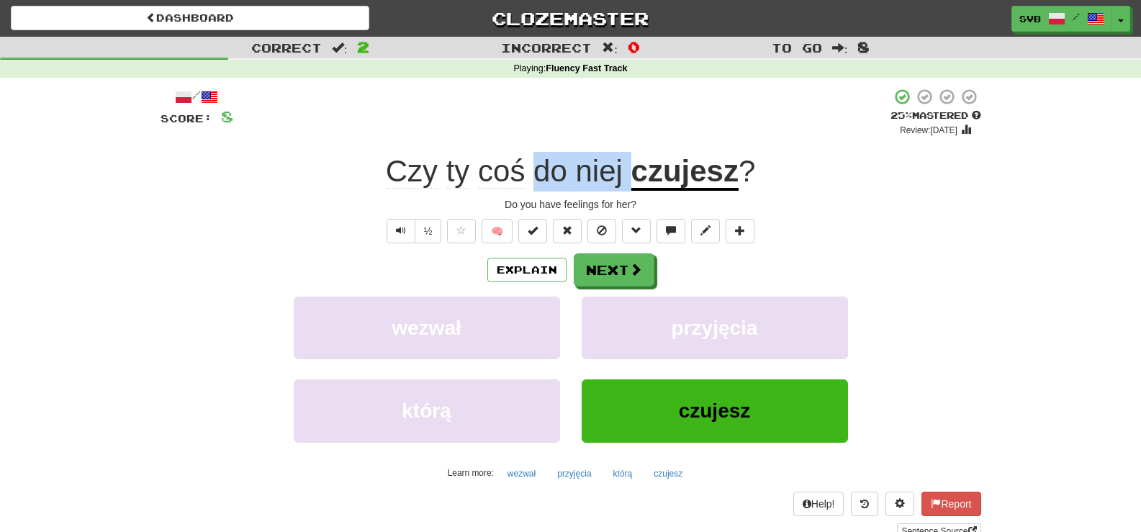
drag, startPoint x: 537, startPoint y: 174, endPoint x: 626, endPoint y: 165, distance: 89.1
click at [626, 169] on span "Czy ty coś do niej" at bounding box center [509, 171] width 246 height 35
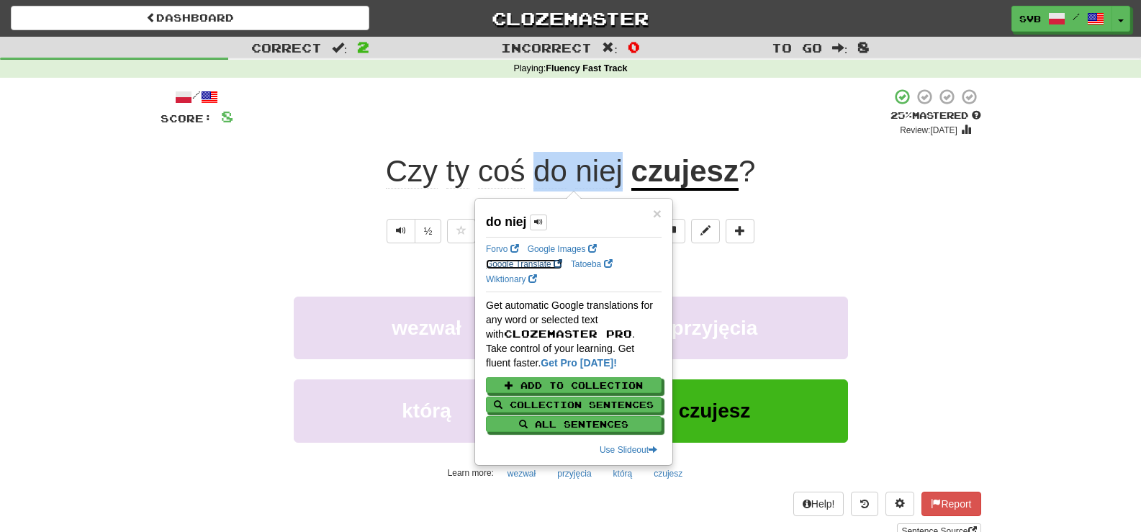
click at [514, 264] on link "Google Translate" at bounding box center [524, 264] width 76 height 10
click at [333, 170] on div "Czy ty coś do niej czujesz ?" at bounding box center [571, 172] width 821 height 40
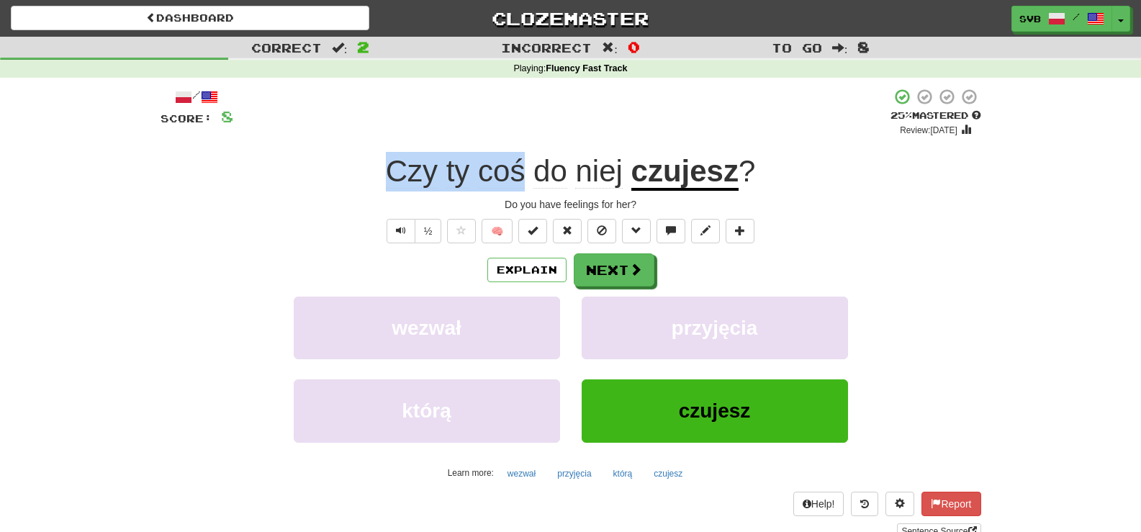
drag, startPoint x: 385, startPoint y: 171, endPoint x: 526, endPoint y: 165, distance: 142.0
click at [526, 165] on div "Czy ty coś do niej czujesz ?" at bounding box center [571, 172] width 821 height 40
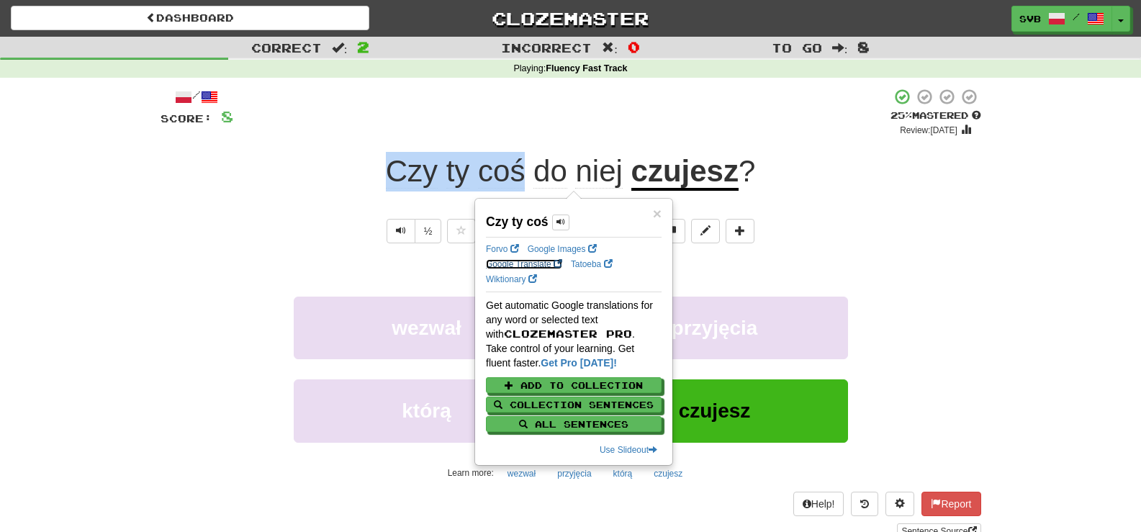
click at [535, 265] on link "Google Translate" at bounding box center [524, 264] width 76 height 10
click at [499, 180] on span "coś" at bounding box center [501, 171] width 47 height 35
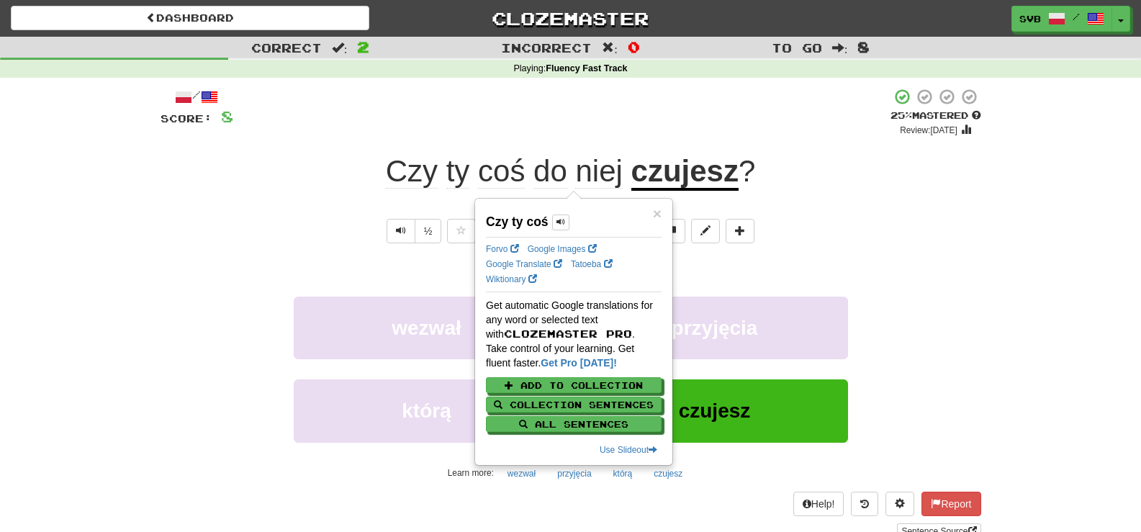
click at [761, 194] on div "/ Score: 8 + 4 25 % Mastered Review: 2025-09-17 Czy ty coś do niej czujesz ? Do…" at bounding box center [571, 313] width 821 height 451
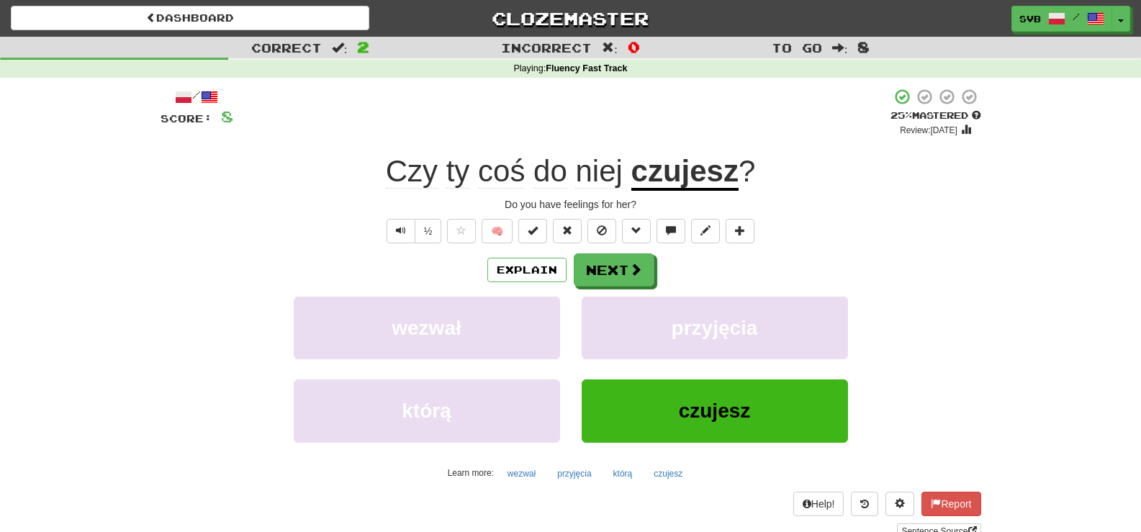
click at [499, 177] on span "coś" at bounding box center [501, 171] width 47 height 35
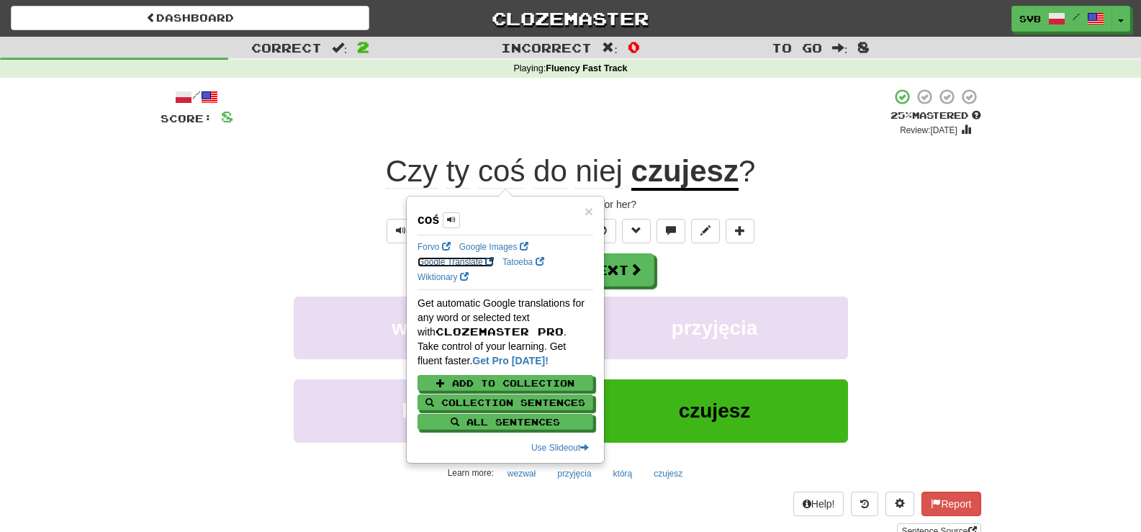
click at [442, 262] on link "Google Translate" at bounding box center [456, 262] width 76 height 10
drag, startPoint x: 808, startPoint y: 186, endPoint x: 801, endPoint y: 190, distance: 8.1
click at [809, 186] on div "Czy ty coś do niej czujesz ?" at bounding box center [571, 172] width 821 height 40
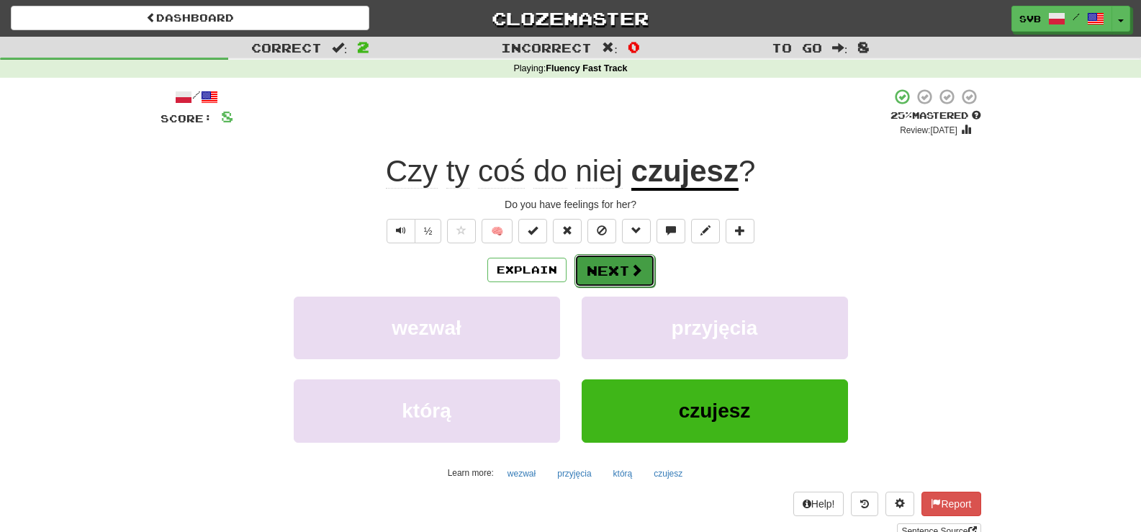
click at [626, 274] on button "Next" at bounding box center [615, 270] width 81 height 33
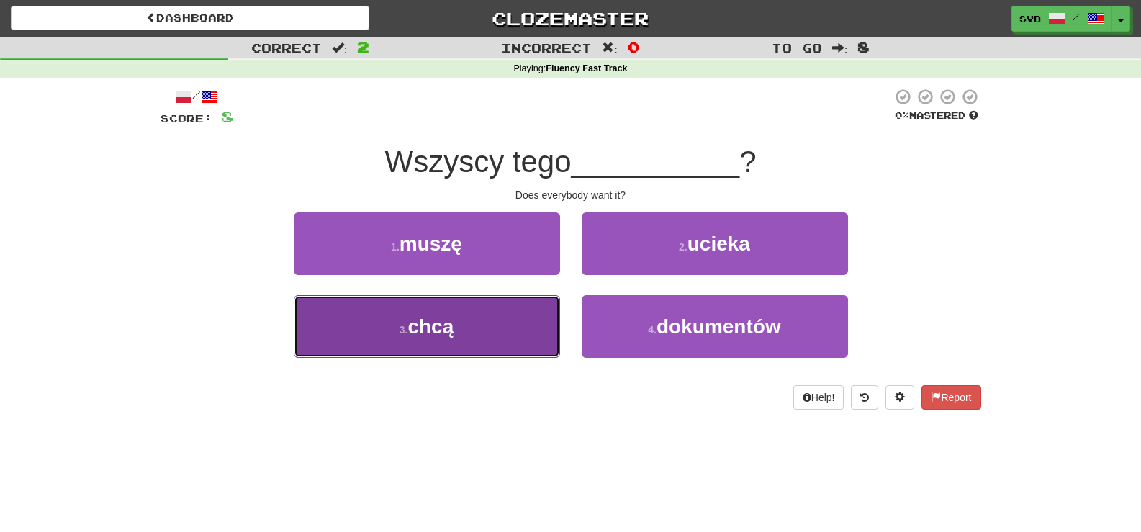
click at [445, 322] on span "chcą" at bounding box center [431, 326] width 46 height 22
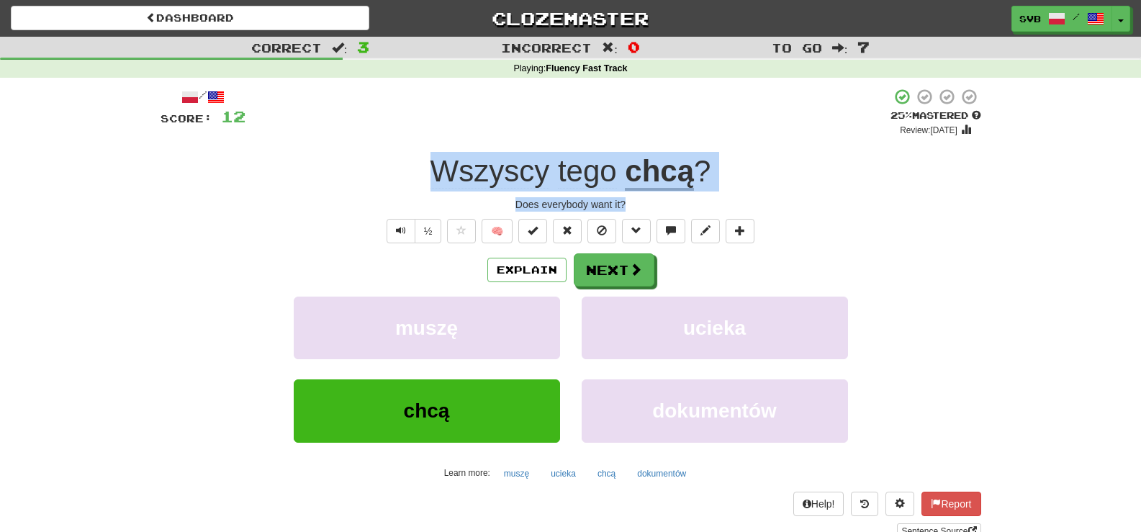
drag, startPoint x: 421, startPoint y: 166, endPoint x: 781, endPoint y: 146, distance: 360.5
click at [747, 196] on div "/ Score: 12 + 4 25 % Mastered Review: 2025-09-17 Wszyscy tego chcą ? Does every…" at bounding box center [571, 313] width 821 height 451
copy div "Wszyscy tego chcą ? Does everybody want it?"
click at [646, 271] on button "Next" at bounding box center [615, 270] width 81 height 33
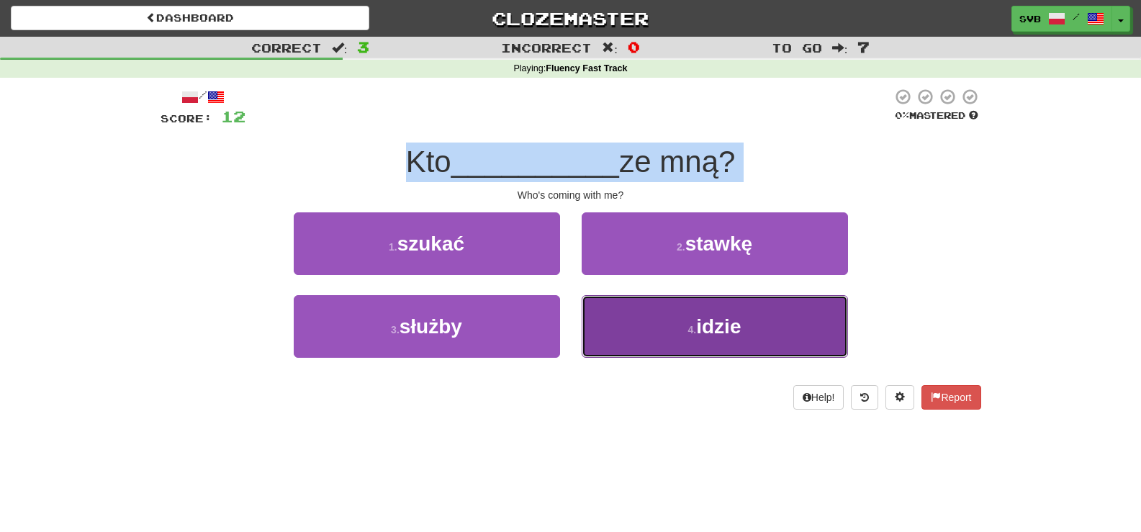
click at [710, 329] on span "idzie" at bounding box center [718, 326] width 45 height 22
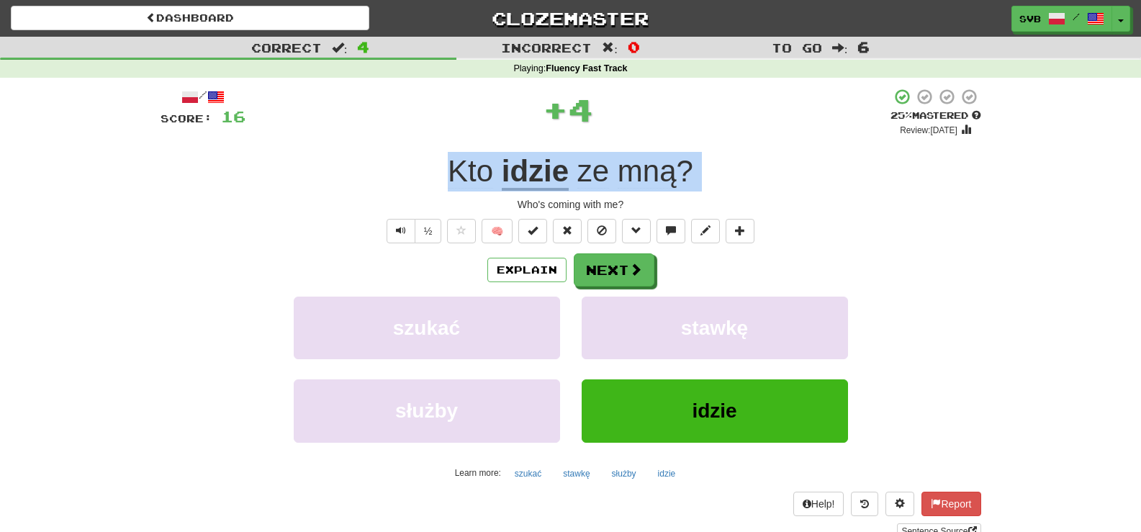
click at [482, 208] on div "Who's coming with me?" at bounding box center [571, 204] width 821 height 14
drag, startPoint x: 436, startPoint y: 174, endPoint x: 658, endPoint y: 207, distance: 224.1
click at [658, 207] on div "/ Score: 16 + 4 25 % Mastered Review: 2025-09-17 Kto idzie ze mną ? Who's comin…" at bounding box center [571, 313] width 821 height 451
copy div "Kto idzie ze mną ? Who's coming with me?"
click at [627, 275] on button "Next" at bounding box center [615, 270] width 81 height 33
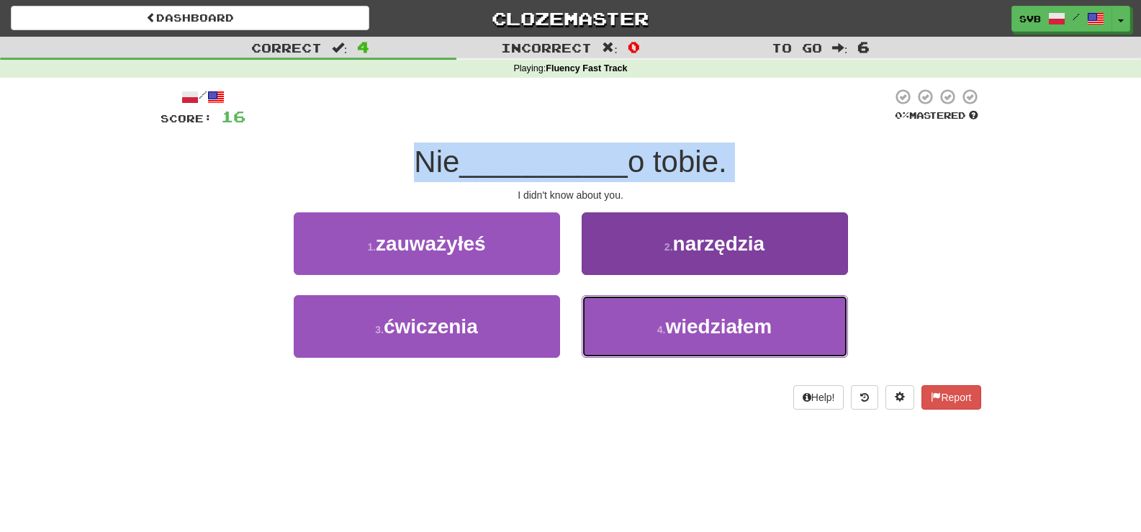
click at [693, 328] on span "wiedziałem" at bounding box center [718, 326] width 107 height 22
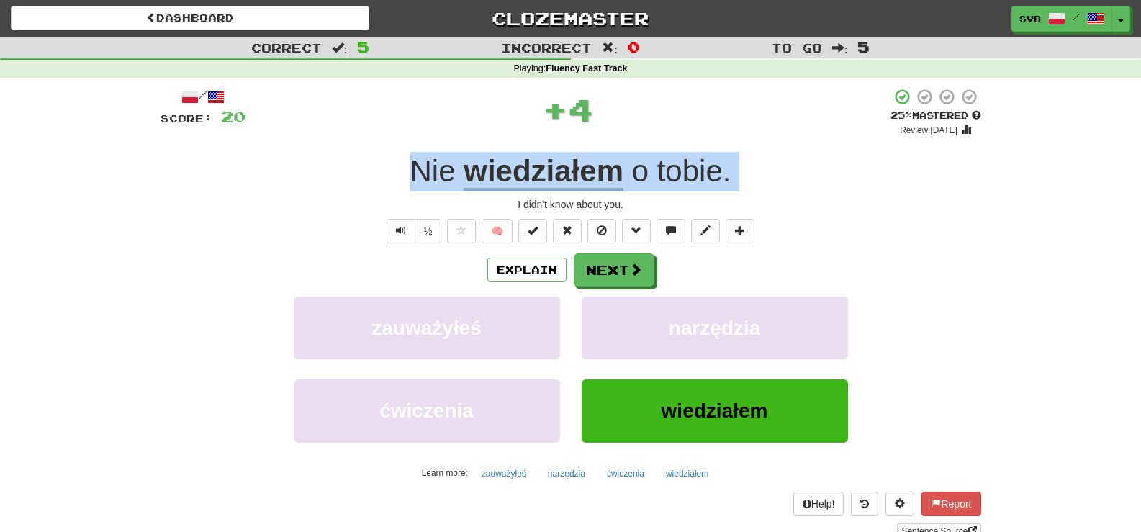
click at [398, 206] on div "I didn't know about you." at bounding box center [571, 204] width 821 height 14
drag, startPoint x: 395, startPoint y: 166, endPoint x: 677, endPoint y: 203, distance: 283.9
click at [677, 203] on div "/ Score: 20 + 4 25 % Mastered Review: 2025-09-17 Nie wiedziałem o tobie . I did…" at bounding box center [571, 313] width 821 height 451
copy div "Nie wiedziałem o tobie . I didn't know about you."
click at [630, 271] on span at bounding box center [636, 270] width 13 height 13
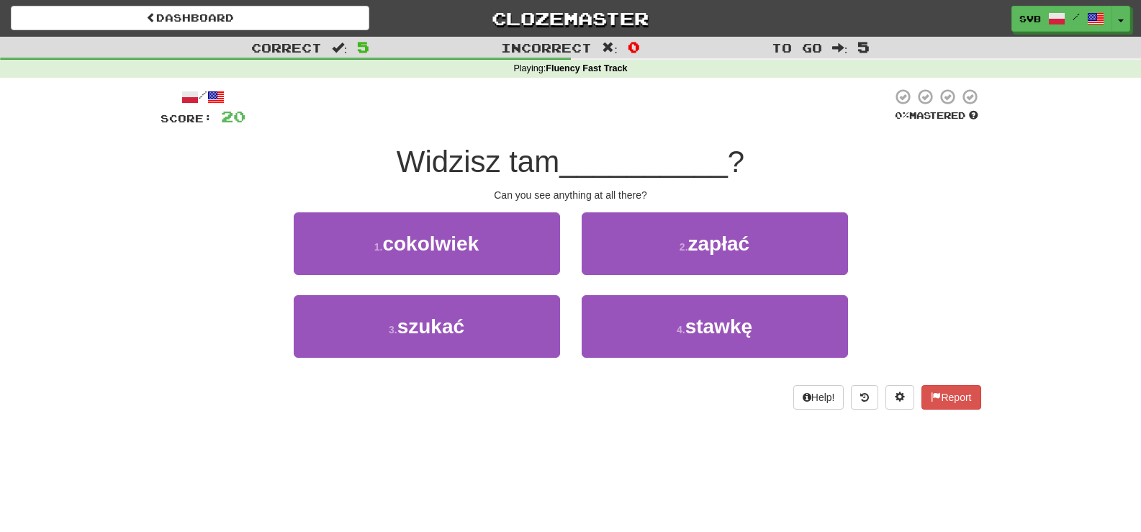
click at [667, 199] on div "Can you see anything at all there?" at bounding box center [571, 195] width 821 height 14
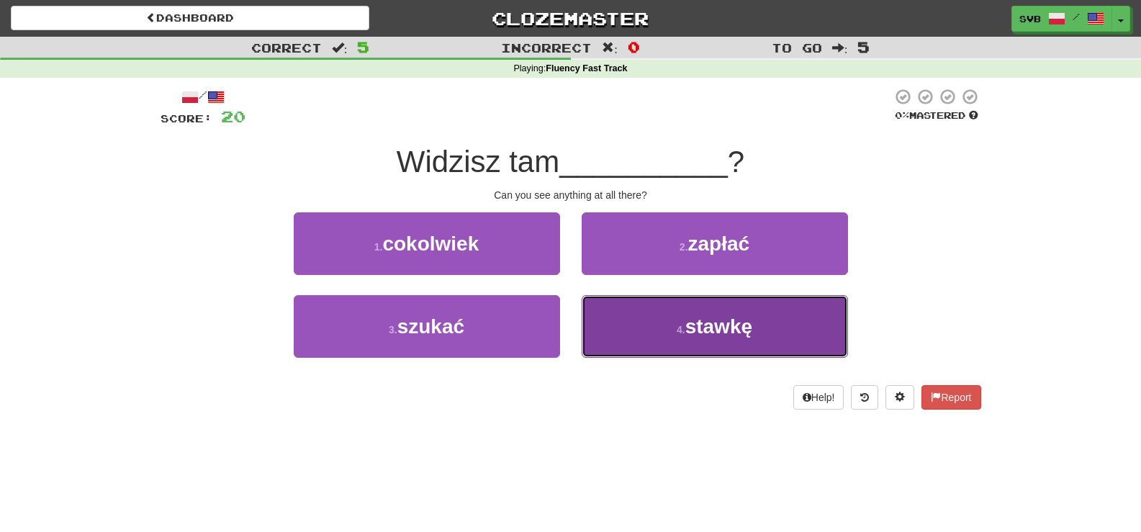
click at [729, 322] on span "stawkę" at bounding box center [718, 326] width 67 height 22
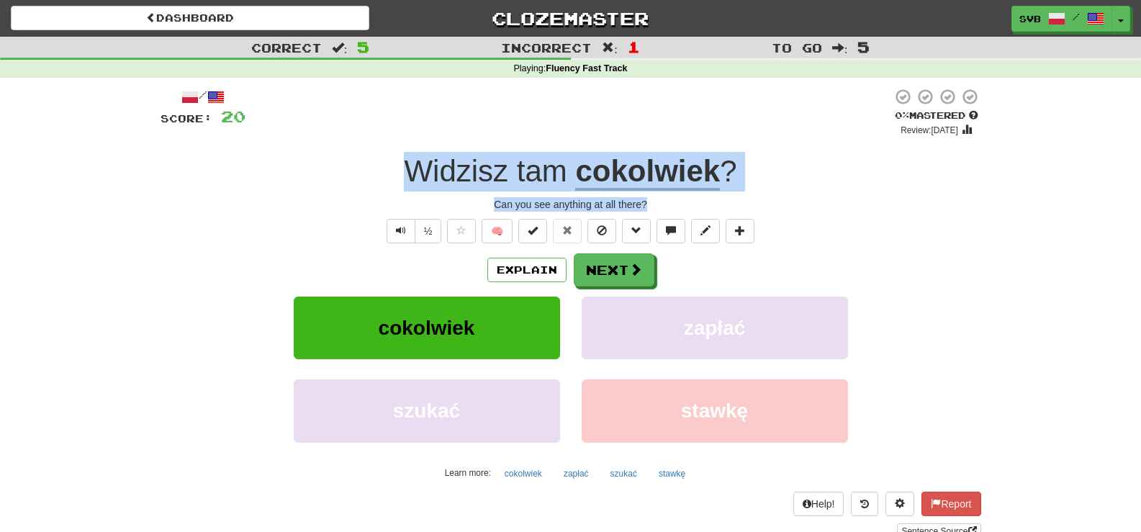
drag, startPoint x: 393, startPoint y: 171, endPoint x: 711, endPoint y: 200, distance: 319.6
click at [711, 200] on div "/ Score: 20 0 % Mastered Review: 2025-09-16 Widzisz tam cokolwiek ? Can you see…" at bounding box center [571, 313] width 821 height 451
copy div "Widzisz tam cokolwiek ? Can you see anything at all there?"
click at [680, 169] on u "cokolwiek" at bounding box center [647, 172] width 145 height 37
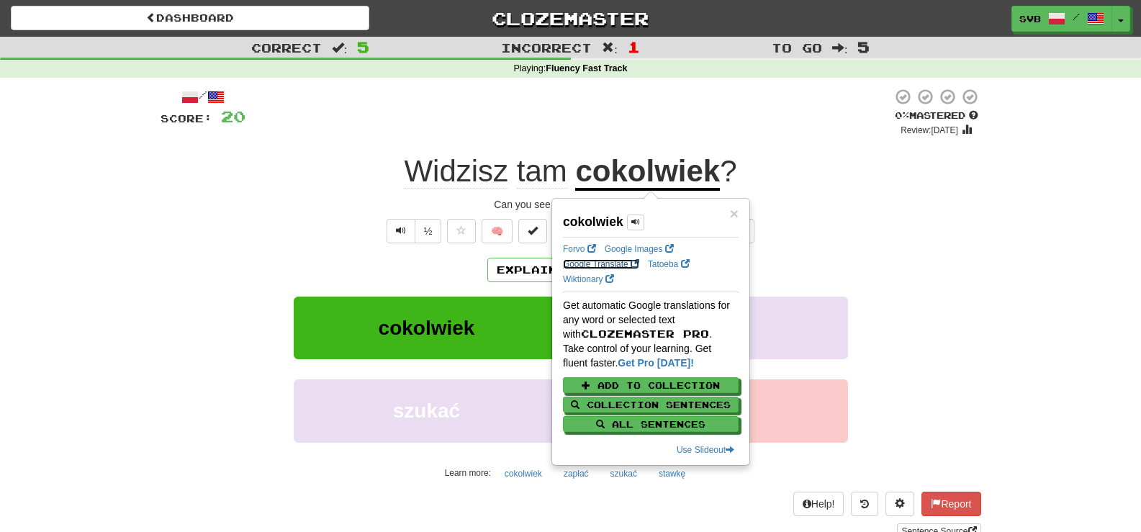
click at [598, 262] on link "Google Translate" at bounding box center [601, 264] width 76 height 10
click at [349, 231] on div "½ 🧠" at bounding box center [571, 231] width 821 height 24
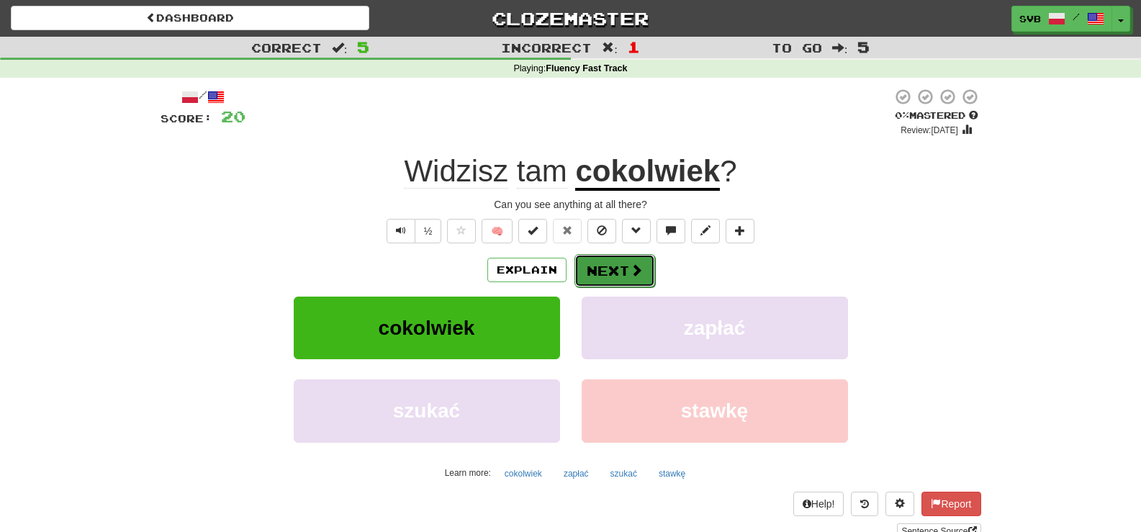
drag, startPoint x: 625, startPoint y: 264, endPoint x: 616, endPoint y: 283, distance: 21.3
click at [616, 283] on button "Next" at bounding box center [615, 270] width 81 height 33
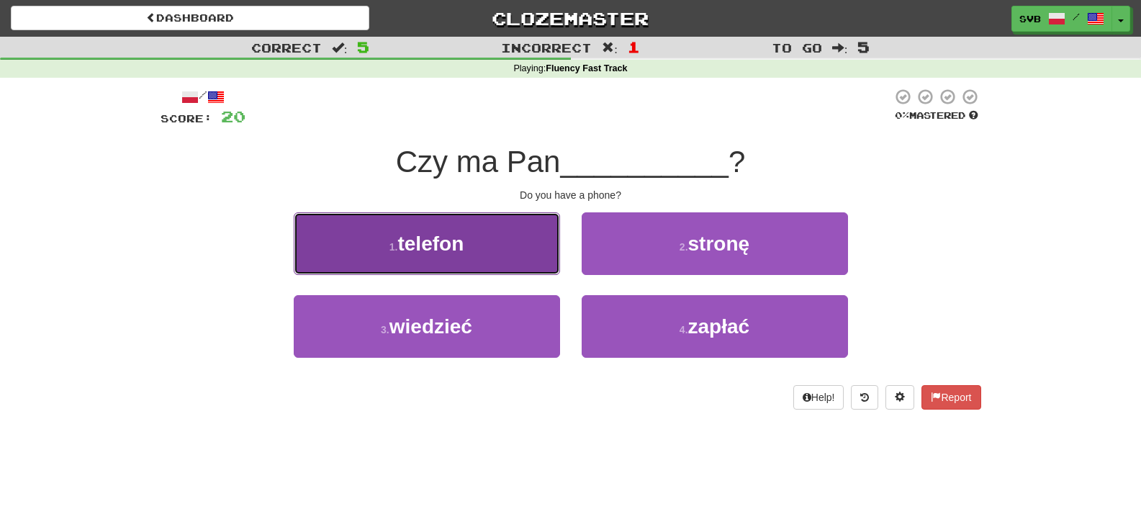
click at [462, 248] on span "telefon" at bounding box center [430, 244] width 66 height 22
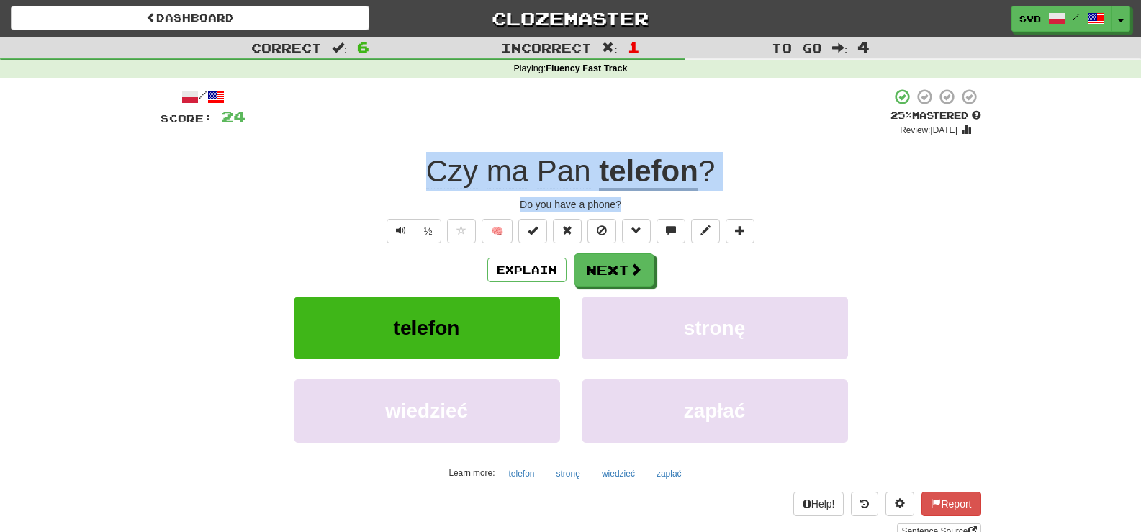
drag, startPoint x: 421, startPoint y: 174, endPoint x: 763, endPoint y: 203, distance: 343.2
click at [763, 203] on div "/ Score: 24 + 4 25 % Mastered Review: 2025-09-17 Czy ma Pan telefon ? Do you ha…" at bounding box center [571, 313] width 821 height 451
copy div "Czy ma Pan telefon ? Do you have a phone?"
click at [567, 170] on span "Pan" at bounding box center [564, 171] width 54 height 35
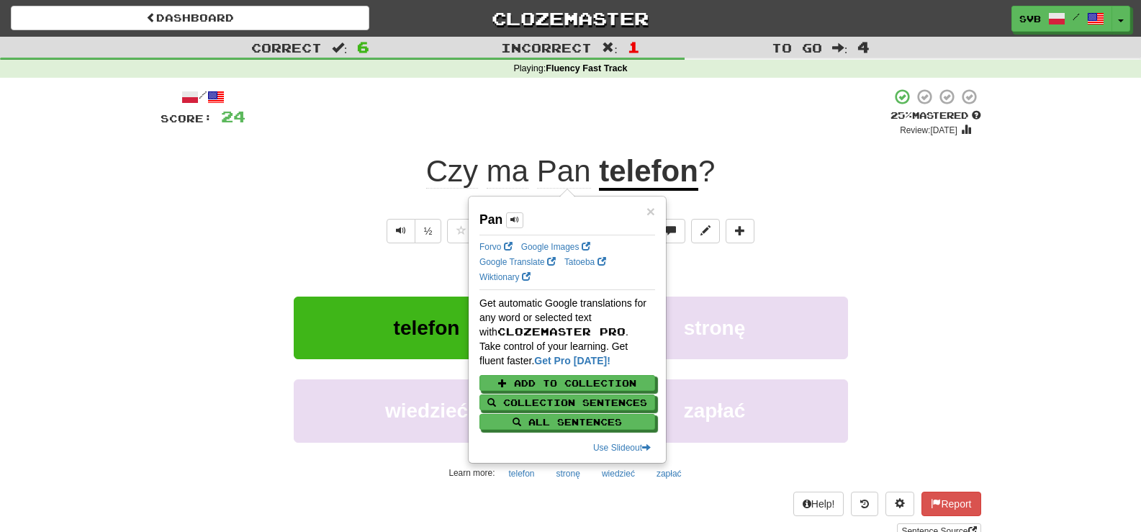
click at [403, 179] on div "Czy ma Pan telefon ?" at bounding box center [571, 172] width 821 height 40
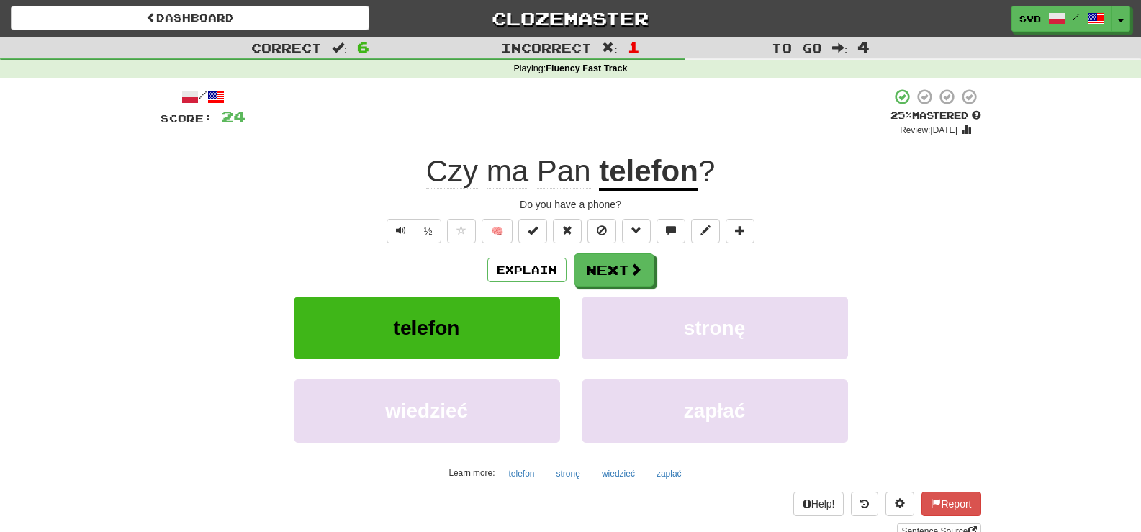
click at [568, 179] on span "Pan" at bounding box center [564, 171] width 54 height 35
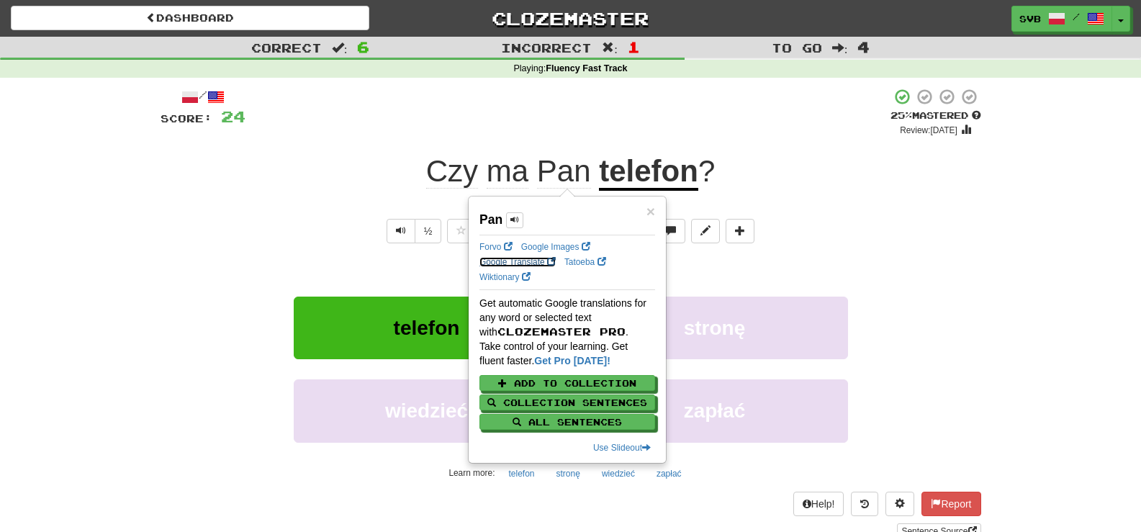
click at [514, 258] on link "Google Translate" at bounding box center [518, 262] width 76 height 10
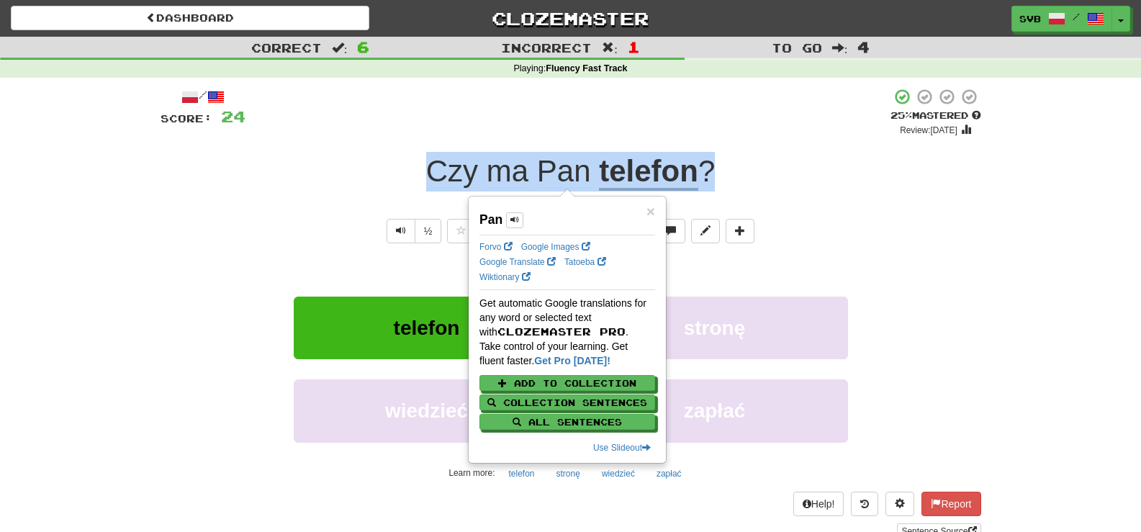
drag, startPoint x: 419, startPoint y: 171, endPoint x: 798, endPoint y: 125, distance: 381.5
click at [769, 168] on div "Czy ma Pan telefon ?" at bounding box center [571, 172] width 821 height 40
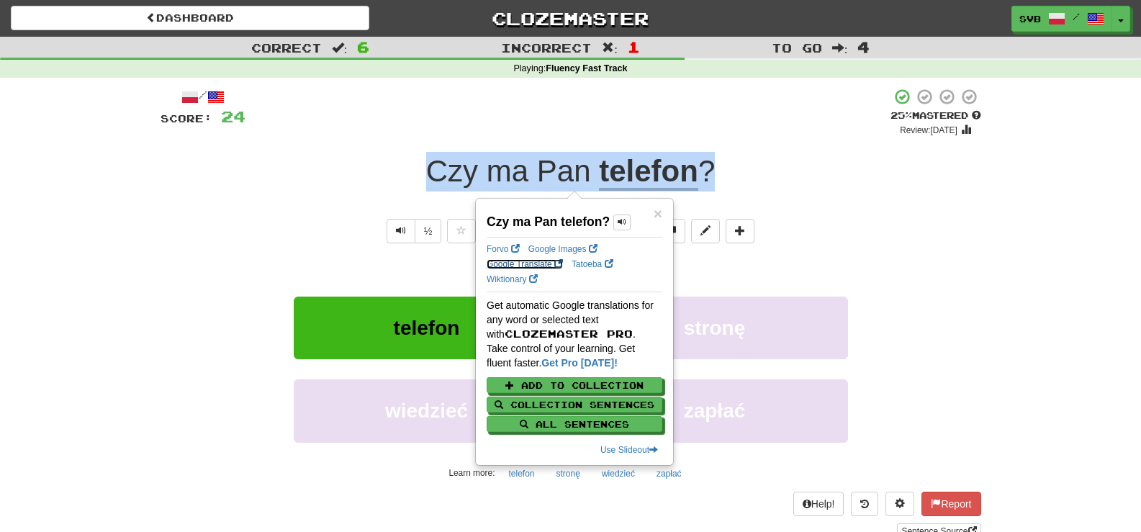
click at [513, 263] on link "Google Translate" at bounding box center [525, 264] width 76 height 10
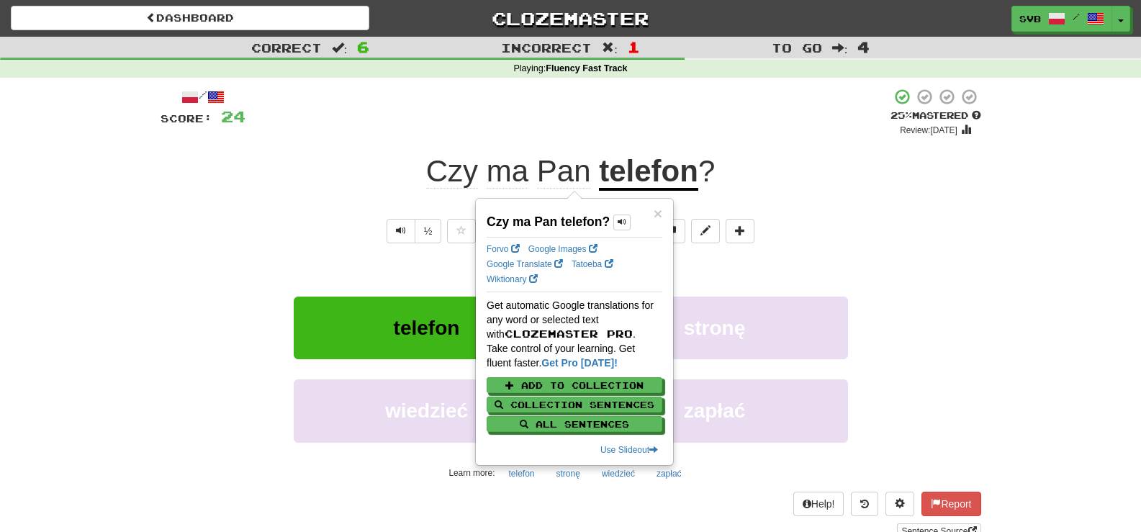
click at [580, 114] on div "+ 4" at bounding box center [568, 112] width 645 height 49
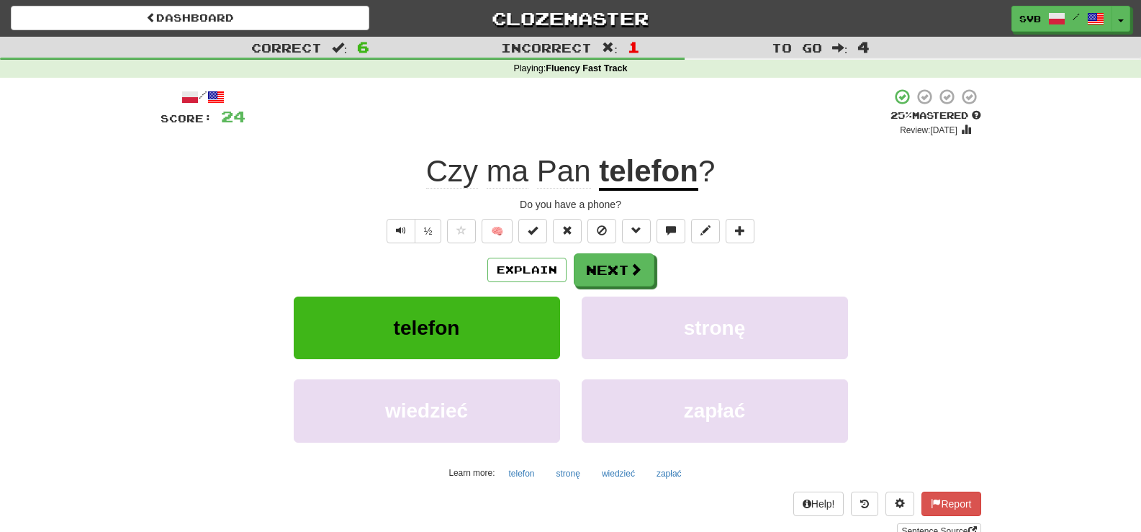
click at [568, 174] on span "Pan" at bounding box center [564, 171] width 54 height 35
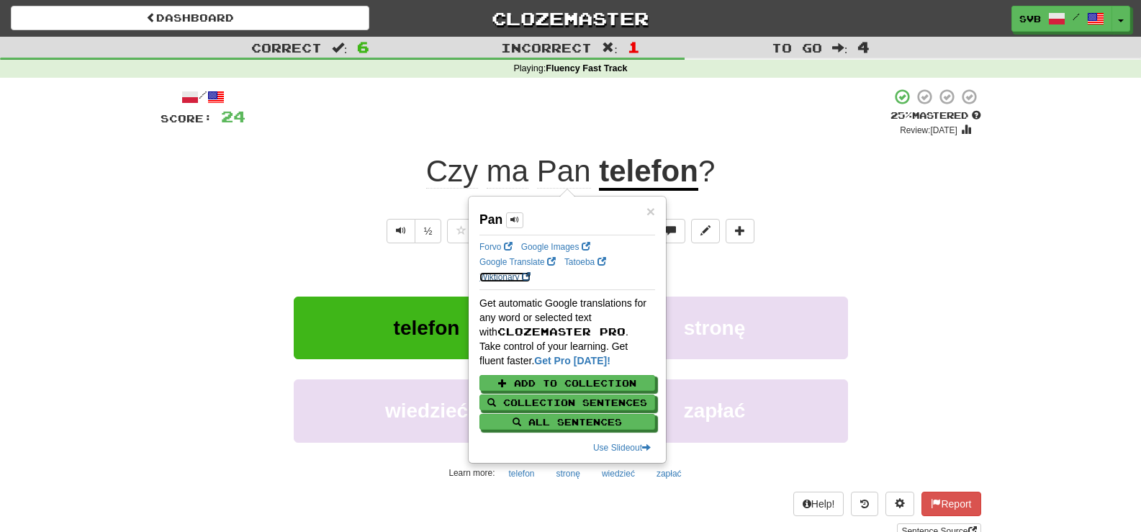
click at [508, 276] on link "Wiktionary" at bounding box center [505, 277] width 51 height 10
click at [354, 153] on div "Czy ma Pan telefon ?" at bounding box center [571, 172] width 821 height 40
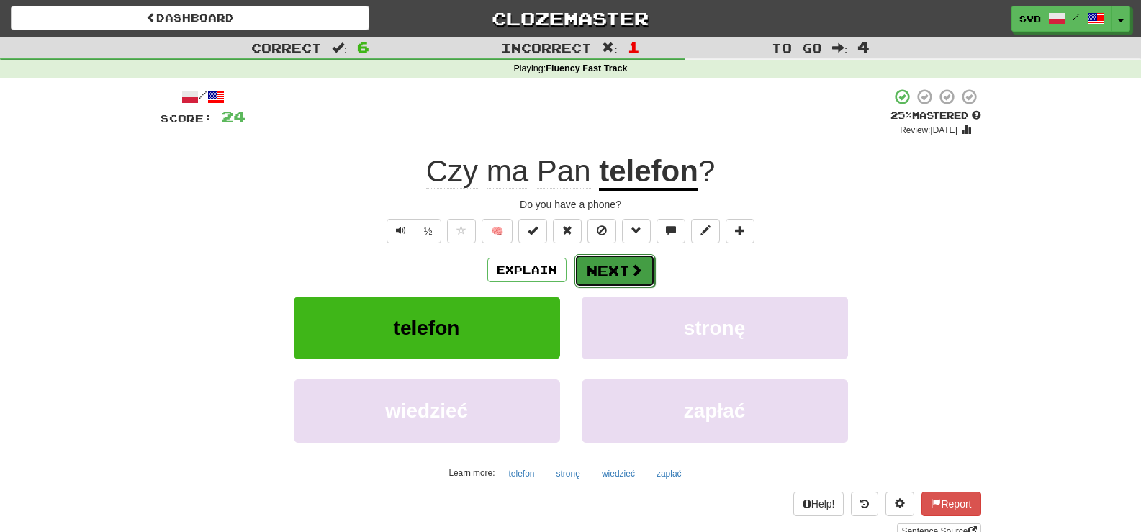
click at [606, 270] on button "Next" at bounding box center [615, 270] width 81 height 33
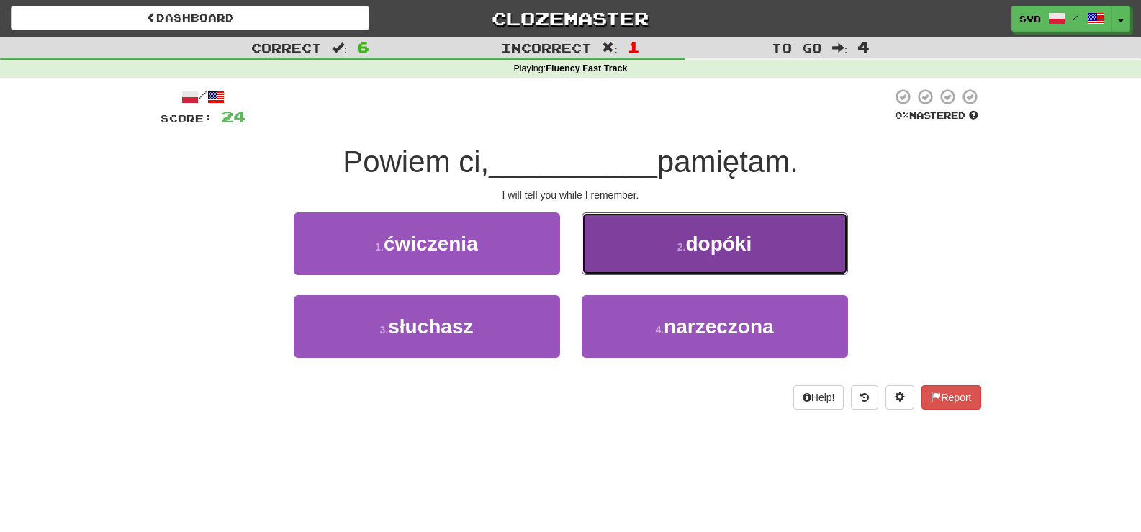
click at [750, 235] on span "dopóki" at bounding box center [718, 244] width 66 height 22
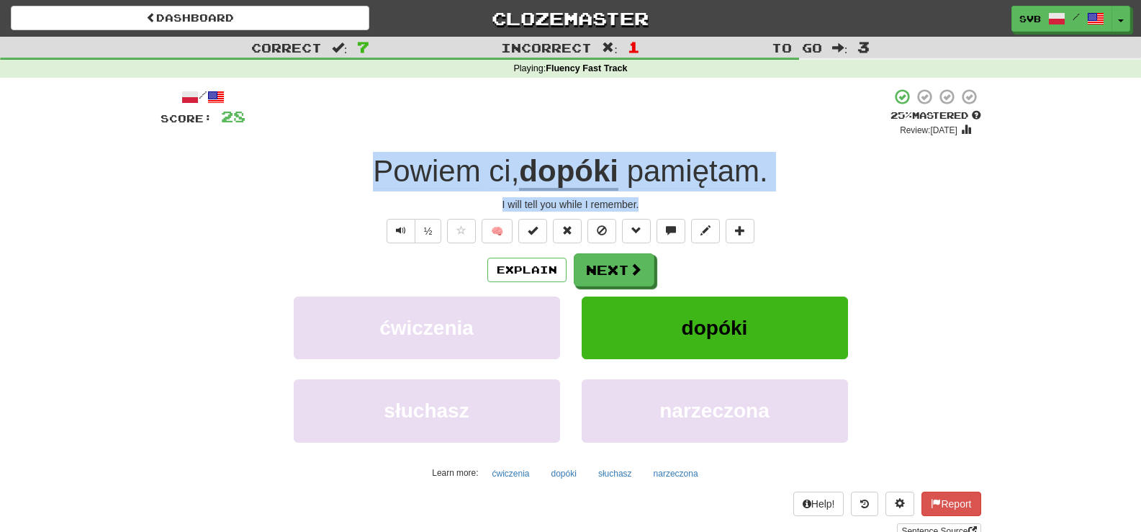
drag, startPoint x: 364, startPoint y: 172, endPoint x: 805, endPoint y: 186, distance: 440.9
click at [783, 201] on div "/ Score: 28 + 4 25 % Mastered Review: 2025-09-17 Powiem ci , dopóki pamiętam . …" at bounding box center [571, 313] width 821 height 451
copy div "Powiem ci , dopóki pamiętam . I will tell you while I remember."
click at [624, 263] on button "Next" at bounding box center [615, 270] width 81 height 33
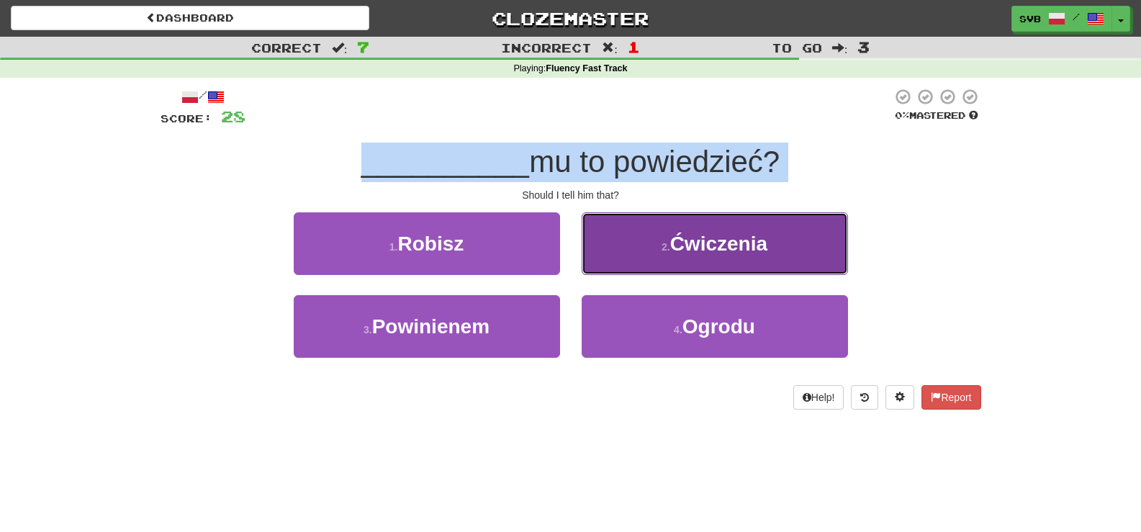
click at [675, 243] on span "Ćwiczenia" at bounding box center [718, 244] width 97 height 22
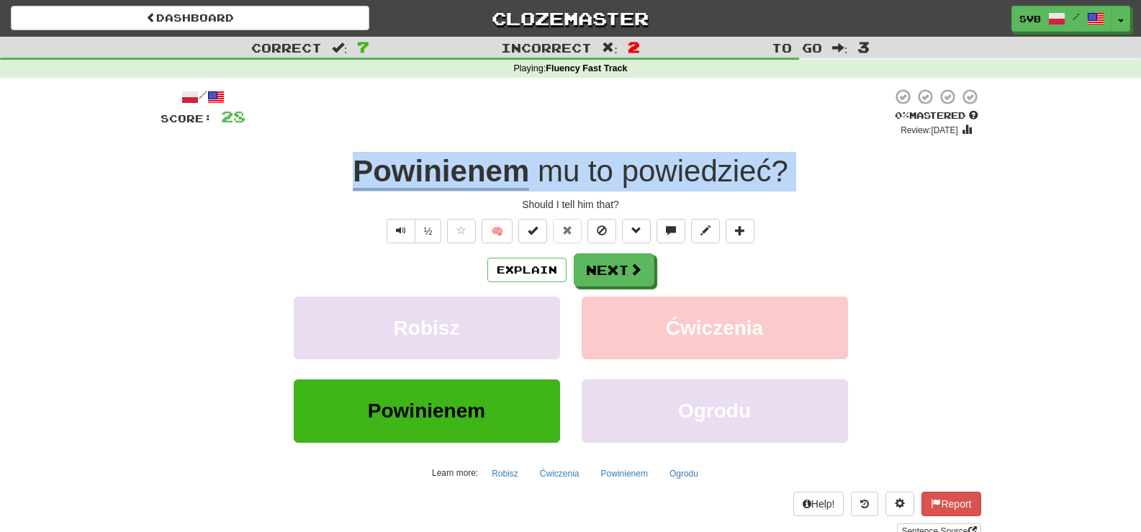
click at [431, 203] on div "Should I tell him that?" at bounding box center [571, 204] width 821 height 14
click at [310, 204] on div "Should I tell him that?" at bounding box center [571, 204] width 821 height 14
drag, startPoint x: 346, startPoint y: 171, endPoint x: 803, endPoint y: 196, distance: 457.9
click at [806, 202] on div "/ Score: 28 0 % Mastered Review: 2025-09-16 Powinienem mu to powiedzieć ? Shoul…" at bounding box center [571, 313] width 821 height 451
copy div "Powinienem mu to powiedzieć ? Should I tell him that?"
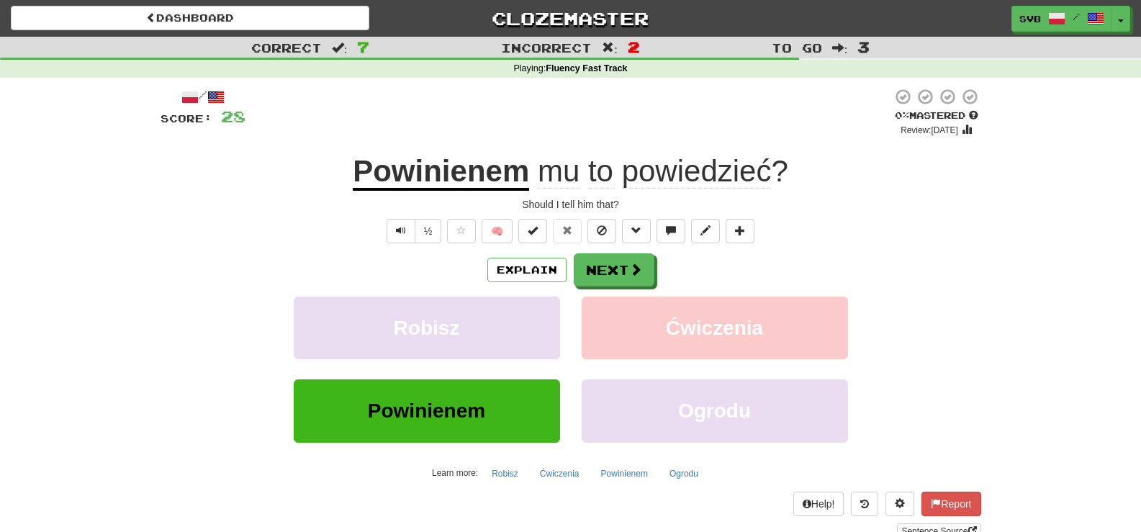
click at [435, 212] on div "/ Score: 28 0 % Mastered Review: 2025-09-16 Powinienem mu to powiedzieć ? Shoul…" at bounding box center [571, 313] width 821 height 451
click at [441, 171] on u "Powinienem" at bounding box center [441, 172] width 176 height 37
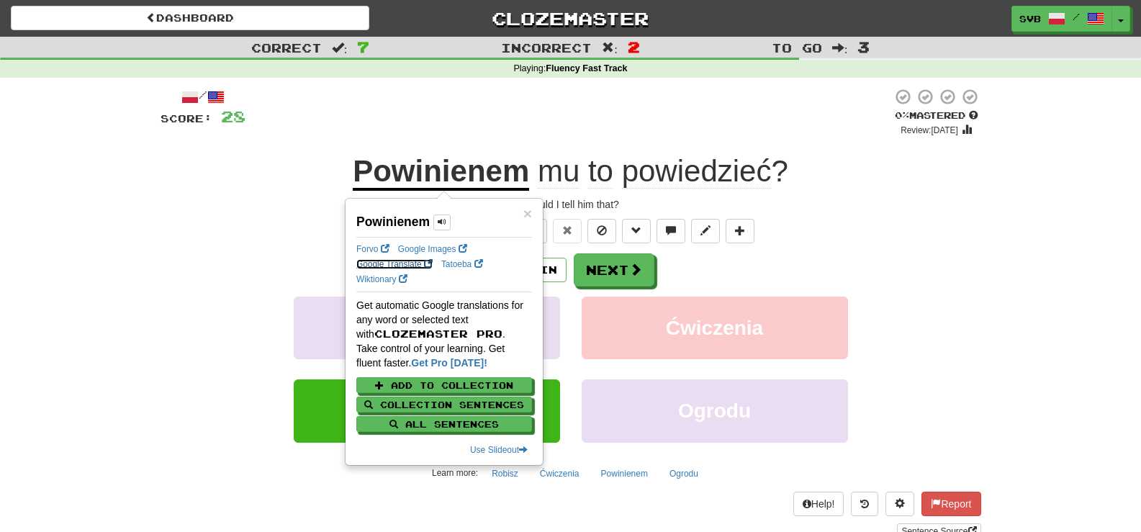
click at [389, 263] on link "Google Translate" at bounding box center [394, 264] width 76 height 10
click at [482, 107] on div at bounding box center [569, 112] width 647 height 49
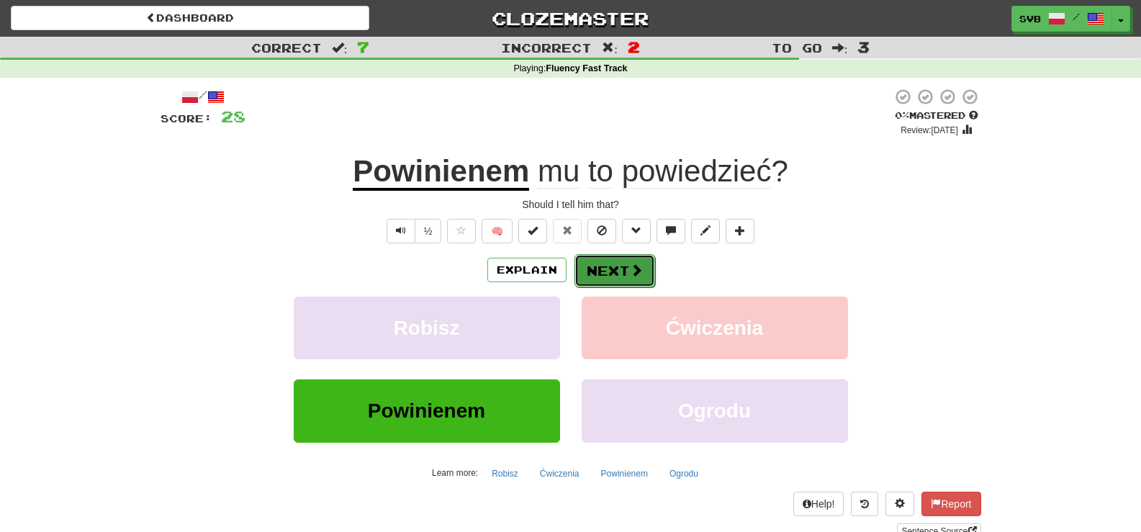
click at [626, 274] on button "Next" at bounding box center [615, 270] width 81 height 33
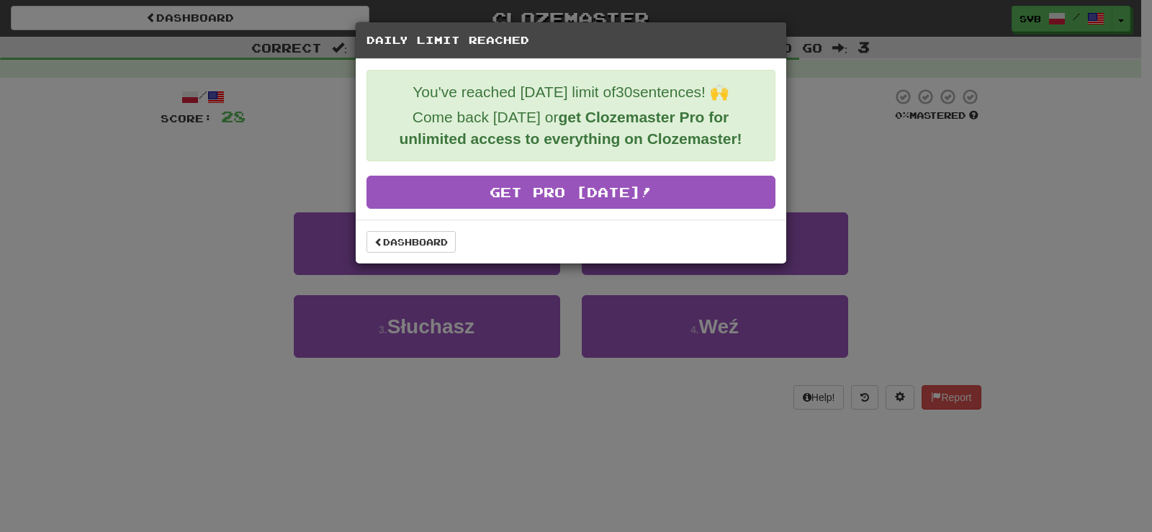
click at [157, 329] on div "Daily Limit Reached You've reached today's limit of 30 sentences! 🙌 Come back t…" at bounding box center [576, 266] width 1152 height 532
click at [813, 142] on div "Daily Limit Reached You've reached today's limit of 30 sentences! 🙌 Come back t…" at bounding box center [576, 266] width 1152 height 532
click at [408, 239] on link "Dashboard" at bounding box center [411, 242] width 89 height 22
